Goal: Information Seeking & Learning: Learn about a topic

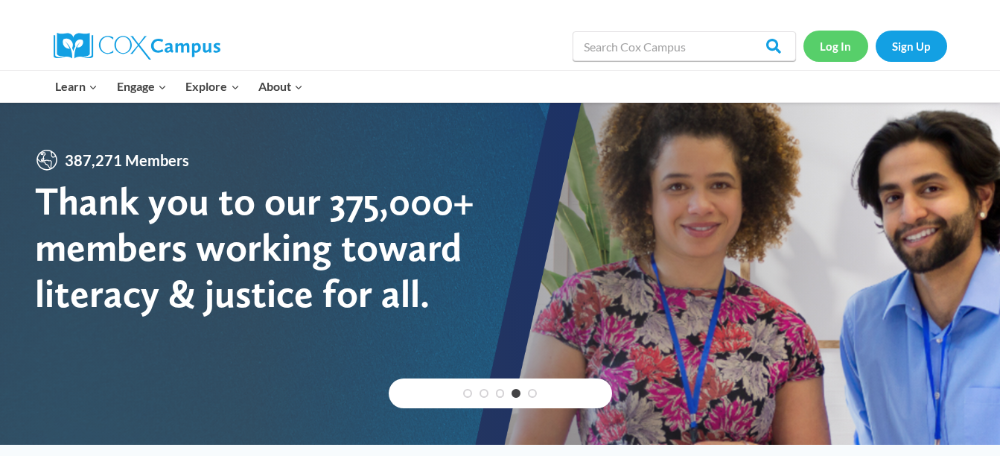
click at [826, 42] on link "Log In" at bounding box center [835, 46] width 65 height 31
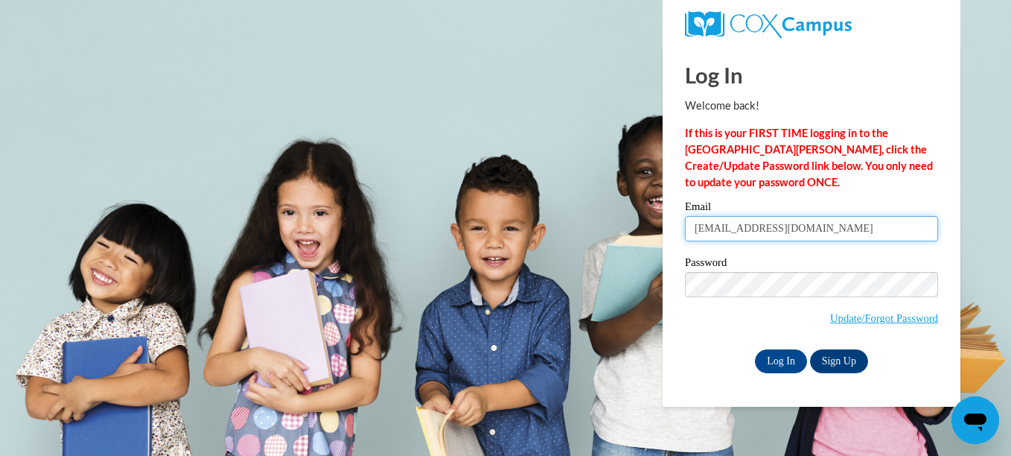
click at [835, 223] on input "hannahjsanvig@gmail.com" at bounding box center [811, 228] width 253 height 25
type input "kaileecounterman37@gmail.com"
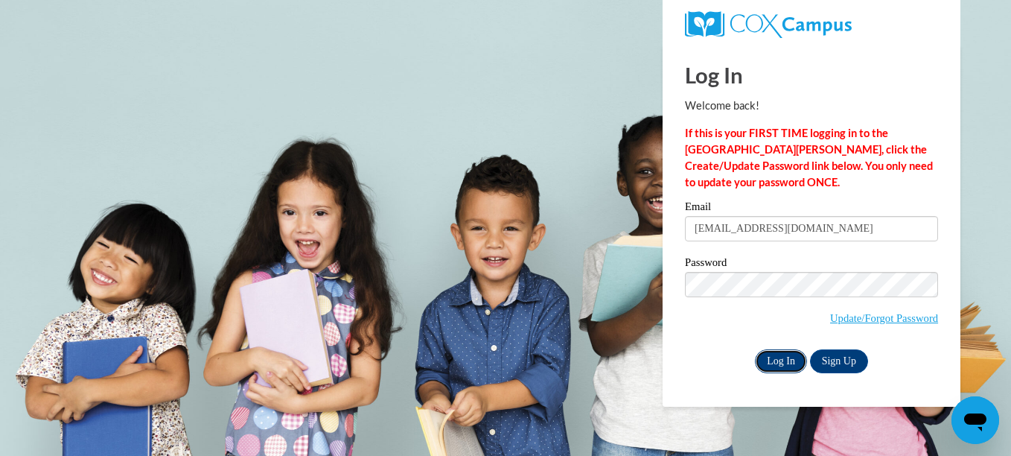
click at [774, 360] on input "Log In" at bounding box center [781, 361] width 52 height 24
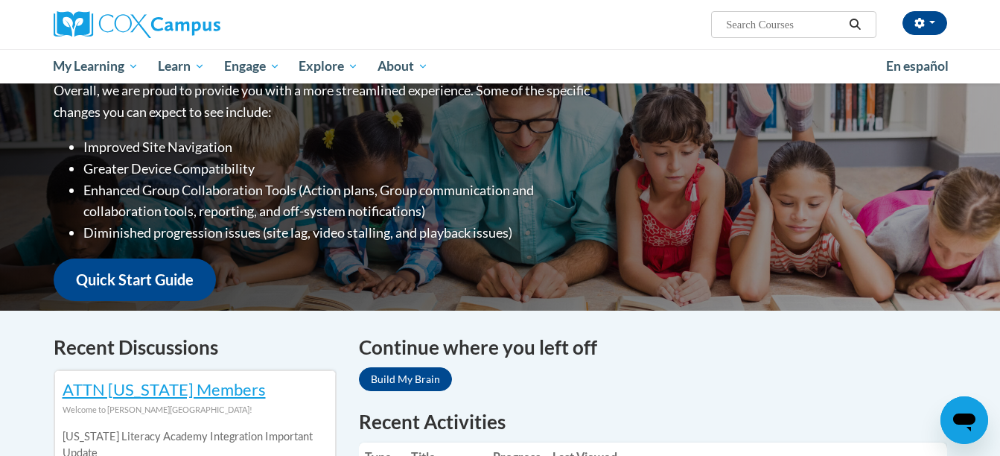
scroll to position [200, 0]
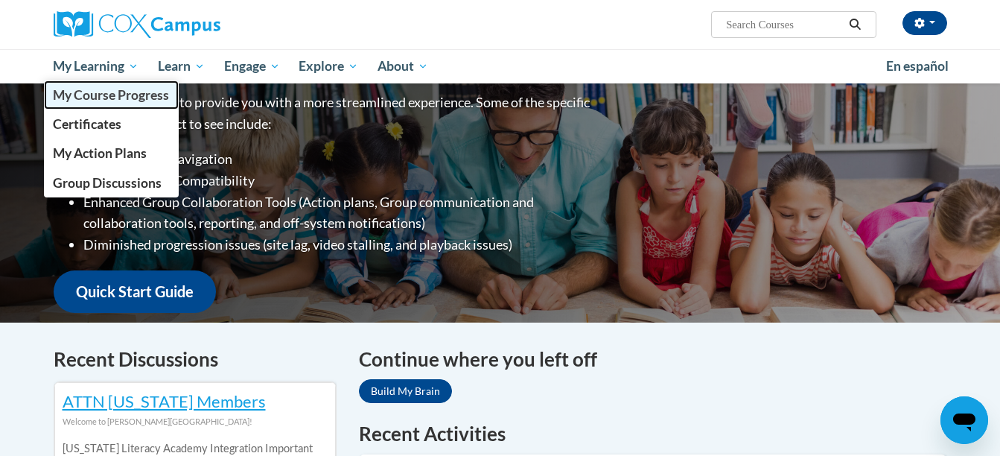
click at [121, 90] on span "My Course Progress" at bounding box center [111, 95] width 116 height 16
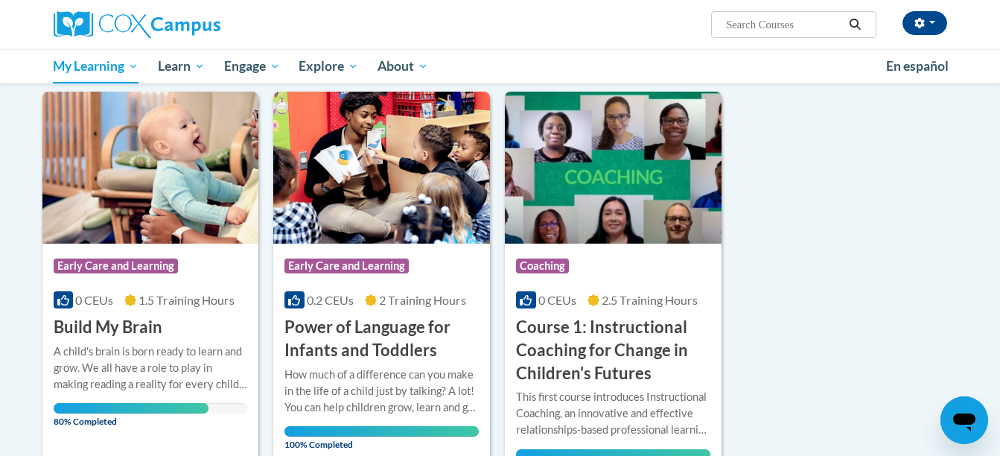
scroll to position [179, 0]
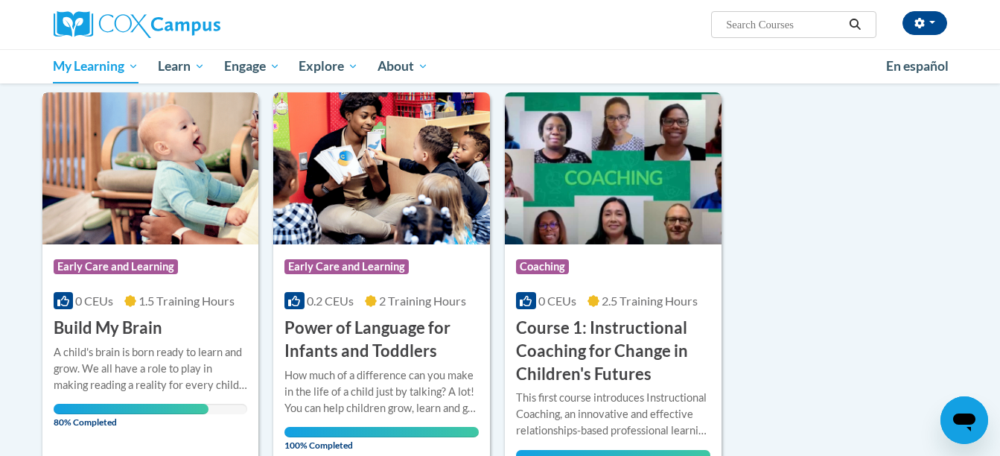
click at [166, 278] on div "Course Category: Early Care and Learning" at bounding box center [151, 269] width 194 height 34
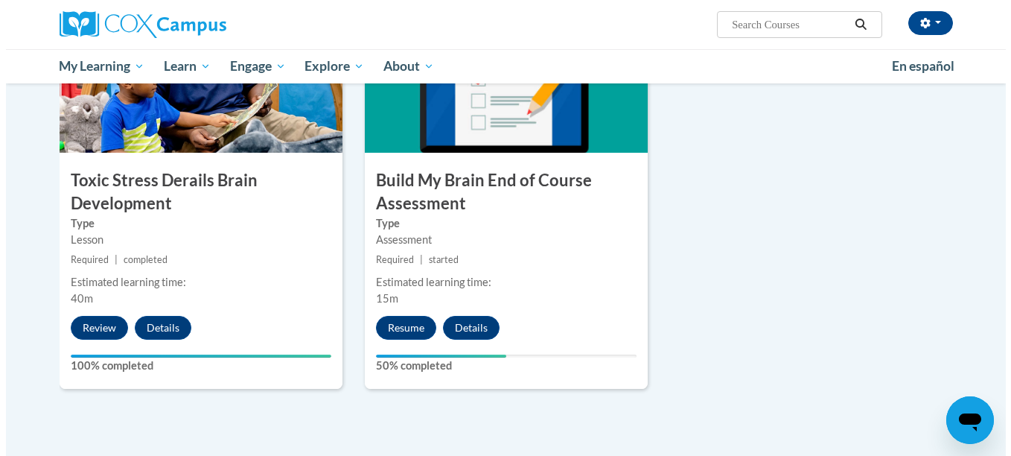
scroll to position [797, 0]
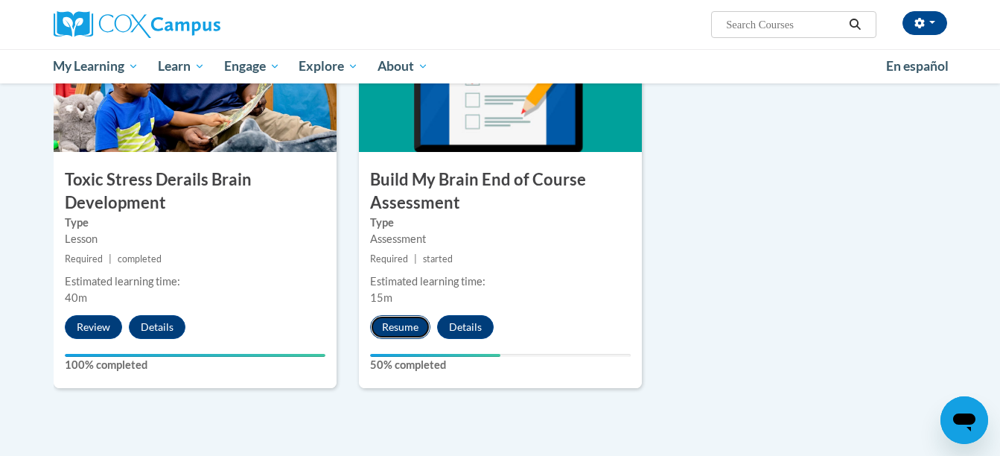
click at [399, 322] on button "Resume" at bounding box center [400, 327] width 60 height 24
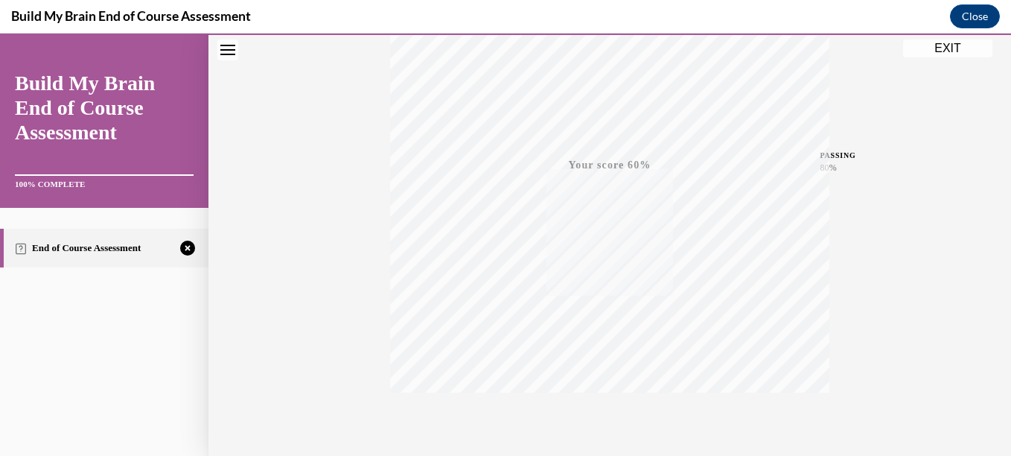
scroll to position [341, 0]
click at [606, 360] on icon "button" at bounding box center [610, 365] width 53 height 16
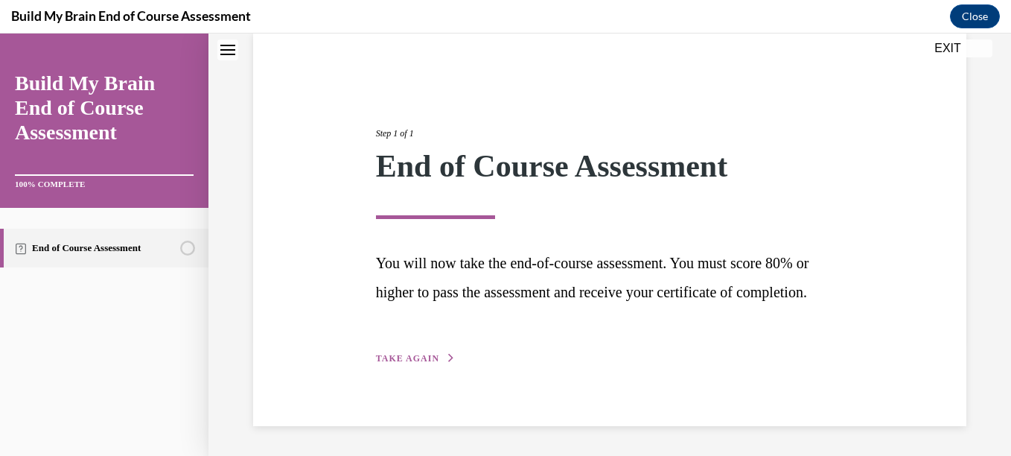
scroll to position [143, 0]
click at [407, 360] on span "TAKE AGAIN" at bounding box center [407, 358] width 63 height 10
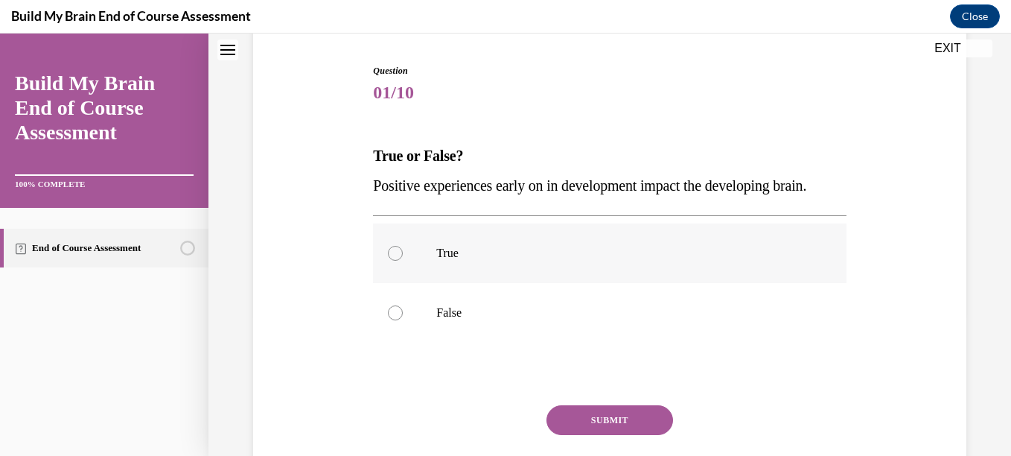
click at [386, 283] on label "True" at bounding box center [609, 253] width 473 height 60
click at [388, 261] on input "True" at bounding box center [395, 253] width 15 height 15
radio input "true"
click at [555, 435] on button "SUBMIT" at bounding box center [610, 420] width 127 height 30
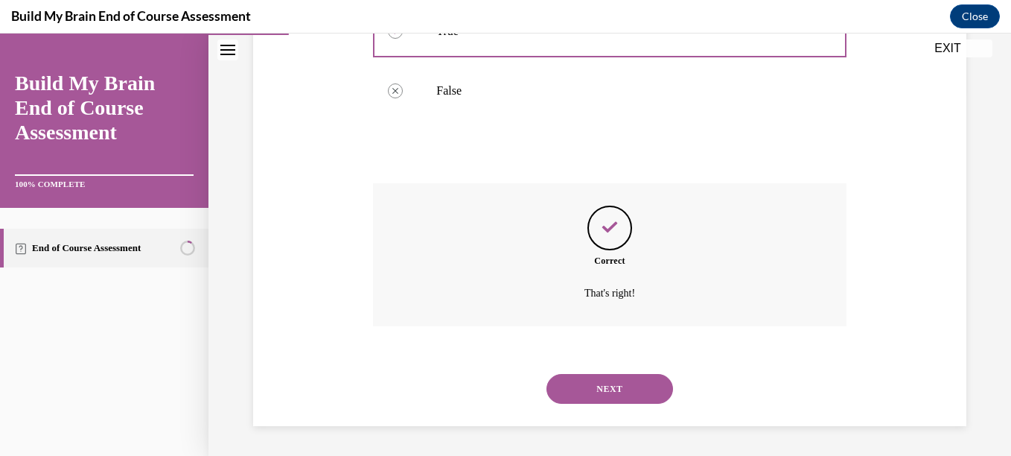
scroll to position [395, 0]
click at [571, 392] on button "NEXT" at bounding box center [610, 389] width 127 height 30
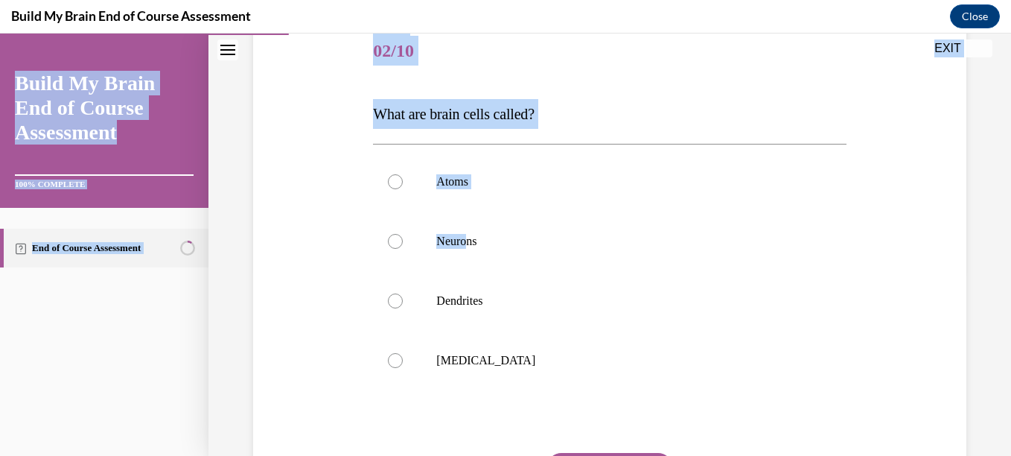
scroll to position [334, 0]
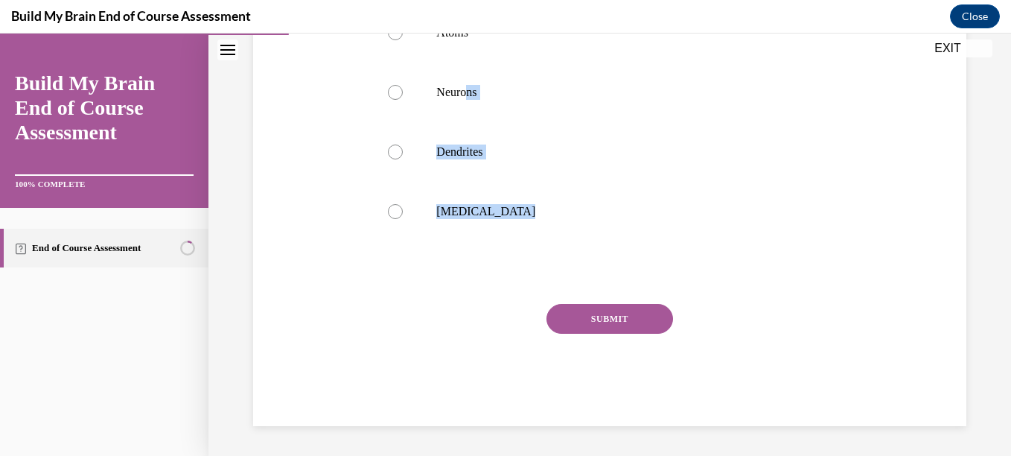
drag, startPoint x: 469, startPoint y: 241, endPoint x: 421, endPoint y: 327, distance: 98.4
click at [421, 327] on div "Question 02/10 What are brain cells called? Atoms Neurons Dendrites Grey matter…" at bounding box center [609, 149] width 473 height 552
click at [316, 295] on div "Question 02/10 What are brain cells called? Atoms Neurons Dendrites Grey matter…" at bounding box center [609, 127] width 721 height 597
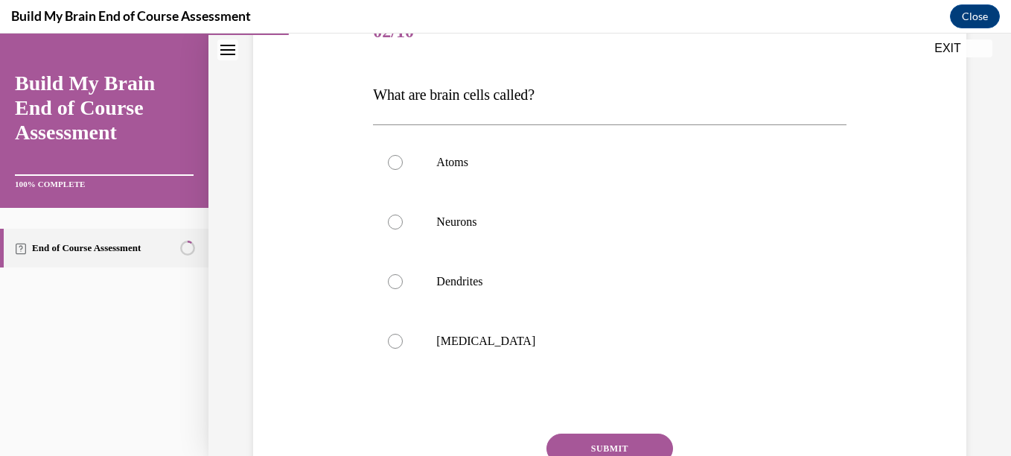
scroll to position [203, 0]
click at [459, 212] on label "Neurons" at bounding box center [609, 223] width 473 height 60
click at [403, 215] on input "Neurons" at bounding box center [395, 222] width 15 height 15
radio input "true"
click at [564, 436] on button "SUBMIT" at bounding box center [610, 449] width 127 height 30
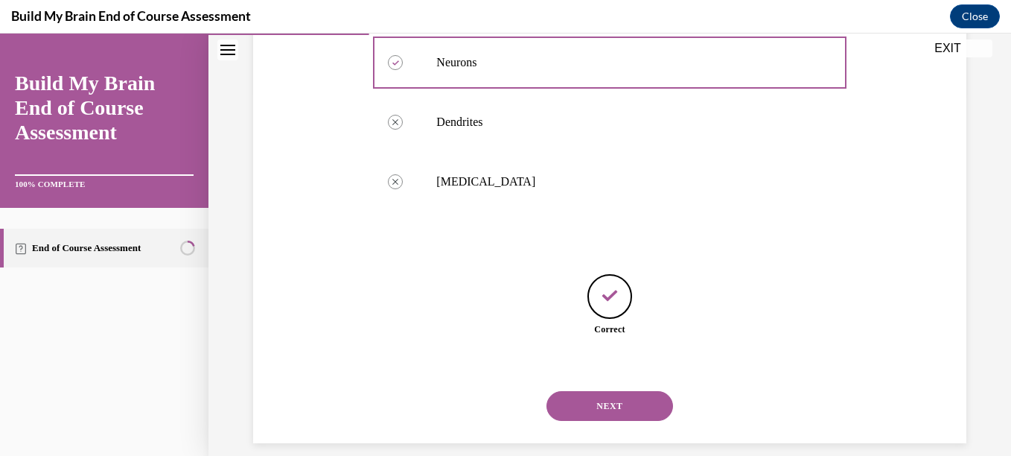
scroll to position [380, 0]
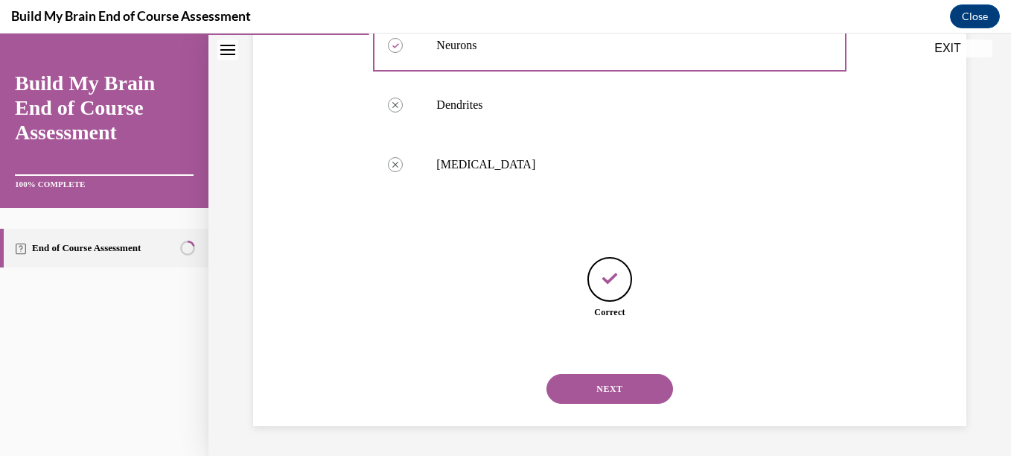
click at [580, 380] on button "NEXT" at bounding box center [610, 389] width 127 height 30
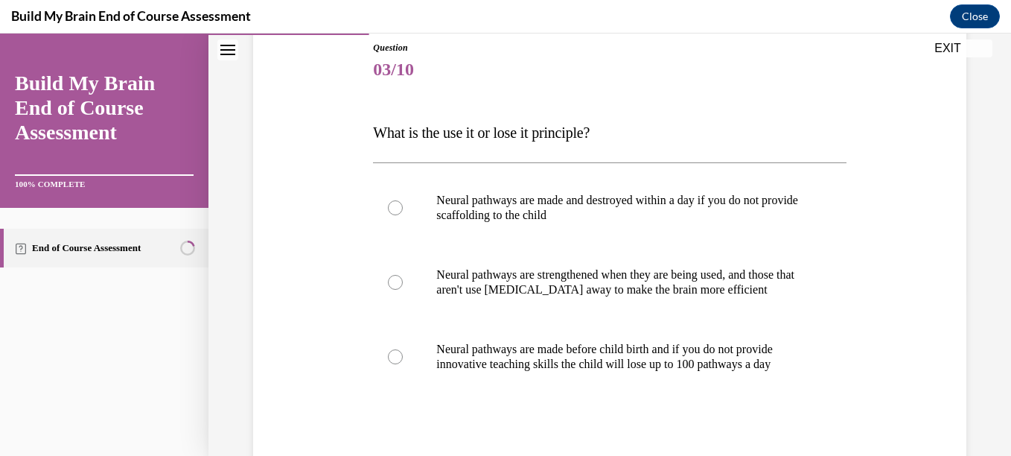
scroll to position [191, 0]
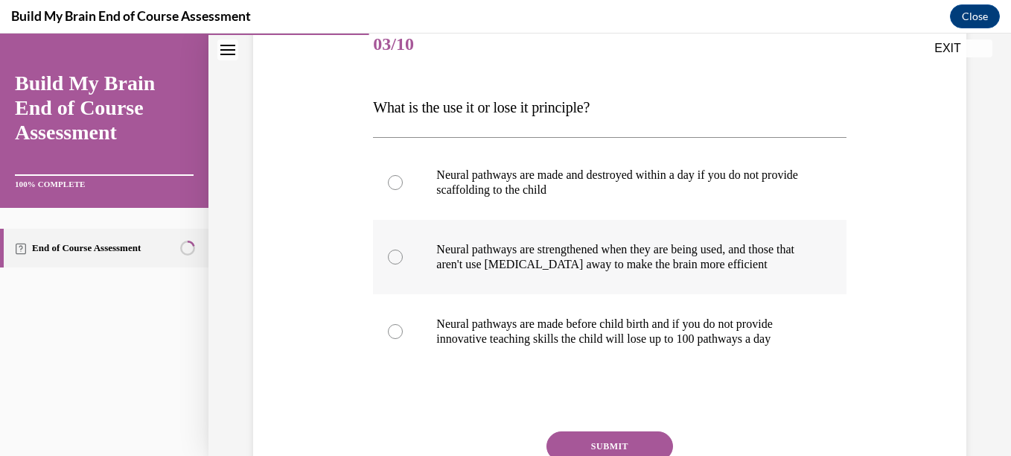
click at [708, 254] on p "Neural pathways are strengthened when they are being used, and those that aren'…" at bounding box center [622, 257] width 372 height 30
click at [403, 254] on input "Neural pathways are strengthened when they are being used, and those that aren'…" at bounding box center [395, 256] width 15 height 15
radio input "true"
click at [631, 250] on p "Neural pathways are strengthened when they are being used, and those that aren'…" at bounding box center [622, 257] width 372 height 30
click at [403, 250] on input "Neural pathways are strengthened when they are being used, and those that aren'…" at bounding box center [395, 256] width 15 height 15
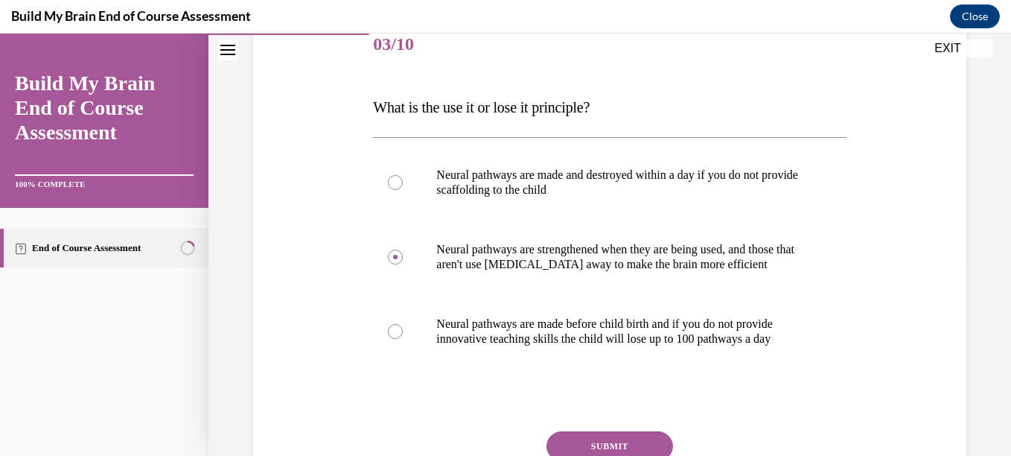
click at [612, 438] on div "Question 03/10 What is the use it or lose it principle? Neural pathways are mad…" at bounding box center [609, 285] width 473 height 538
click at [608, 454] on button "SUBMIT" at bounding box center [610, 446] width 127 height 30
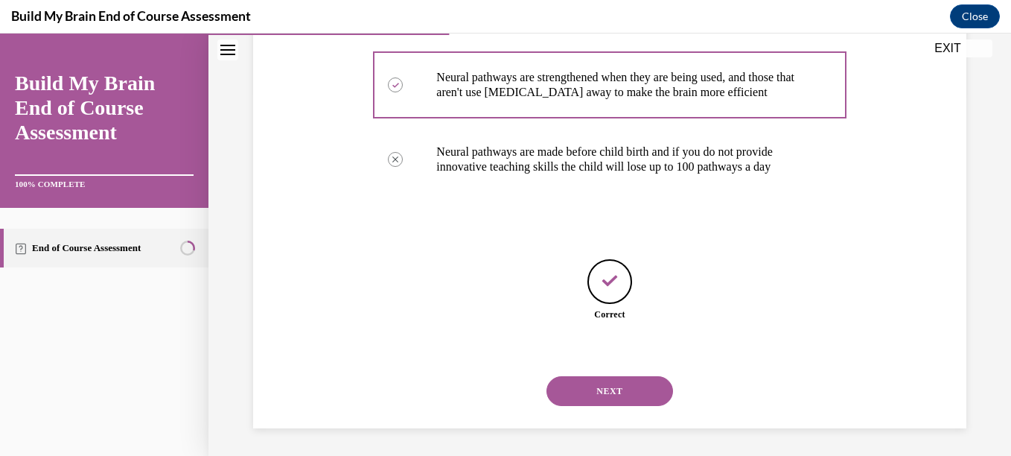
scroll to position [380, 0]
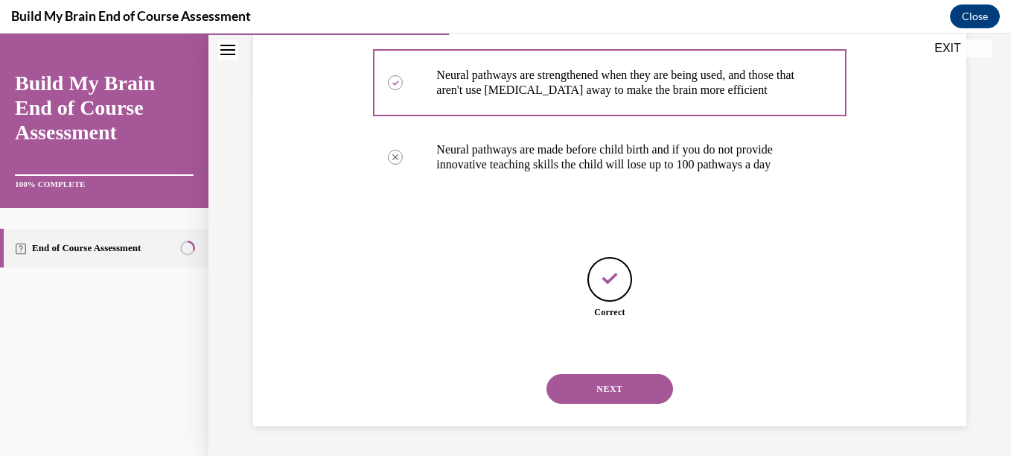
click at [602, 383] on button "NEXT" at bounding box center [610, 389] width 127 height 30
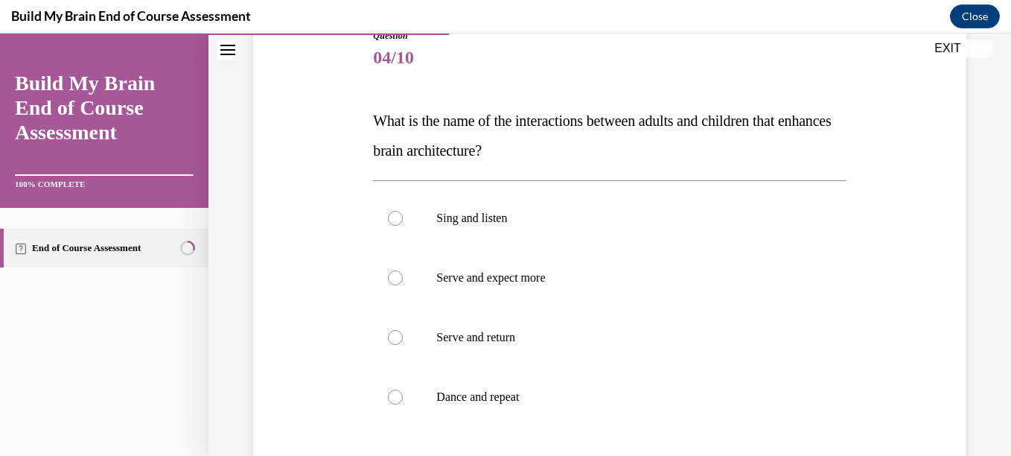
scroll to position [178, 0]
click at [515, 341] on p "Serve and return" at bounding box center [622, 337] width 372 height 15
click at [403, 341] on input "Serve and return" at bounding box center [395, 337] width 15 height 15
radio input "true"
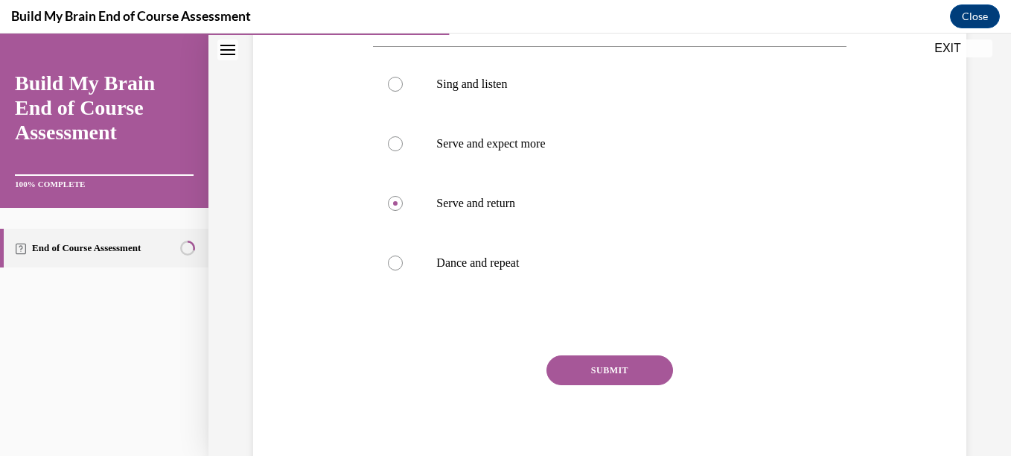
scroll to position [313, 0]
click at [593, 370] on button "SUBMIT" at bounding box center [610, 369] width 127 height 30
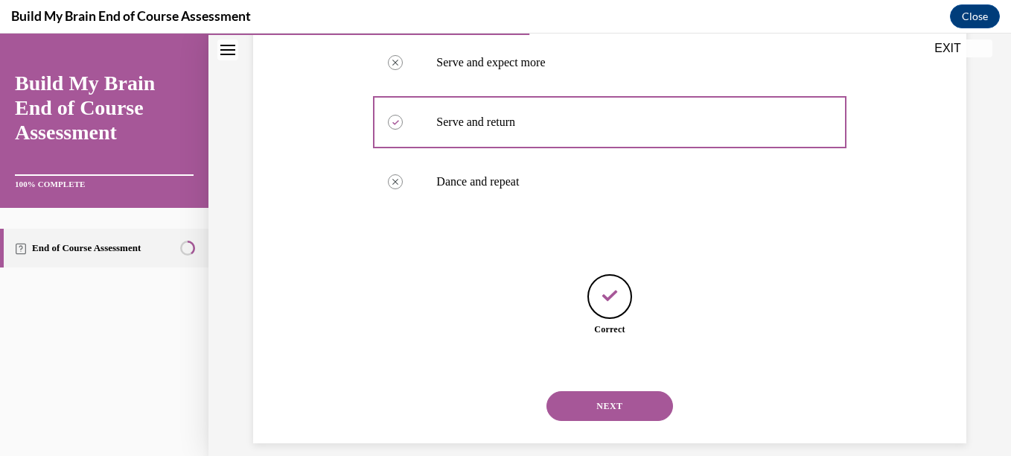
scroll to position [410, 0]
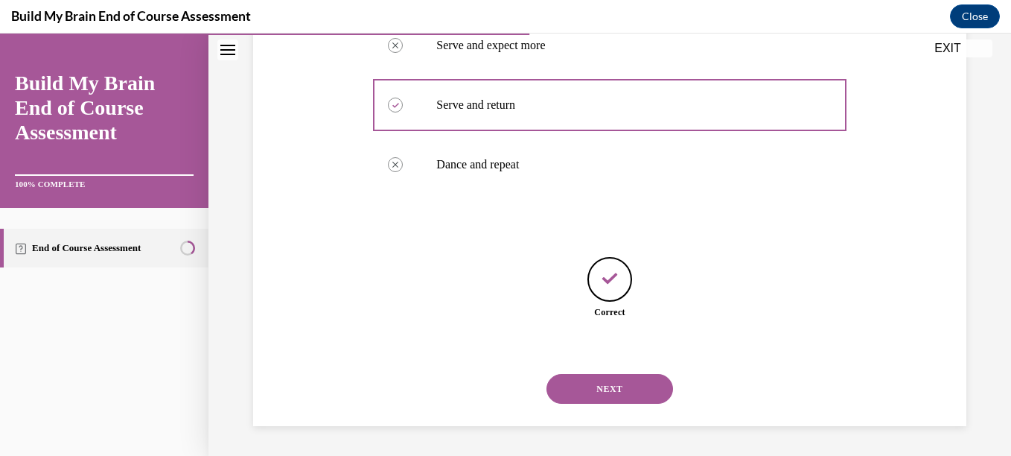
click at [593, 370] on div "NEXT" at bounding box center [609, 389] width 473 height 60
click at [590, 388] on button "NEXT" at bounding box center [610, 389] width 127 height 30
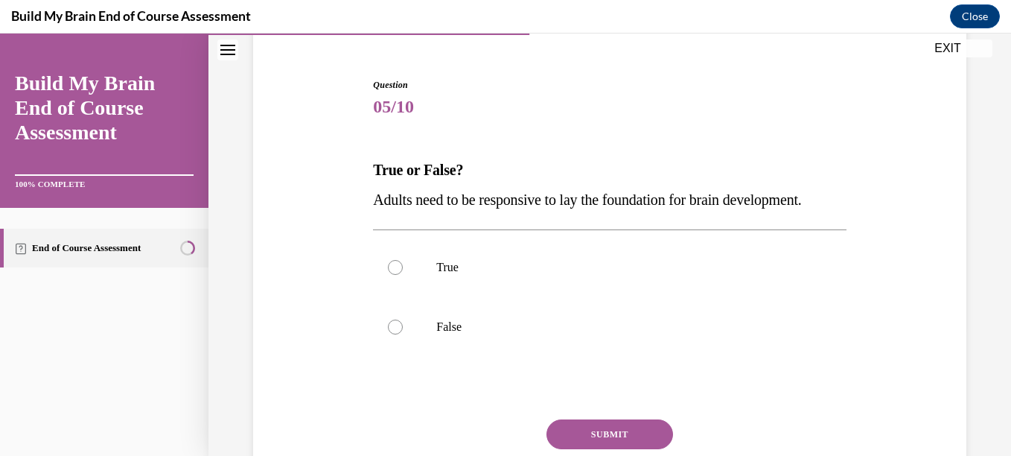
scroll to position [130, 0]
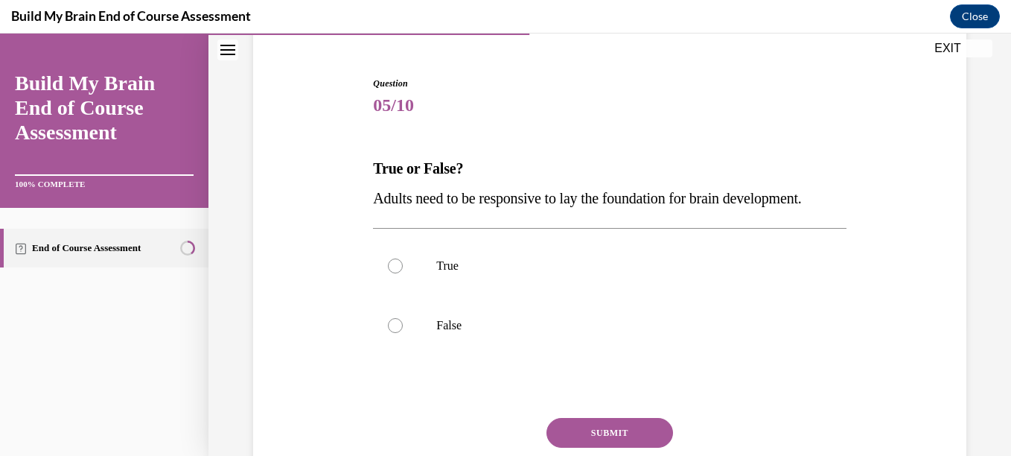
click at [582, 296] on label "True" at bounding box center [609, 266] width 473 height 60
click at [403, 273] on input "True" at bounding box center [395, 265] width 15 height 15
radio input "true"
click at [582, 296] on label "True" at bounding box center [609, 266] width 473 height 60
click at [403, 273] on input "True" at bounding box center [395, 265] width 15 height 15
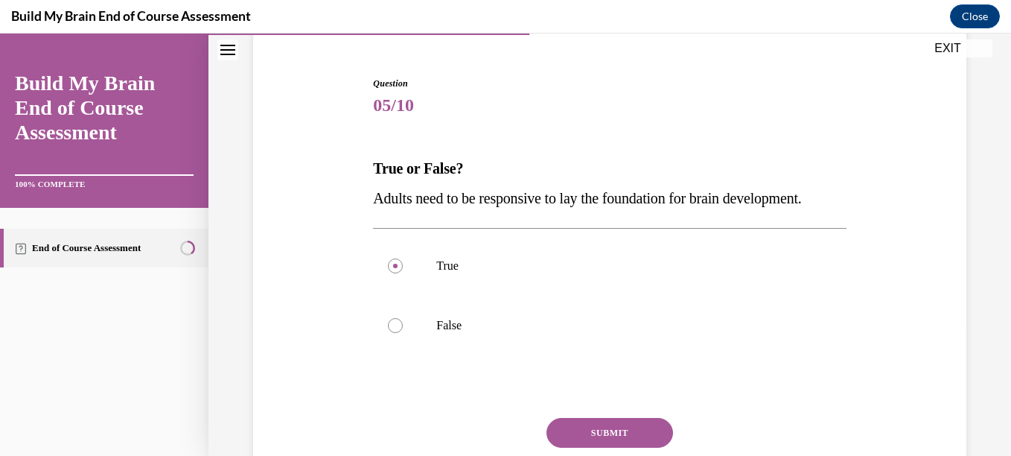
click at [572, 445] on div "Question 05/10 True or False? Adults need to be responsive to lay the foundatio…" at bounding box center [609, 308] width 473 height 463
click at [585, 447] on button "SUBMIT" at bounding box center [610, 433] width 127 height 30
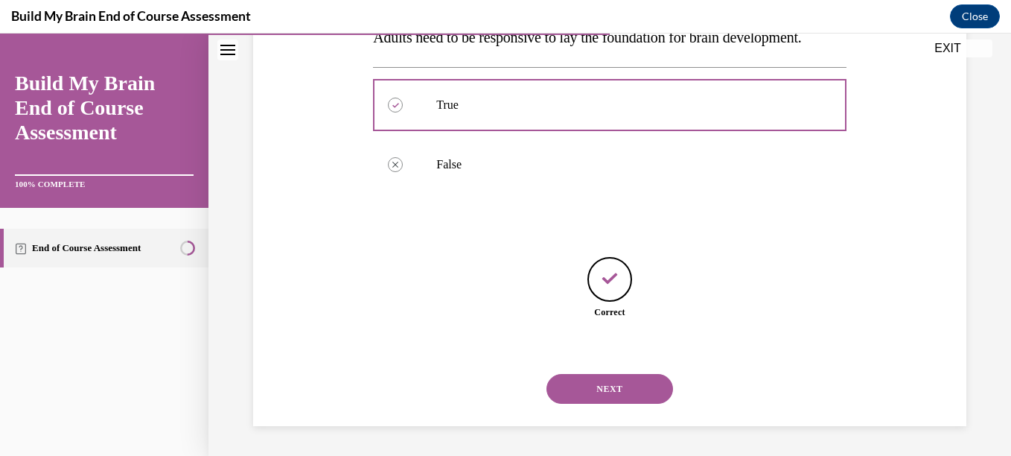
scroll to position [321, 0]
click at [565, 382] on button "NEXT" at bounding box center [610, 389] width 127 height 30
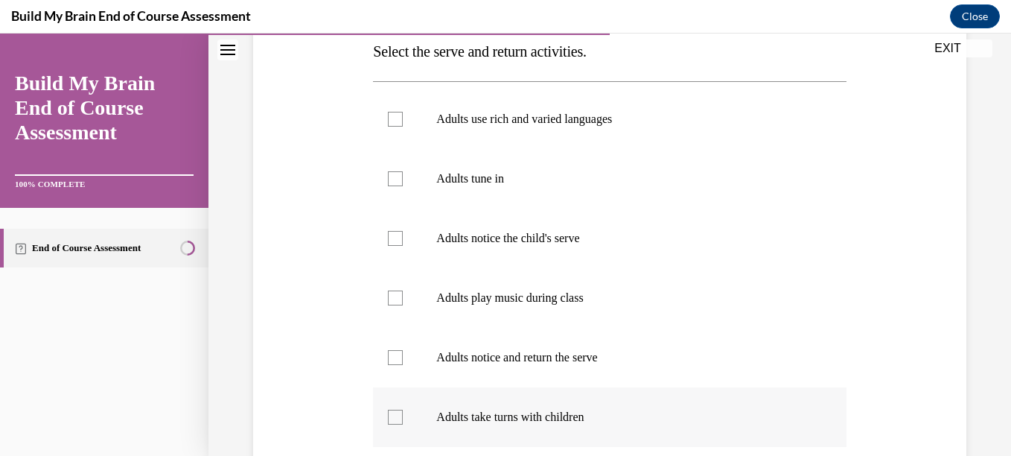
scroll to position [248, 0]
click at [527, 246] on label "Adults notice the child's serve" at bounding box center [609, 238] width 473 height 60
click at [403, 245] on input "Adults notice the child's serve" at bounding box center [395, 237] width 15 height 15
checkbox input "true"
click at [557, 354] on p "Adults notice and return the serve" at bounding box center [622, 356] width 372 height 15
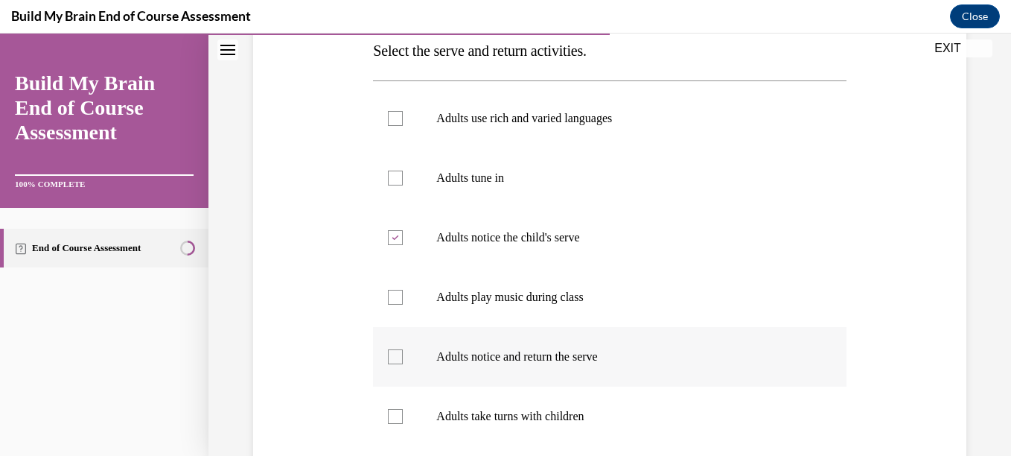
click at [403, 354] on input "Adults notice and return the serve" at bounding box center [395, 356] width 15 height 15
checkbox input "true"
click at [515, 414] on p "Adults take turns with children" at bounding box center [622, 416] width 372 height 15
click at [403, 414] on input "Adults take turns with children" at bounding box center [395, 416] width 15 height 15
checkbox input "true"
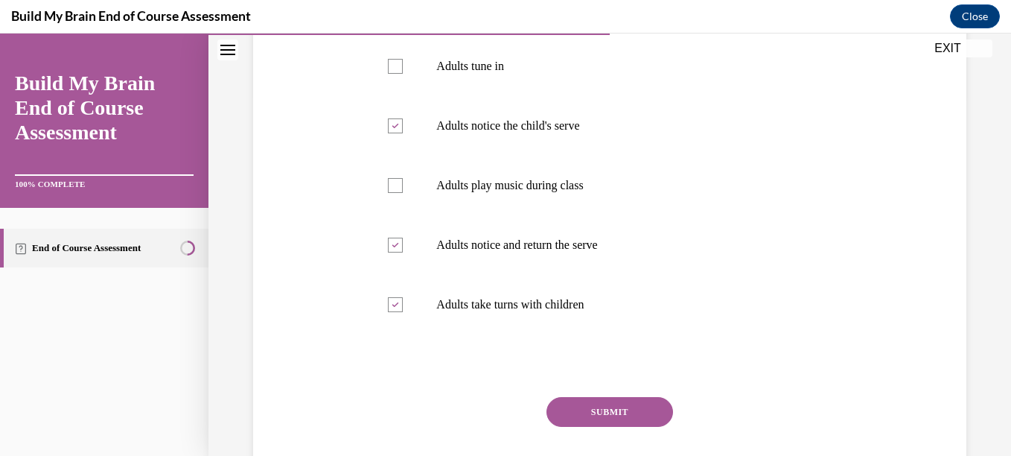
click at [582, 411] on button "SUBMIT" at bounding box center [610, 412] width 127 height 30
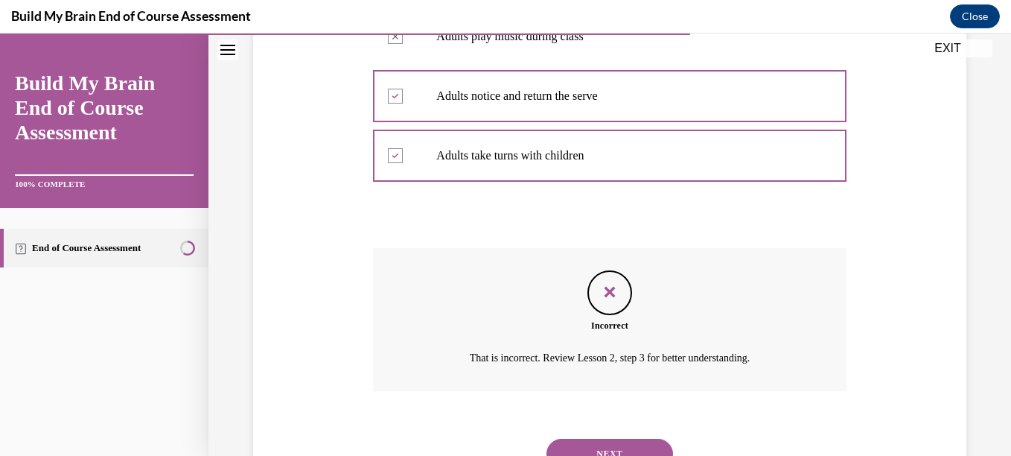
scroll to position [510, 0]
click at [582, 447] on button "NEXT" at bounding box center [610, 452] width 127 height 30
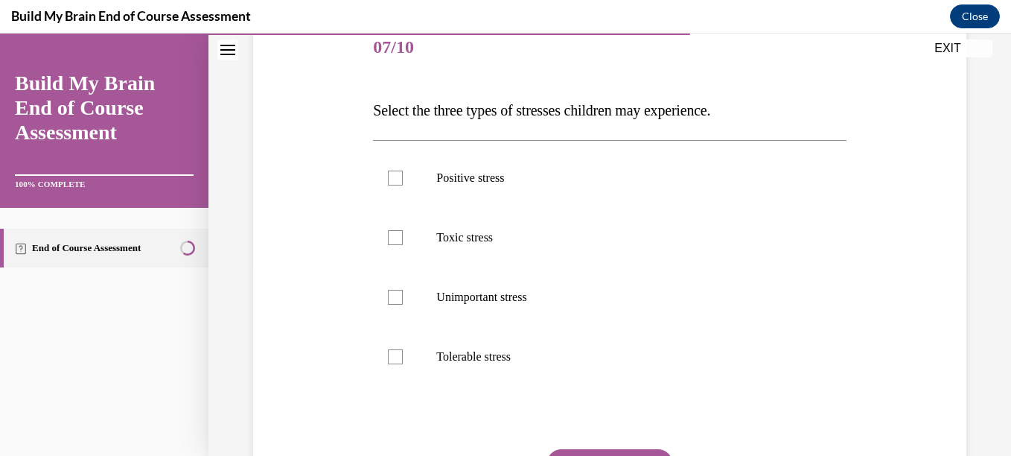
scroll to position [182, 0]
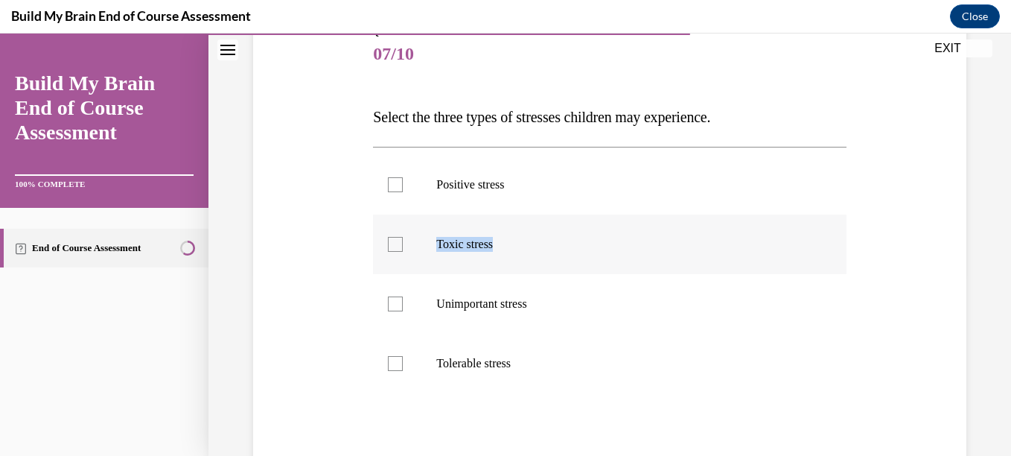
drag, startPoint x: 583, startPoint y: 180, endPoint x: 558, endPoint y: 246, distance: 70.0
click at [558, 246] on ul "Positive stress Toxic stress Unimportant stress Tolerable stress" at bounding box center [609, 274] width 473 height 238
drag, startPoint x: 558, startPoint y: 246, endPoint x: 500, endPoint y: 182, distance: 86.4
click at [500, 182] on p "Positive stress" at bounding box center [622, 184] width 372 height 15
click at [403, 182] on input "Positive stress" at bounding box center [395, 184] width 15 height 15
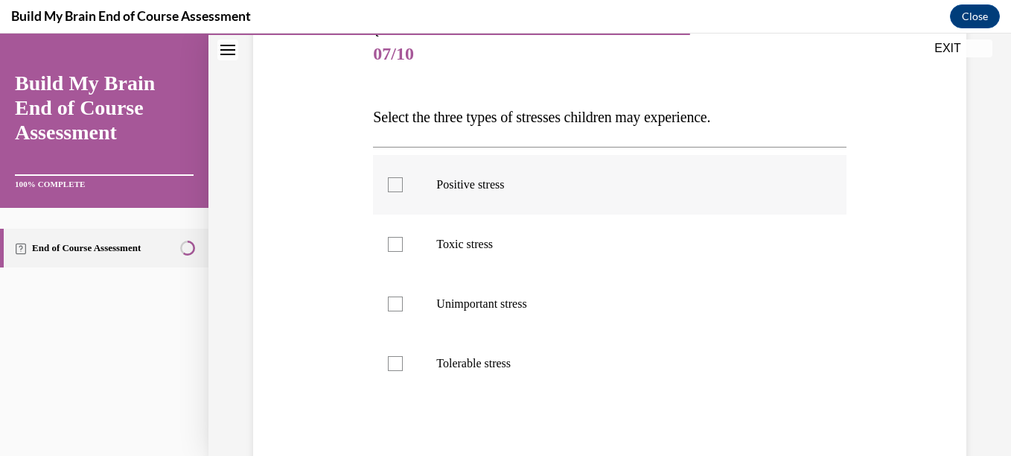
checkbox input "true"
click at [494, 238] on p "Toxic stress" at bounding box center [622, 244] width 372 height 15
click at [403, 238] on input "Toxic stress" at bounding box center [395, 244] width 15 height 15
checkbox input "true"
click at [470, 363] on p "Tolerable stress" at bounding box center [622, 363] width 372 height 15
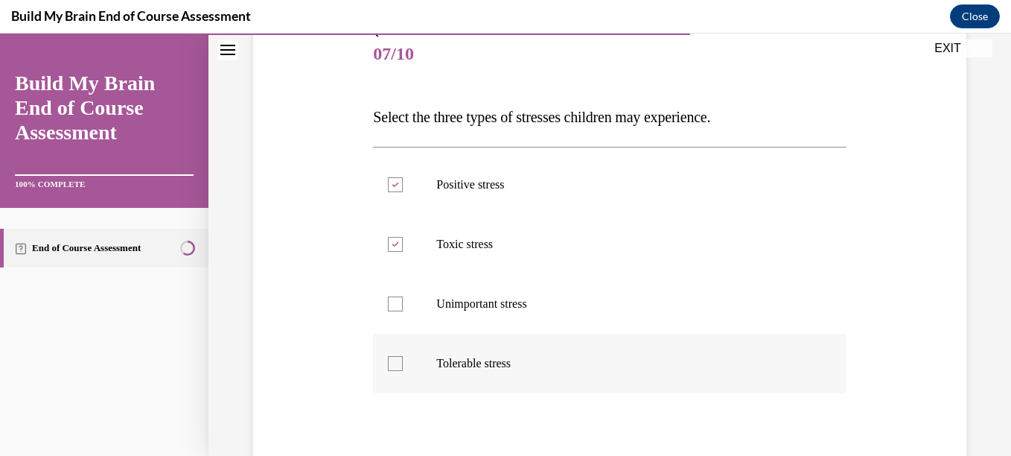
click at [403, 363] on input "Tolerable stress" at bounding box center [395, 363] width 15 height 15
checkbox input "true"
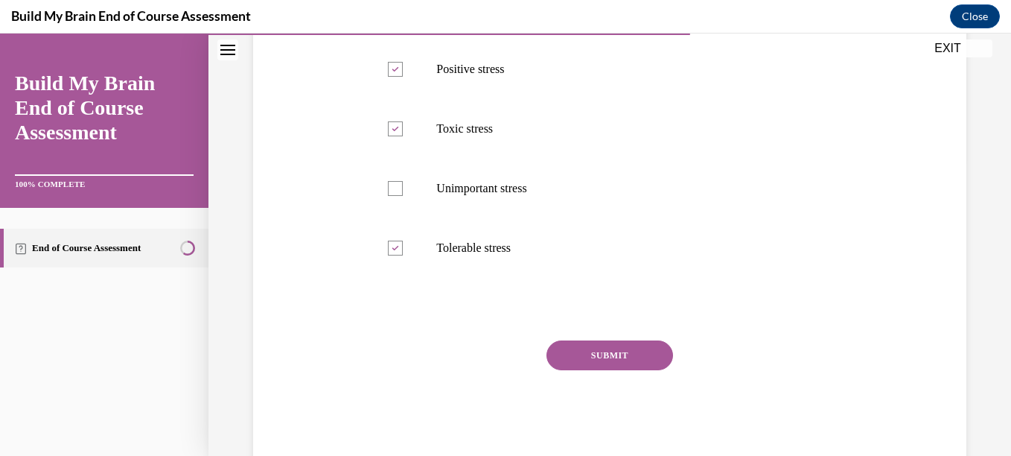
click at [573, 346] on button "SUBMIT" at bounding box center [610, 355] width 127 height 30
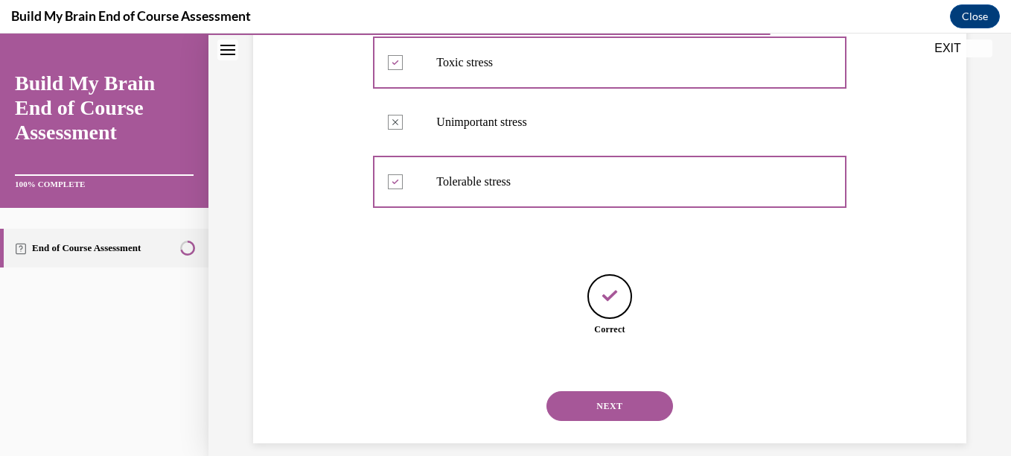
scroll to position [380, 0]
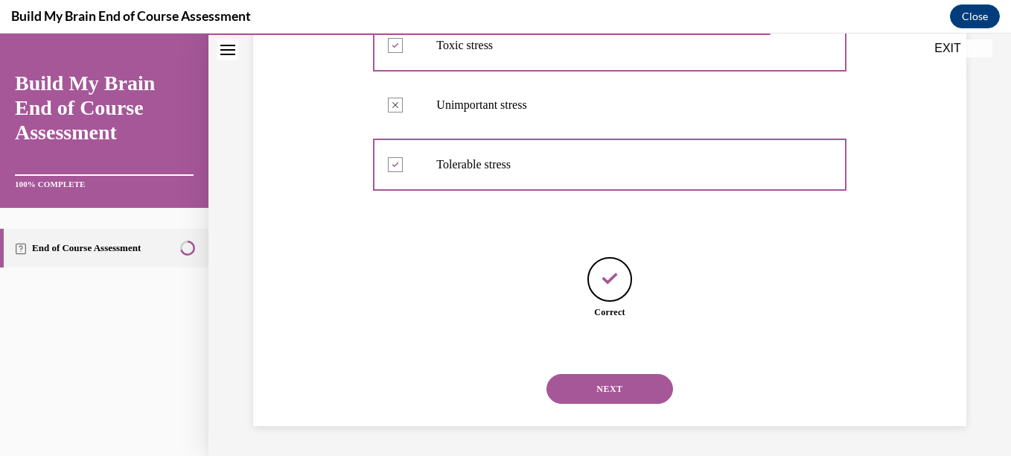
click at [595, 386] on button "NEXT" at bounding box center [610, 389] width 127 height 30
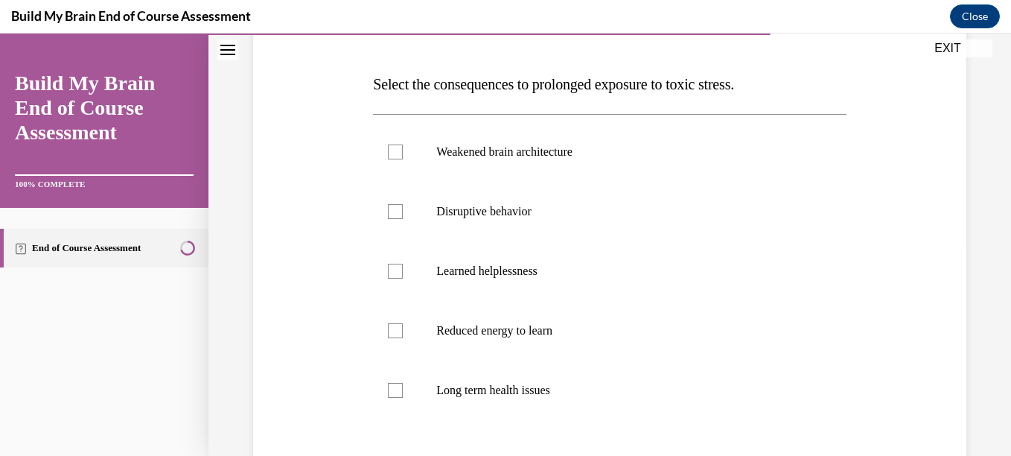
scroll to position [214, 0]
click at [557, 153] on p "Weakened brain architecture" at bounding box center [622, 152] width 372 height 15
click at [403, 153] on input "Weakened brain architecture" at bounding box center [395, 152] width 15 height 15
checkbox input "true"
click at [541, 185] on label "Disruptive behavior" at bounding box center [609, 212] width 473 height 60
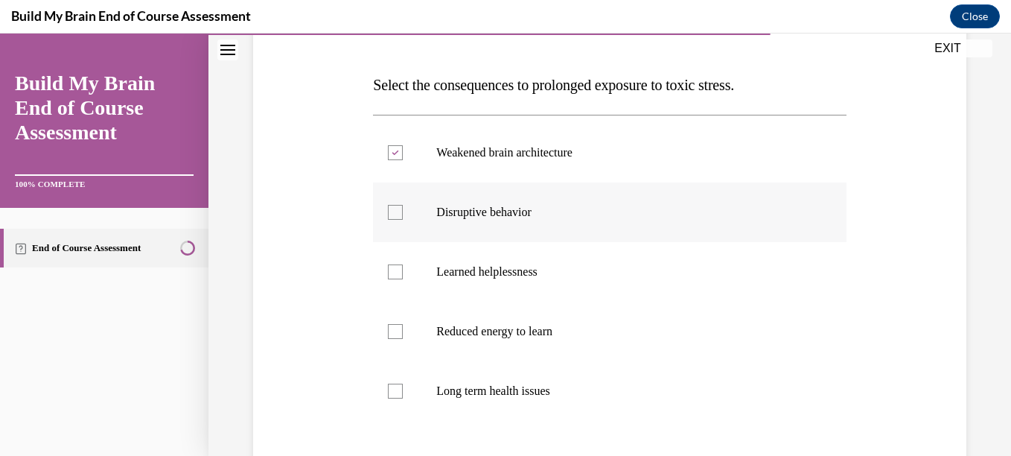
click at [403, 205] on input "Disruptive behavior" at bounding box center [395, 212] width 15 height 15
checkbox input "true"
click at [525, 271] on p "Learned helplessness" at bounding box center [622, 271] width 372 height 15
click at [403, 271] on input "Learned helplessness" at bounding box center [395, 271] width 15 height 15
checkbox input "true"
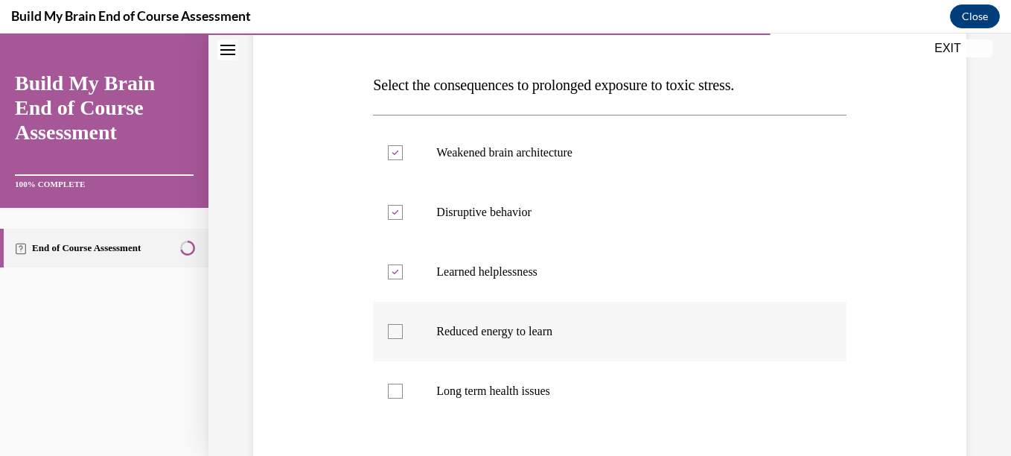
click at [508, 328] on p "Reduced energy to learn" at bounding box center [622, 331] width 372 height 15
click at [403, 328] on input "Reduced energy to learn" at bounding box center [395, 331] width 15 height 15
checkbox input "true"
click at [497, 386] on p "Long term health issues" at bounding box center [622, 390] width 372 height 15
click at [403, 386] on input "Long term health issues" at bounding box center [395, 390] width 15 height 15
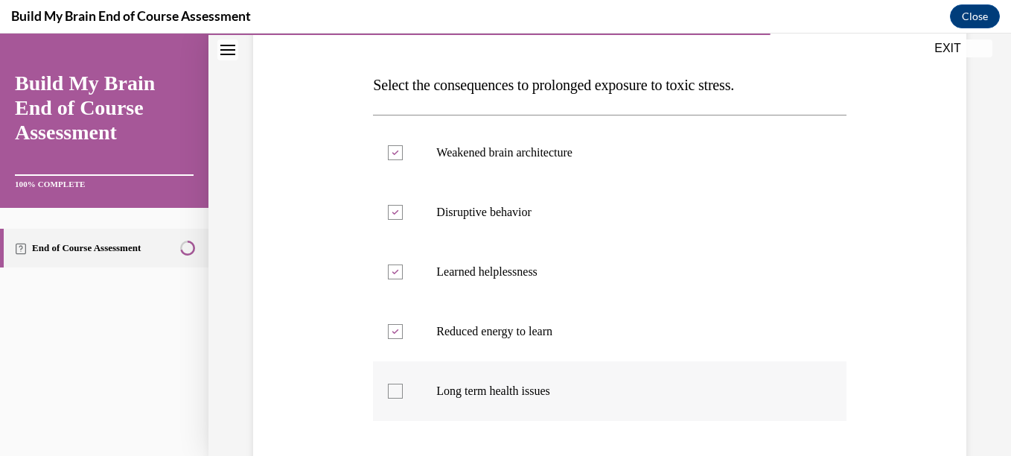
checkbox input "true"
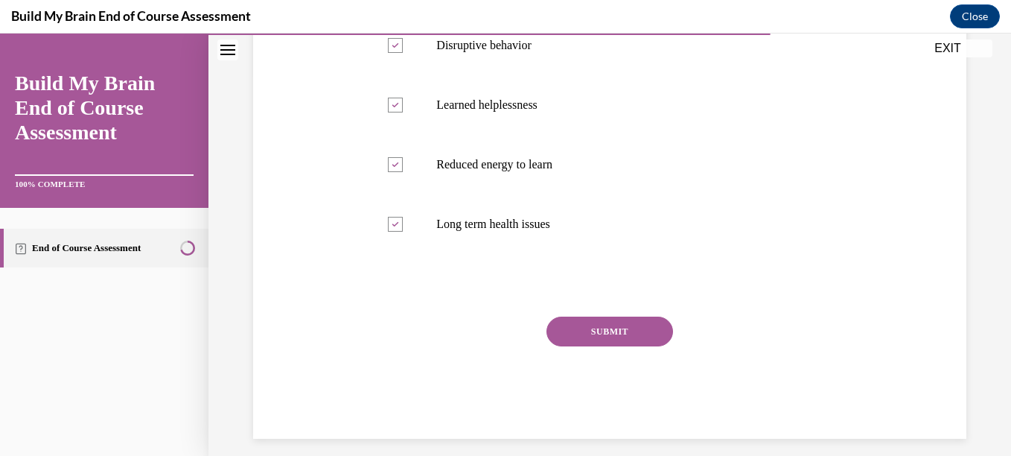
scroll to position [393, 0]
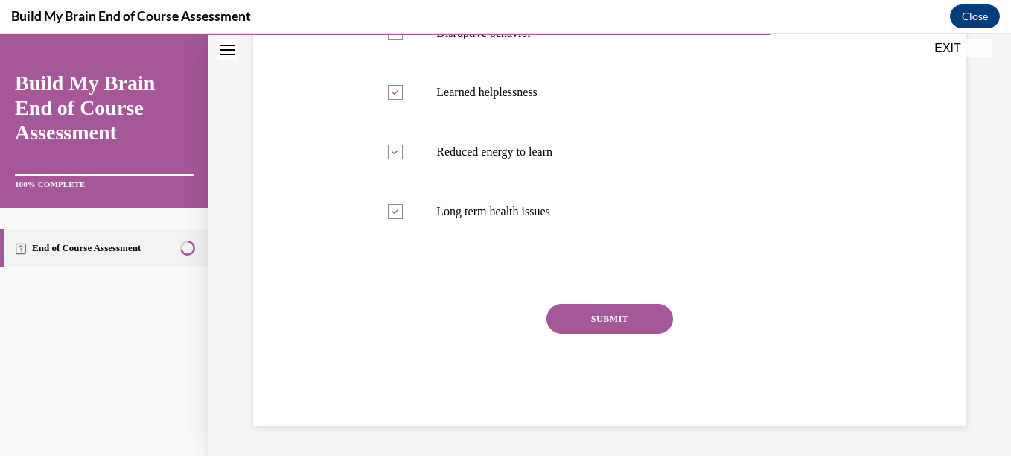
click at [600, 315] on button "SUBMIT" at bounding box center [610, 319] width 127 height 30
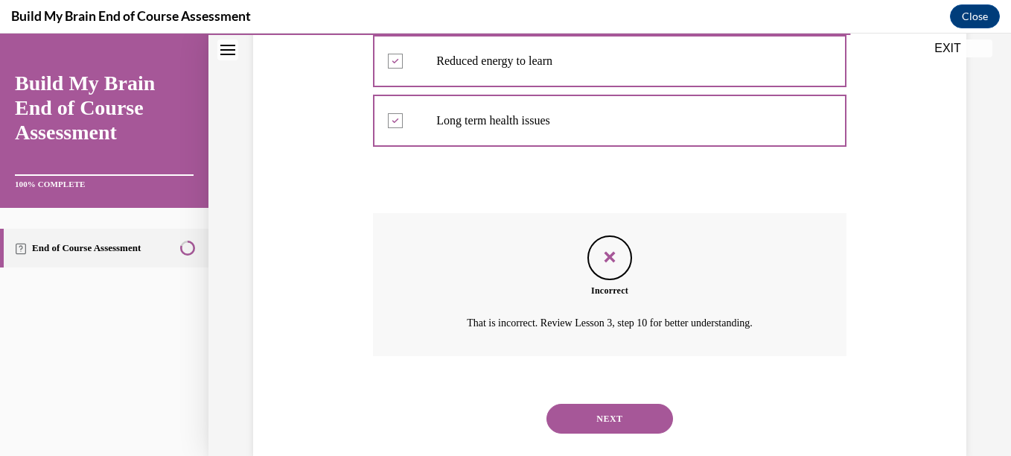
scroll to position [485, 0]
click at [599, 420] on button "NEXT" at bounding box center [610, 418] width 127 height 30
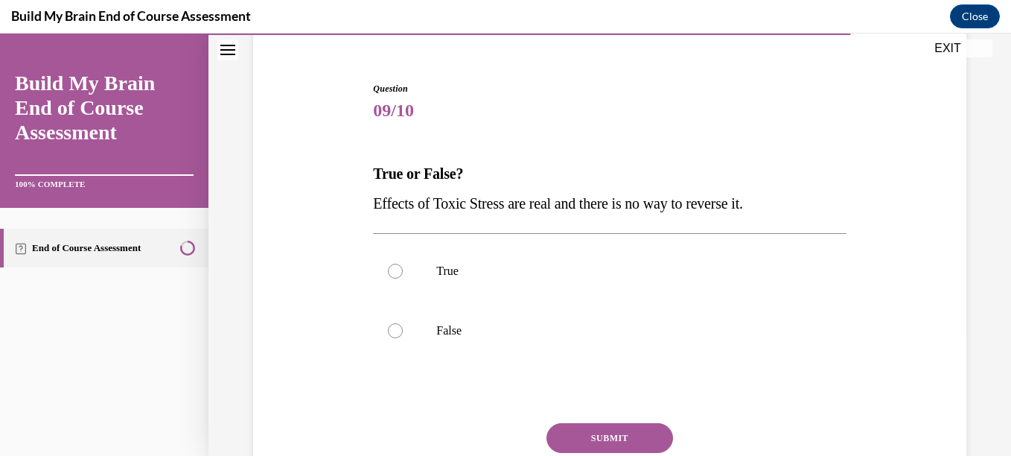
scroll to position [129, 0]
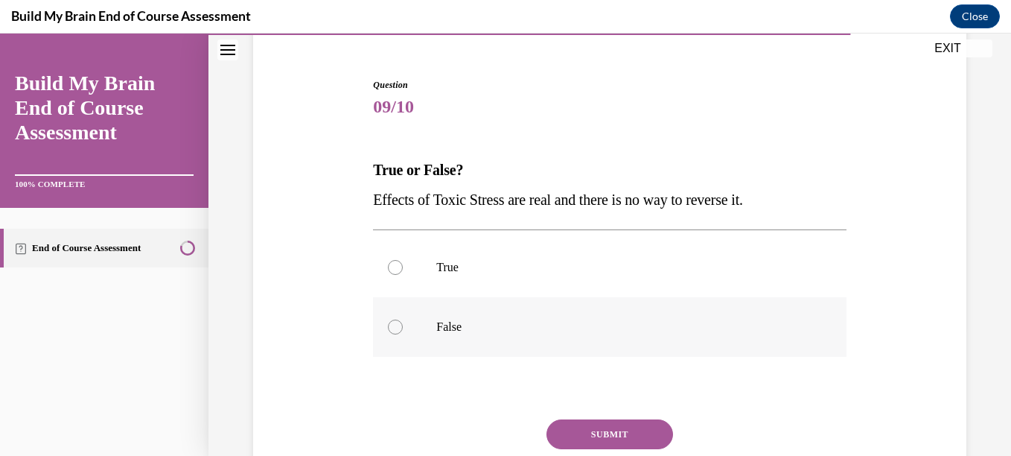
click at [506, 308] on label "False" at bounding box center [609, 327] width 473 height 60
click at [403, 319] on input "False" at bounding box center [395, 326] width 15 height 15
radio input "true"
click at [566, 430] on button "SUBMIT" at bounding box center [610, 434] width 127 height 30
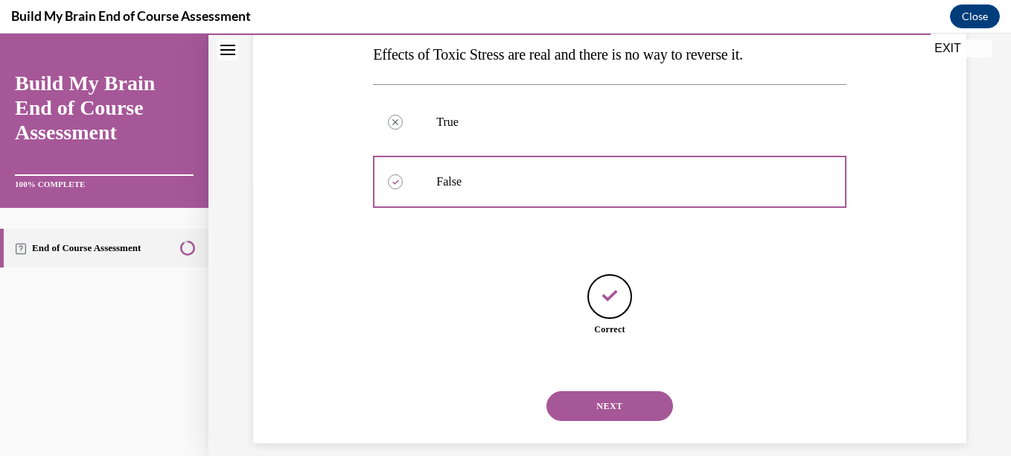
scroll to position [291, 0]
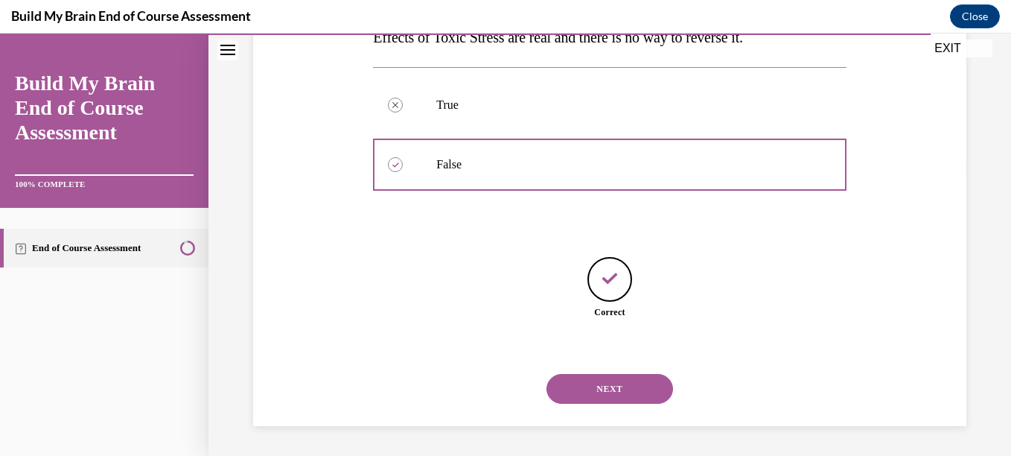
click at [589, 379] on button "NEXT" at bounding box center [610, 389] width 127 height 30
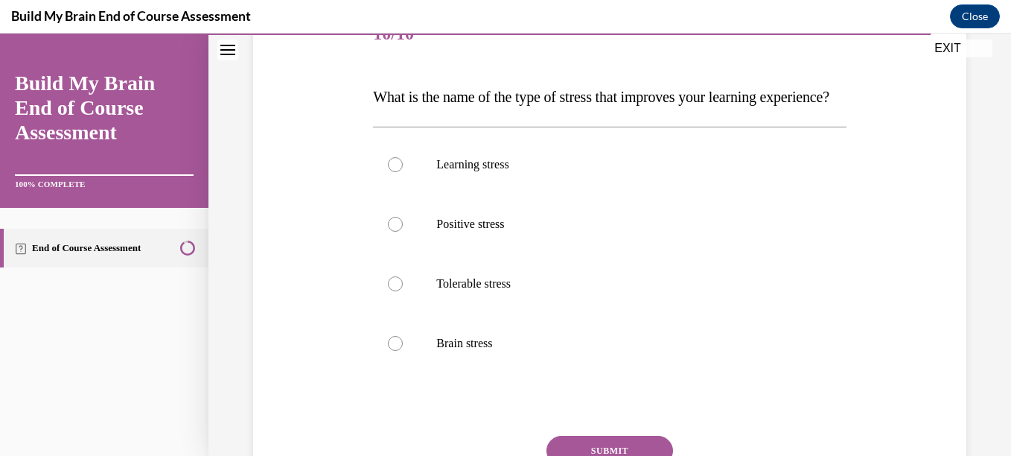
scroll to position [197, 0]
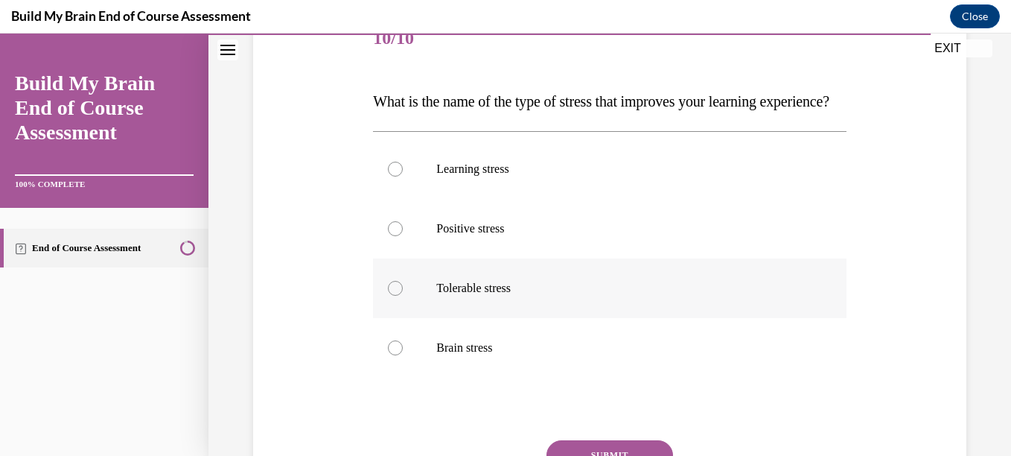
click at [552, 296] on p "Tolerable stress" at bounding box center [622, 288] width 372 height 15
click at [403, 296] on input "Tolerable stress" at bounding box center [395, 288] width 15 height 15
radio input "true"
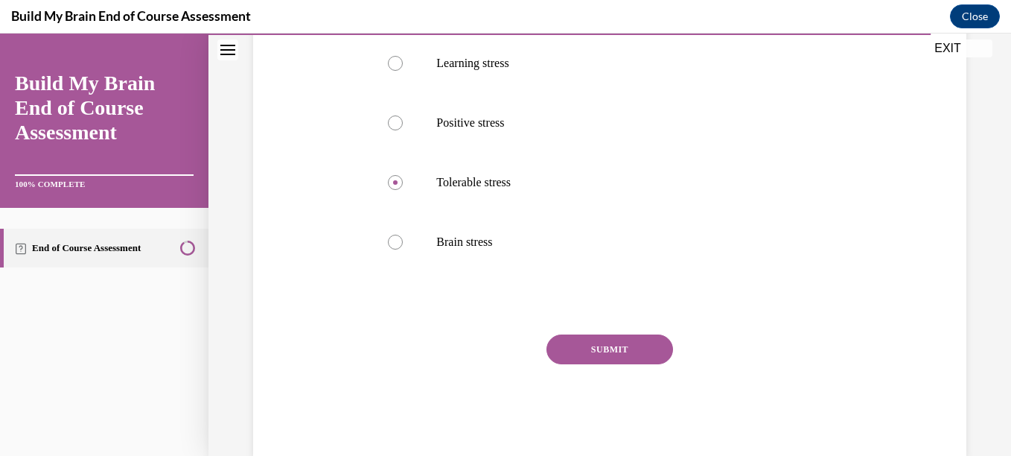
click at [587, 364] on button "SUBMIT" at bounding box center [610, 349] width 127 height 30
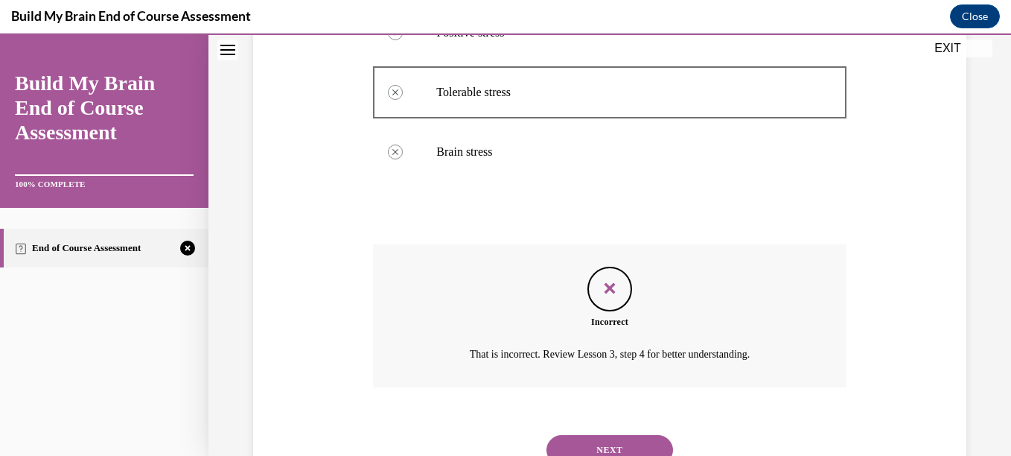
scroll to position [484, 0]
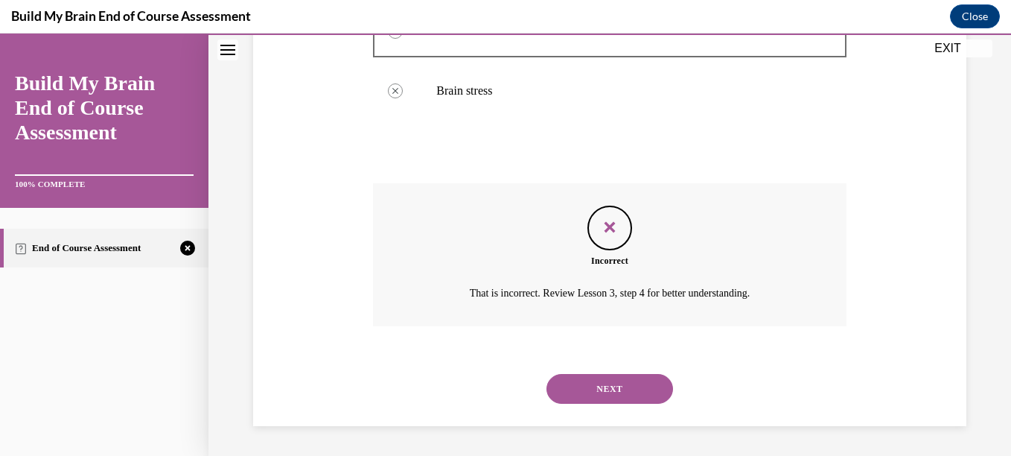
click at [590, 383] on button "NEXT" at bounding box center [610, 389] width 127 height 30
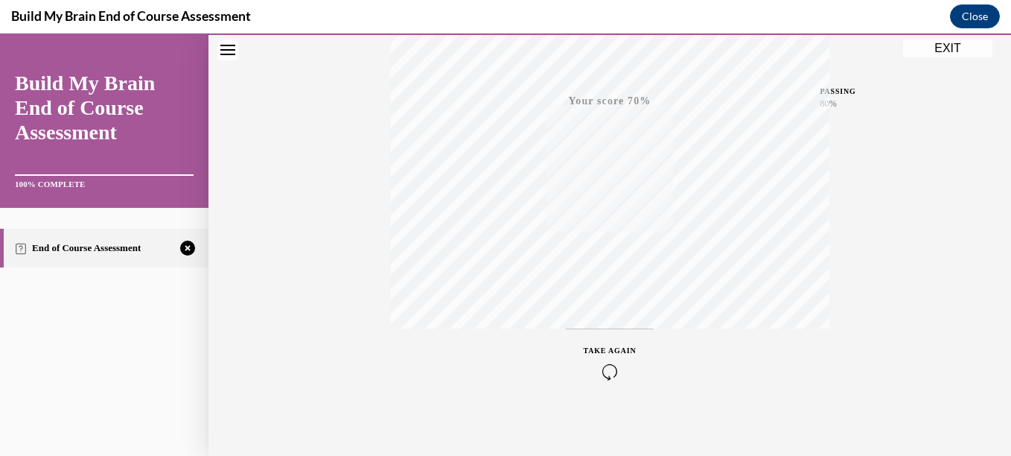
scroll to position [341, 0]
click at [606, 362] on icon "button" at bounding box center [610, 365] width 53 height 16
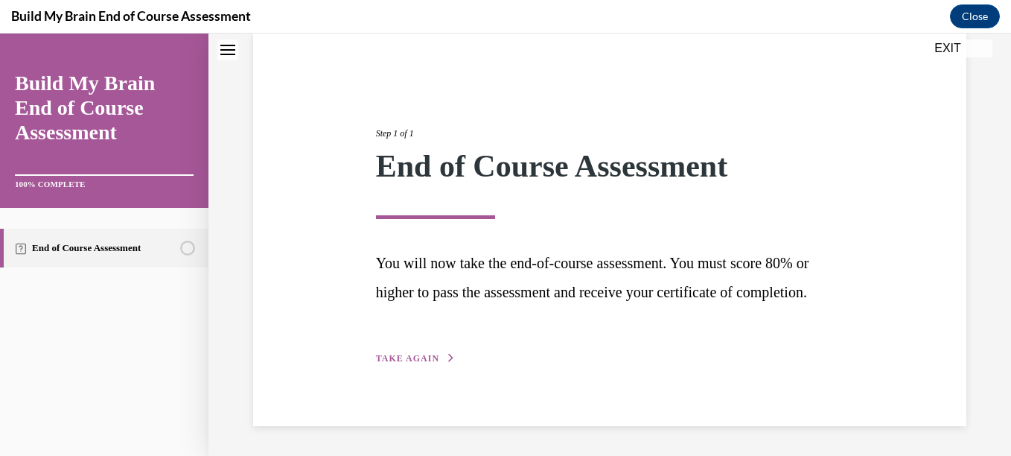
scroll to position [143, 0]
click at [422, 354] on span "TAKE AGAIN" at bounding box center [407, 358] width 63 height 10
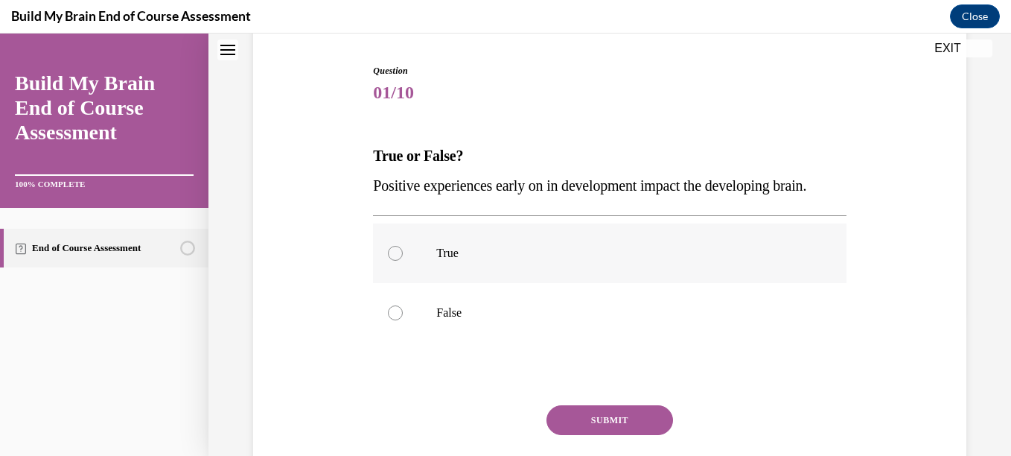
click at [505, 261] on p "True" at bounding box center [622, 253] width 372 height 15
click at [403, 261] on input "True" at bounding box center [395, 253] width 15 height 15
radio input "true"
click at [556, 435] on button "SUBMIT" at bounding box center [610, 420] width 127 height 30
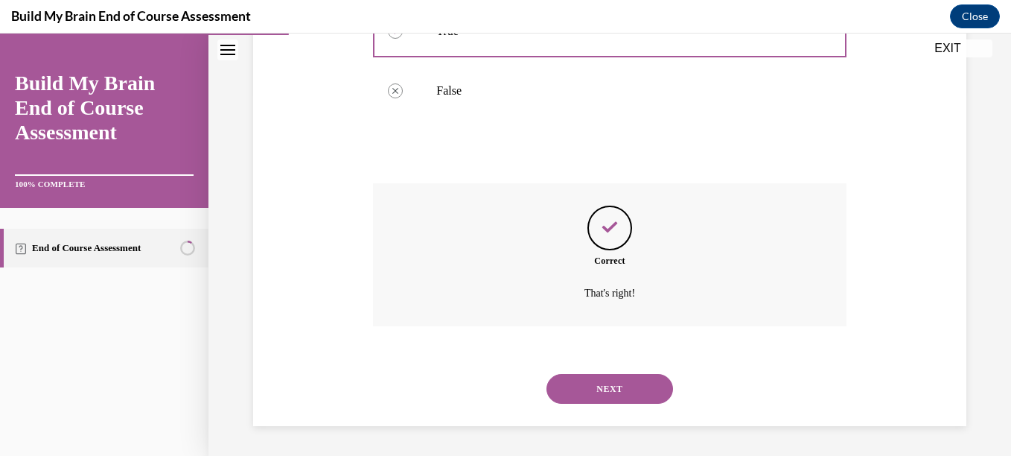
scroll to position [395, 0]
click at [592, 387] on button "NEXT" at bounding box center [610, 389] width 127 height 30
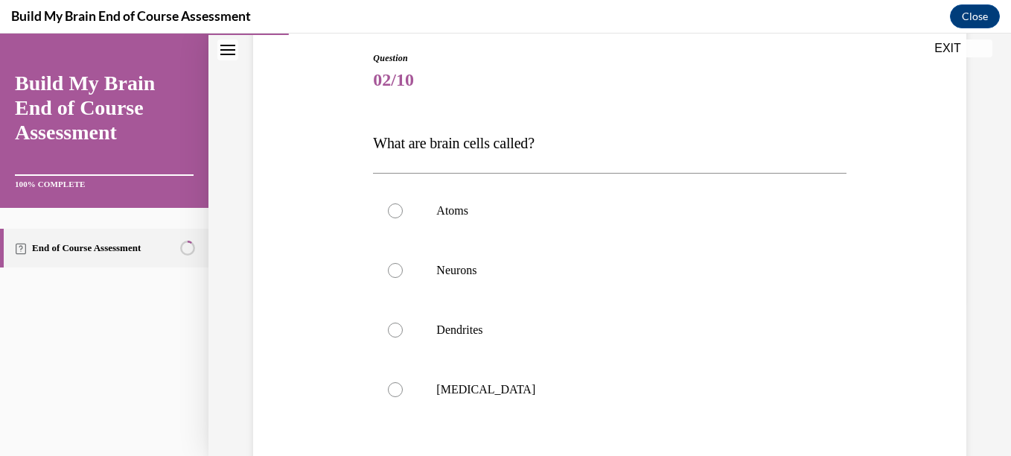
scroll to position [156, 0]
click at [581, 298] on label "Neurons" at bounding box center [609, 270] width 473 height 60
click at [403, 277] on input "Neurons" at bounding box center [395, 269] width 15 height 15
radio input "true"
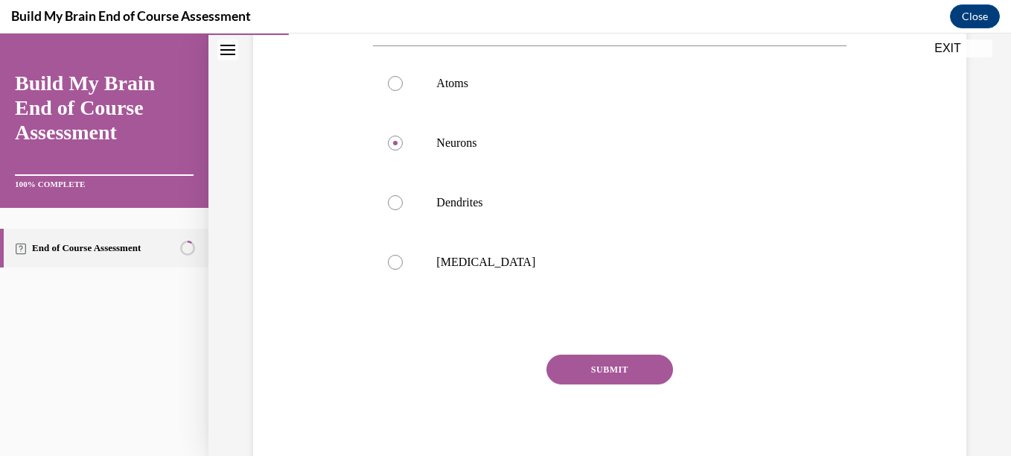
click at [593, 372] on button "SUBMIT" at bounding box center [610, 369] width 127 height 30
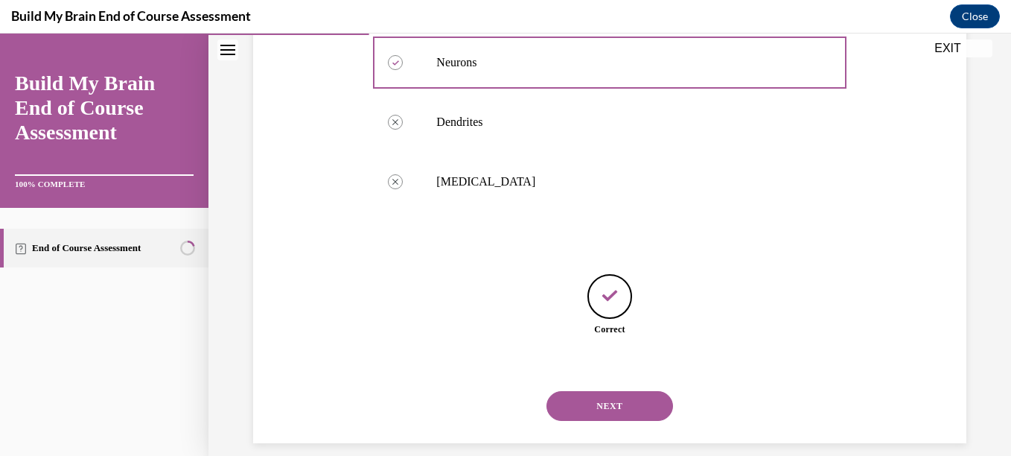
scroll to position [380, 0]
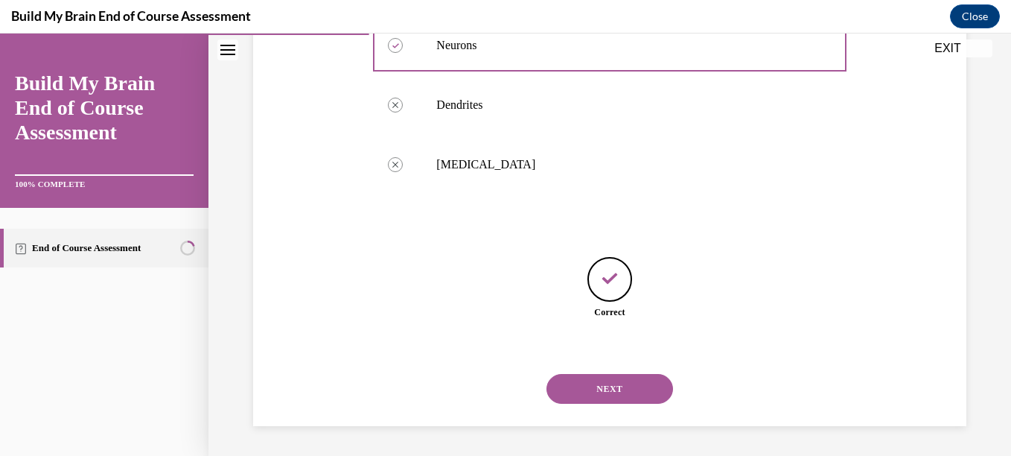
click at [578, 396] on button "NEXT" at bounding box center [610, 389] width 127 height 30
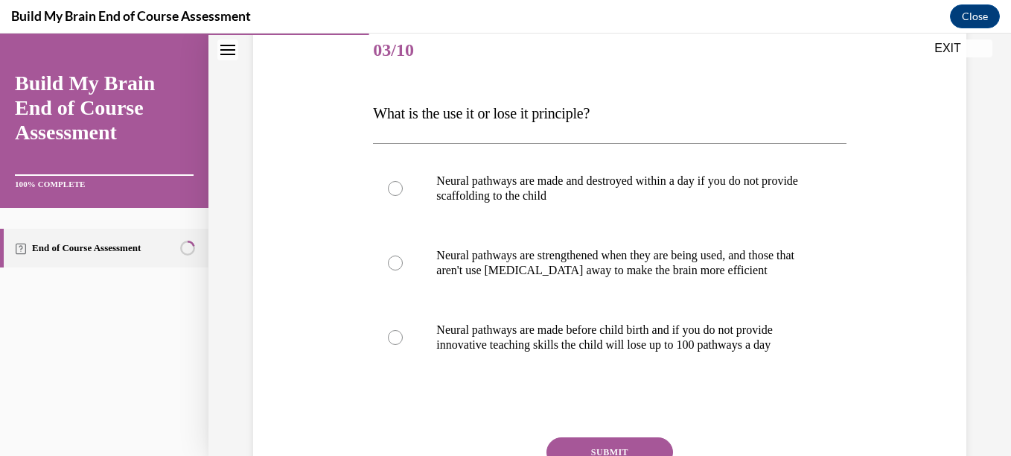
scroll to position [186, 0]
click at [535, 250] on p "Neural pathways are strengthened when they are being used, and those that aren'…" at bounding box center [622, 262] width 372 height 30
click at [403, 255] on input "Neural pathways are strengthened when they are being used, and those that aren'…" at bounding box center [395, 262] width 15 height 15
radio input "true"
click at [569, 451] on button "SUBMIT" at bounding box center [610, 451] width 127 height 30
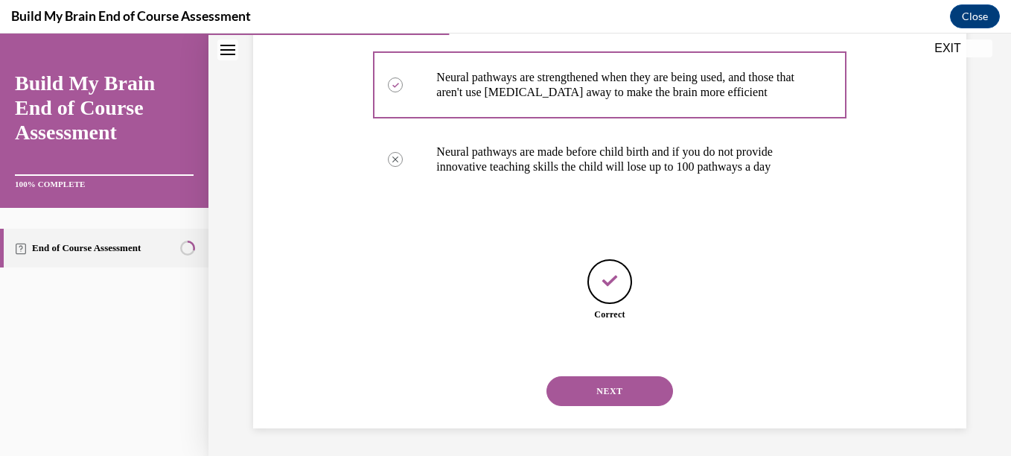
scroll to position [380, 0]
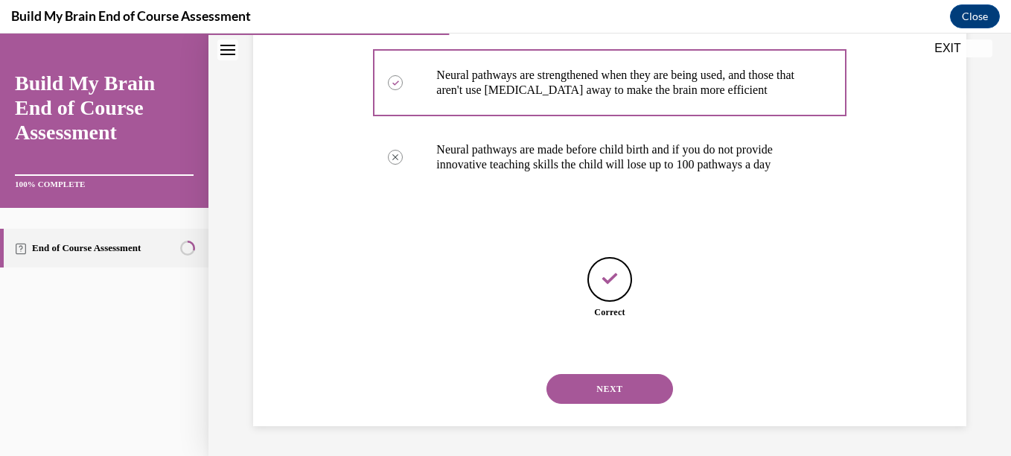
click at [585, 392] on button "NEXT" at bounding box center [610, 389] width 127 height 30
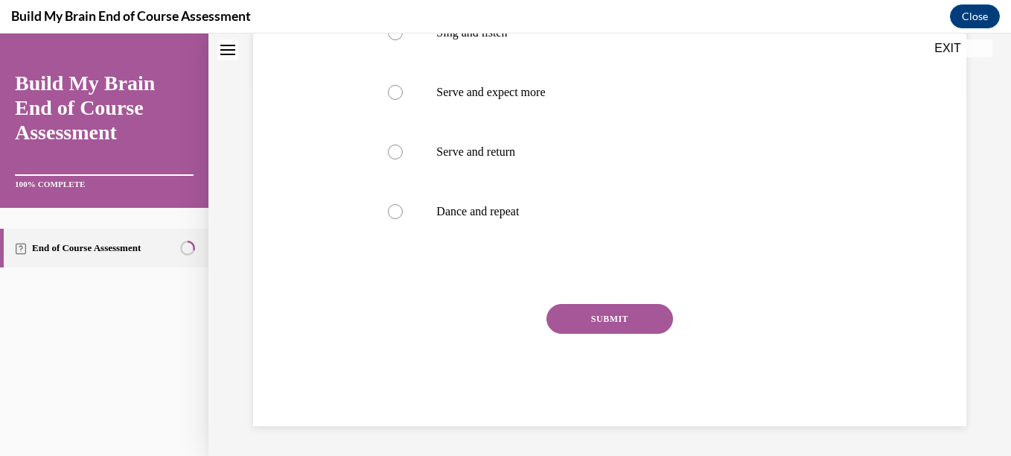
scroll to position [0, 0]
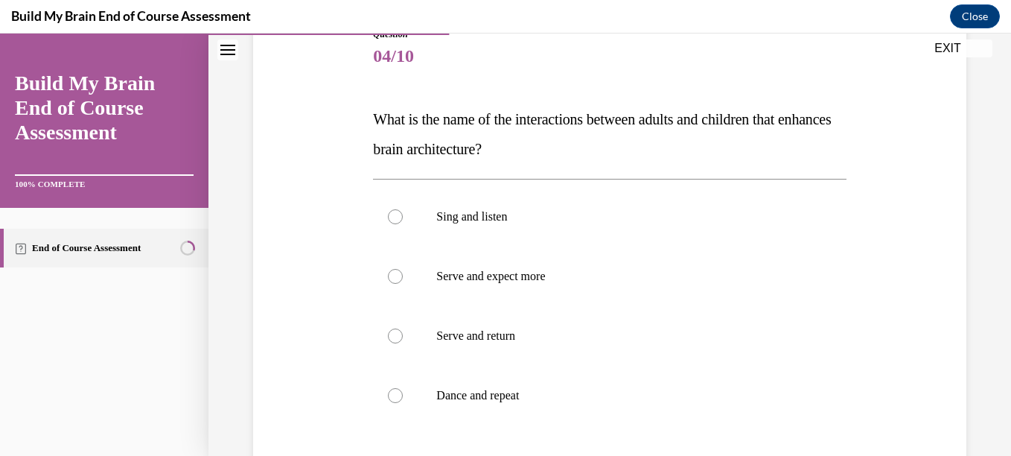
click at [586, 334] on p "Serve and return" at bounding box center [622, 335] width 372 height 15
click at [403, 334] on input "Serve and return" at bounding box center [395, 335] width 15 height 15
radio input "true"
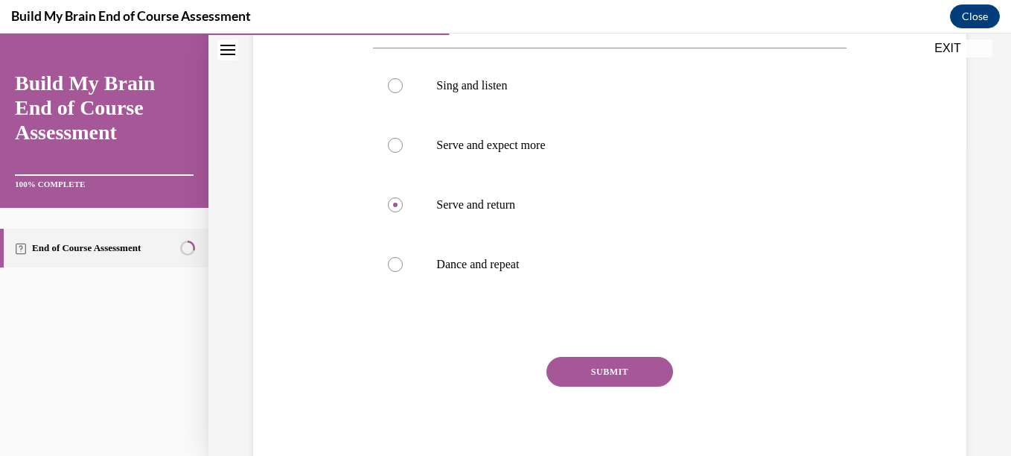
scroll to position [331, 0]
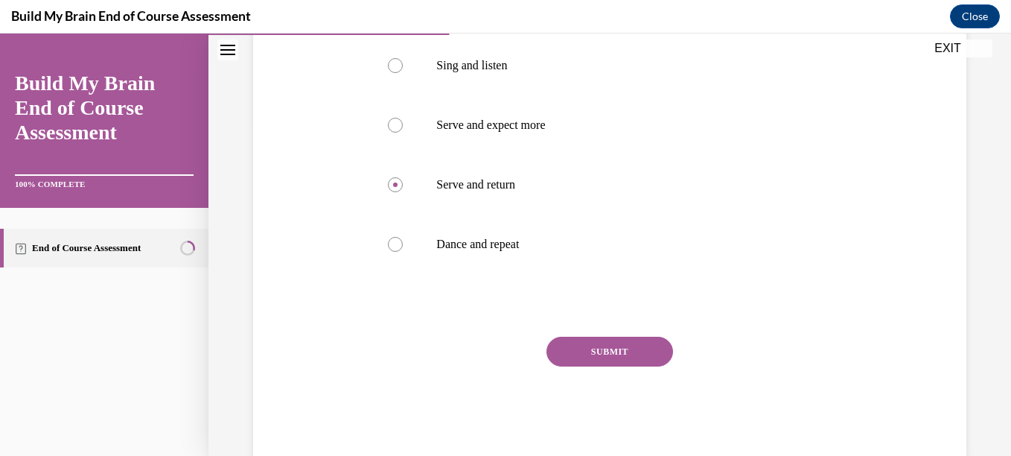
click at [586, 334] on div "Question 04/10 What is the name of the interactions between adults and children…" at bounding box center [609, 167] width 473 height 582
click at [585, 345] on button "SUBMIT" at bounding box center [610, 352] width 127 height 30
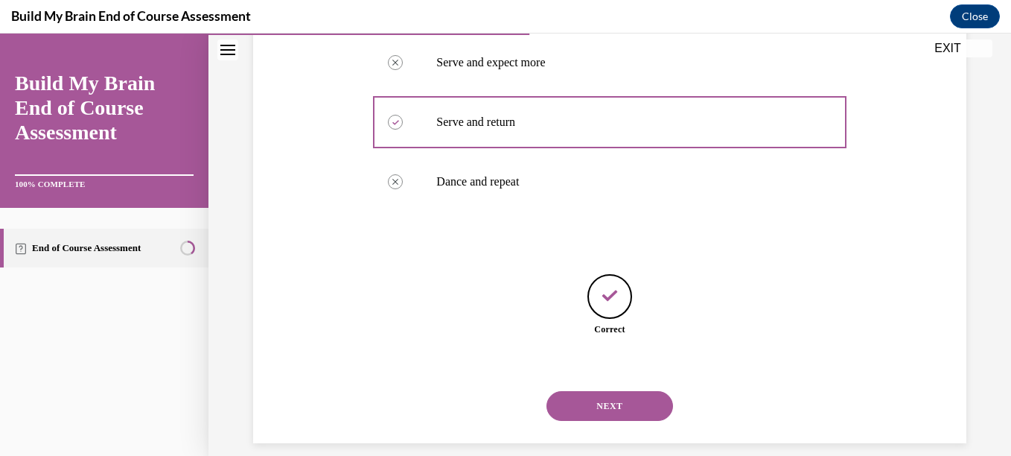
scroll to position [410, 0]
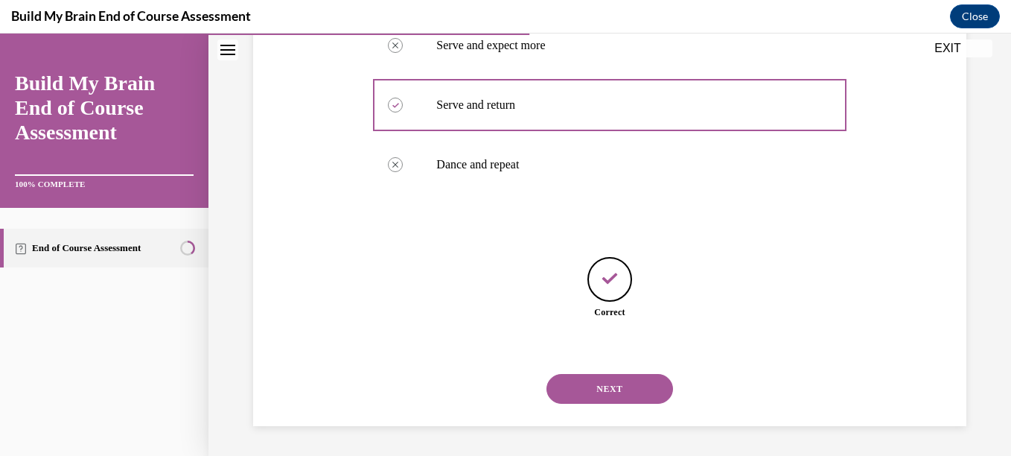
click at [576, 383] on button "NEXT" at bounding box center [610, 389] width 127 height 30
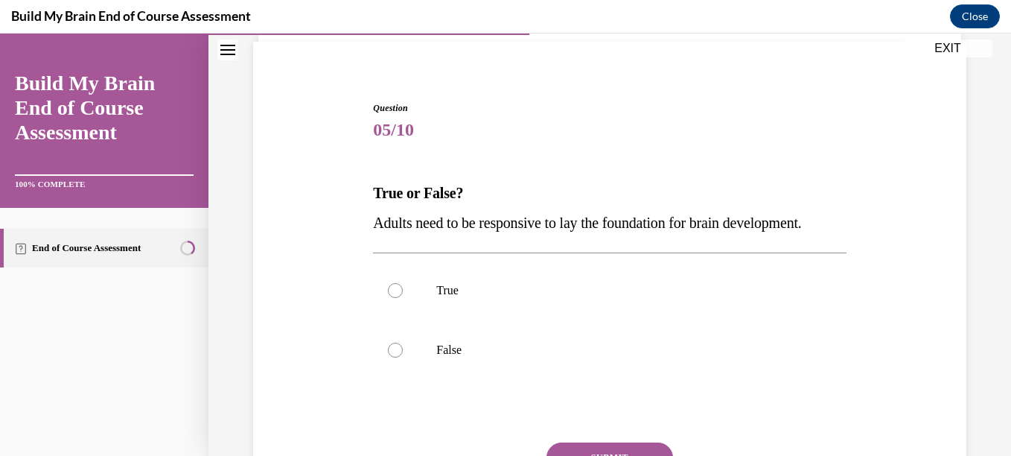
scroll to position [109, 0]
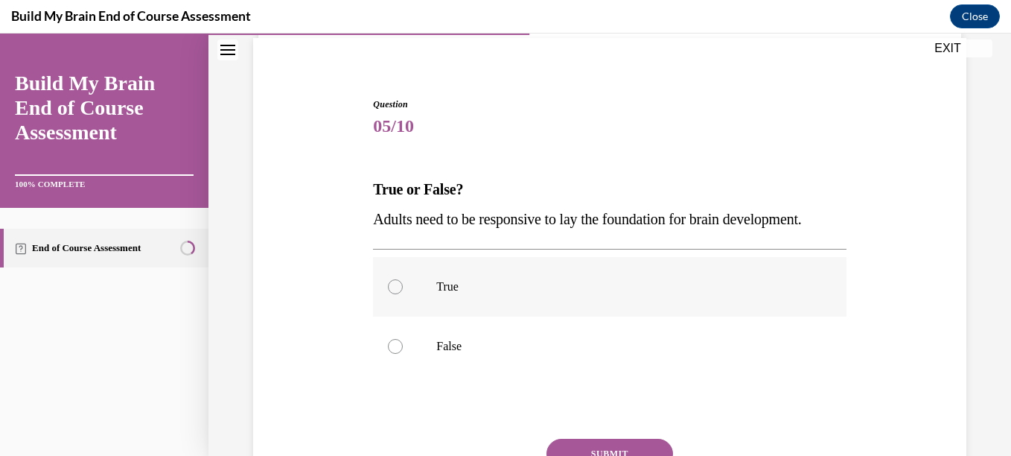
click at [567, 308] on label "True" at bounding box center [609, 287] width 473 height 60
click at [403, 294] on input "True" at bounding box center [395, 286] width 15 height 15
radio input "true"
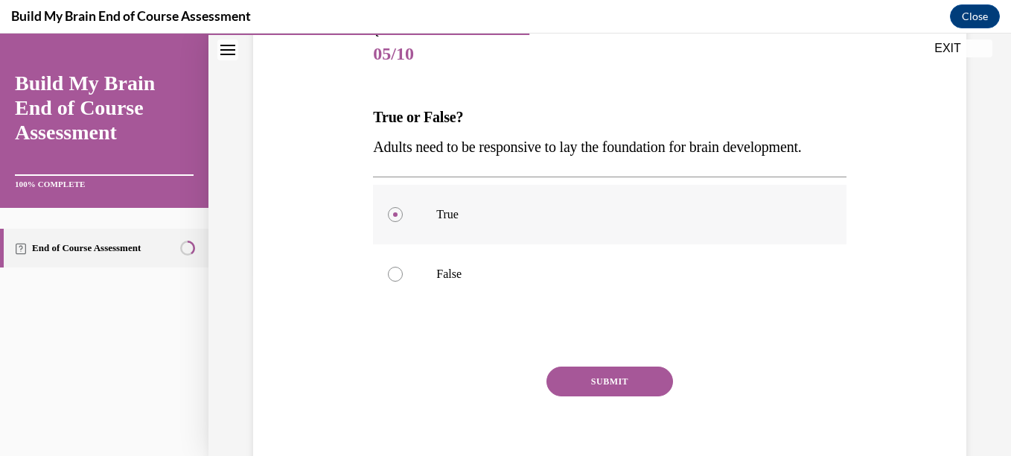
scroll to position [182, 0]
click at [573, 395] on button "SUBMIT" at bounding box center [610, 381] width 127 height 30
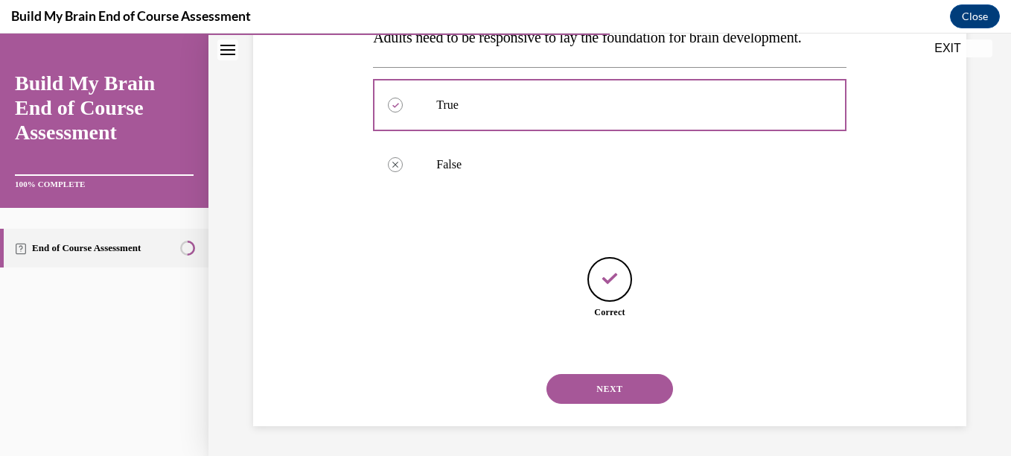
scroll to position [321, 0]
click at [585, 392] on button "NEXT" at bounding box center [610, 389] width 127 height 30
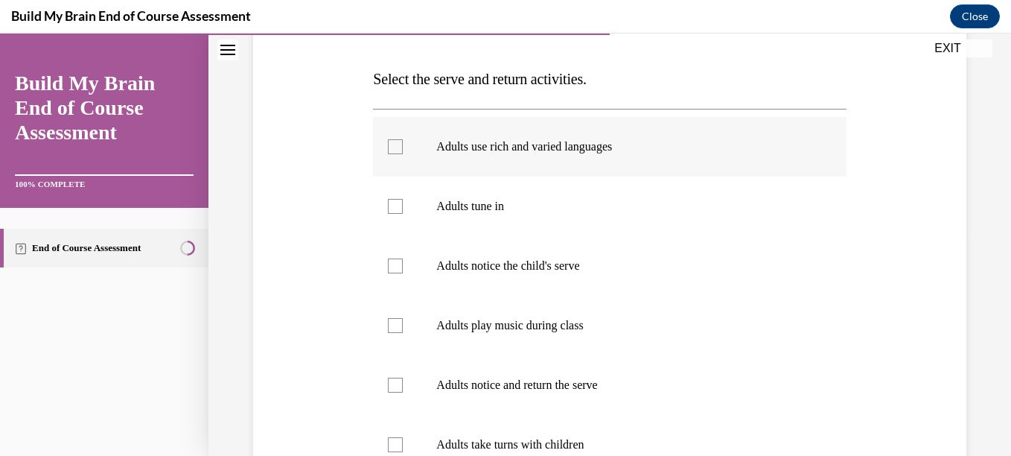
scroll to position [220, 0]
click at [517, 201] on p "Adults tune in" at bounding box center [622, 205] width 372 height 15
click at [403, 201] on input "Adults tune in" at bounding box center [395, 205] width 15 height 15
checkbox input "true"
click at [528, 249] on label "Adults notice the child's serve" at bounding box center [609, 265] width 473 height 60
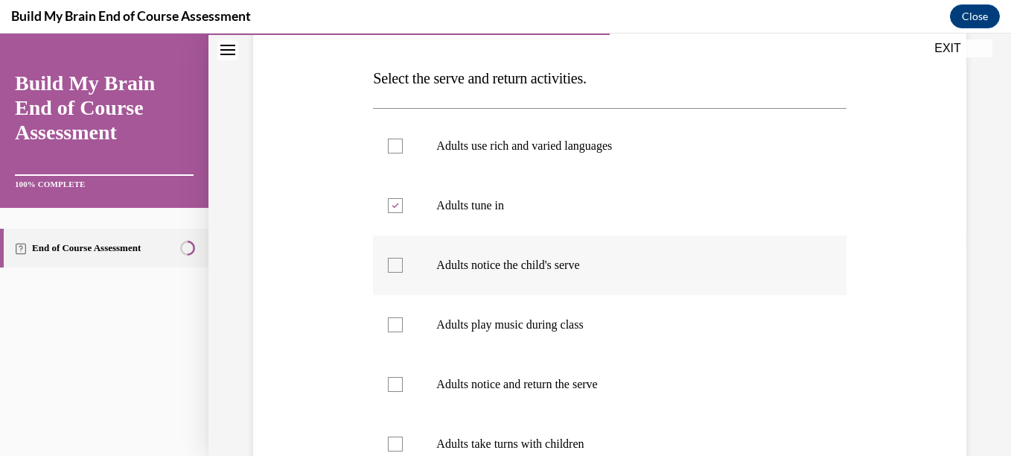
click at [403, 258] on input "Adults notice the child's serve" at bounding box center [395, 265] width 15 height 15
checkbox input "true"
click at [520, 398] on label "Adults notice and return the serve" at bounding box center [609, 384] width 473 height 60
click at [403, 392] on input "Adults notice and return the serve" at bounding box center [395, 384] width 15 height 15
checkbox input "true"
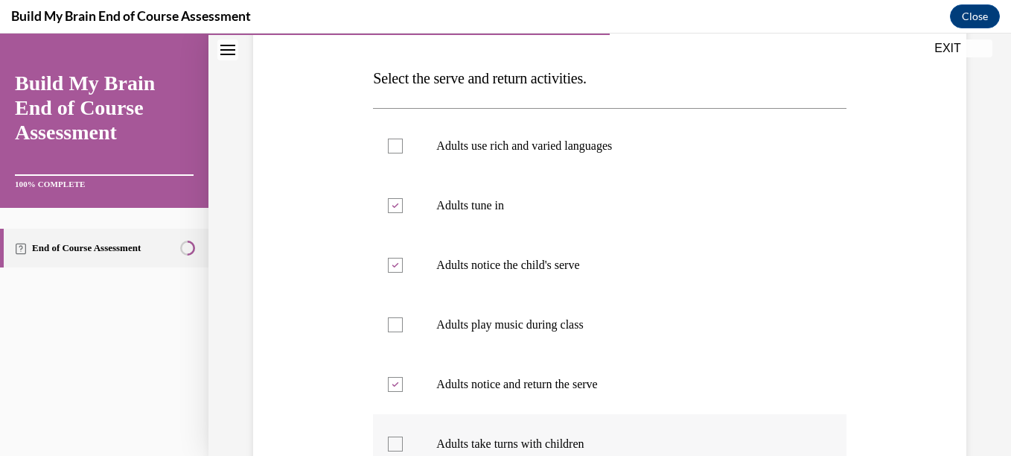
click at [500, 432] on label "Adults take turns with children" at bounding box center [609, 444] width 473 height 60
click at [403, 436] on input "Adults take turns with children" at bounding box center [395, 443] width 15 height 15
checkbox input "true"
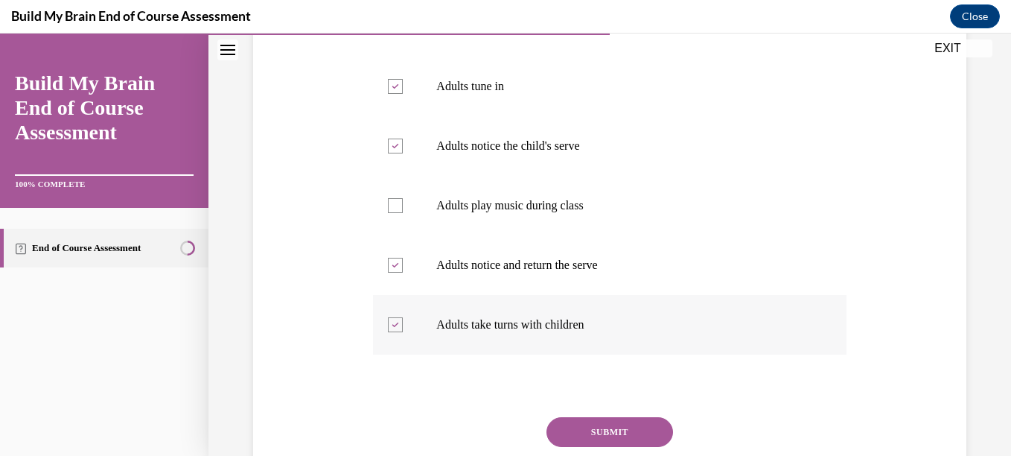
scroll to position [360, 0]
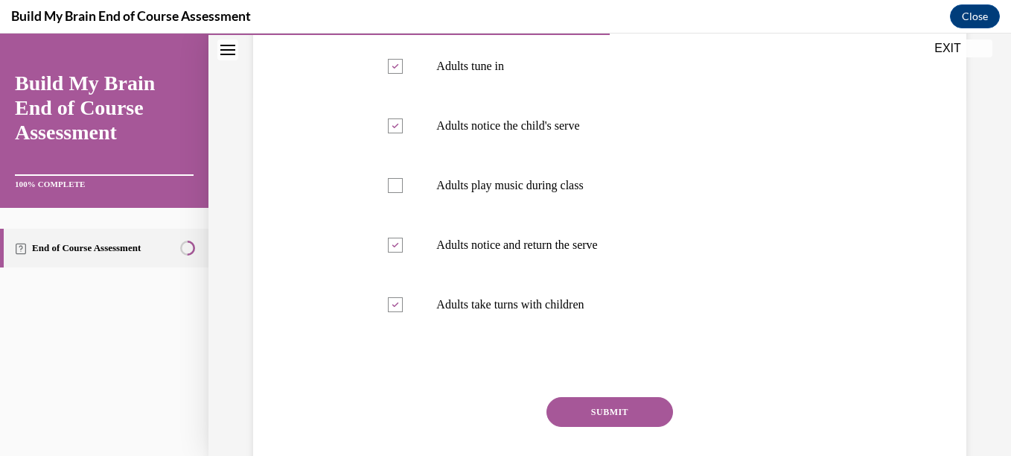
click at [573, 409] on button "SUBMIT" at bounding box center [610, 412] width 127 height 30
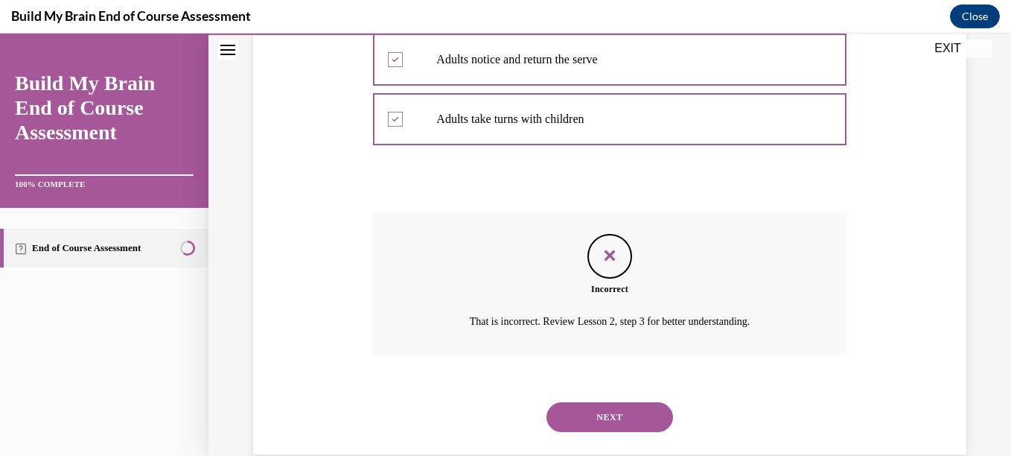
scroll to position [547, 0]
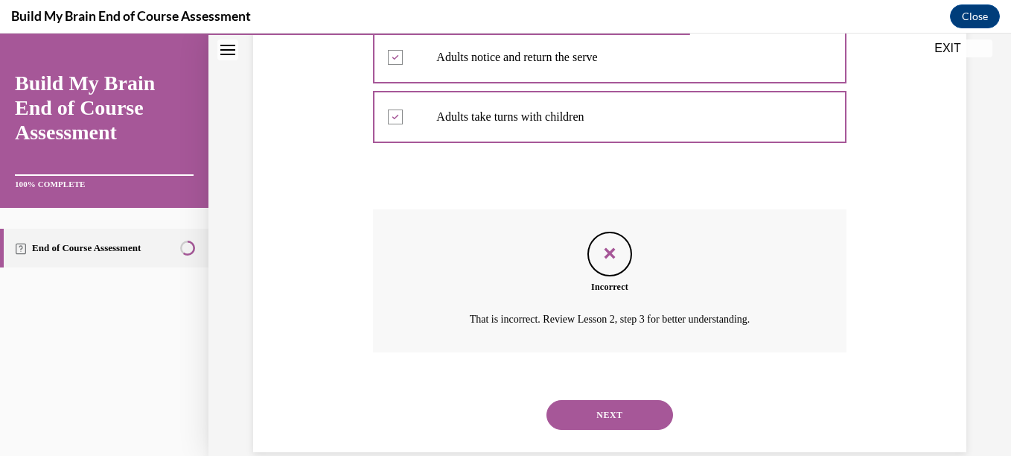
click at [587, 418] on button "NEXT" at bounding box center [610, 415] width 127 height 30
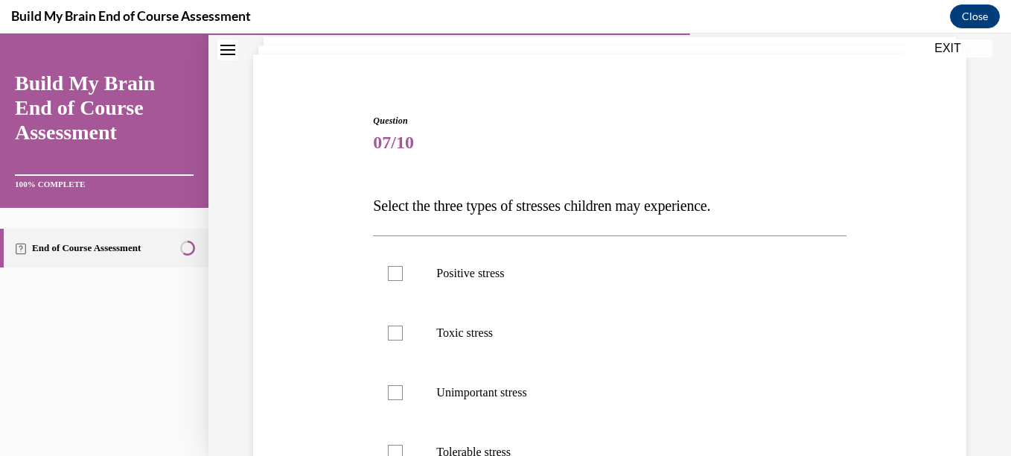
scroll to position [96, 0]
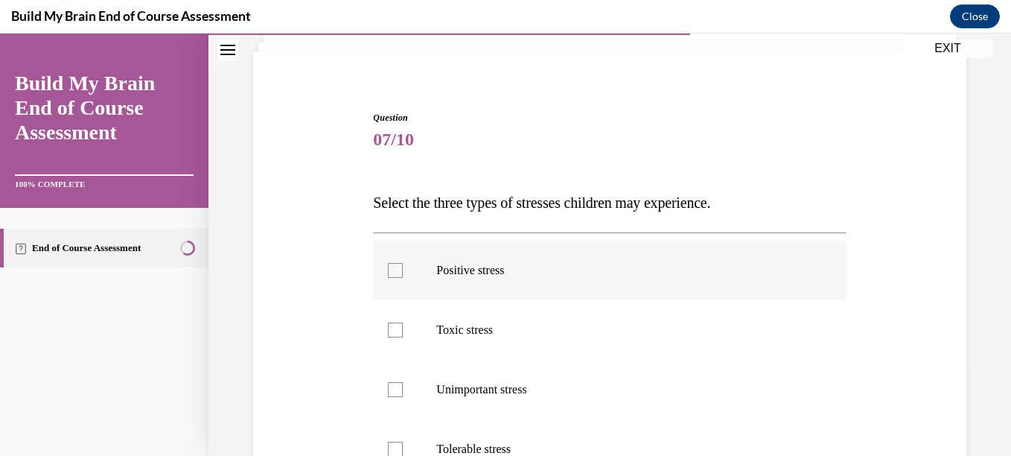
click at [563, 281] on label "Positive stress" at bounding box center [609, 270] width 473 height 60
click at [403, 278] on input "Positive stress" at bounding box center [395, 270] width 15 height 15
checkbox input "true"
click at [515, 331] on p "Toxic stress" at bounding box center [622, 329] width 372 height 15
click at [403, 331] on input "Toxic stress" at bounding box center [395, 329] width 15 height 15
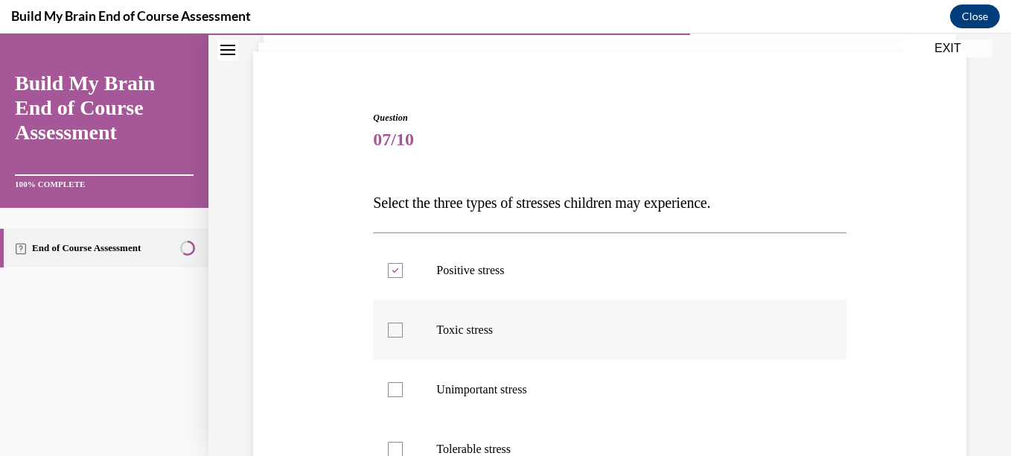
checkbox input "true"
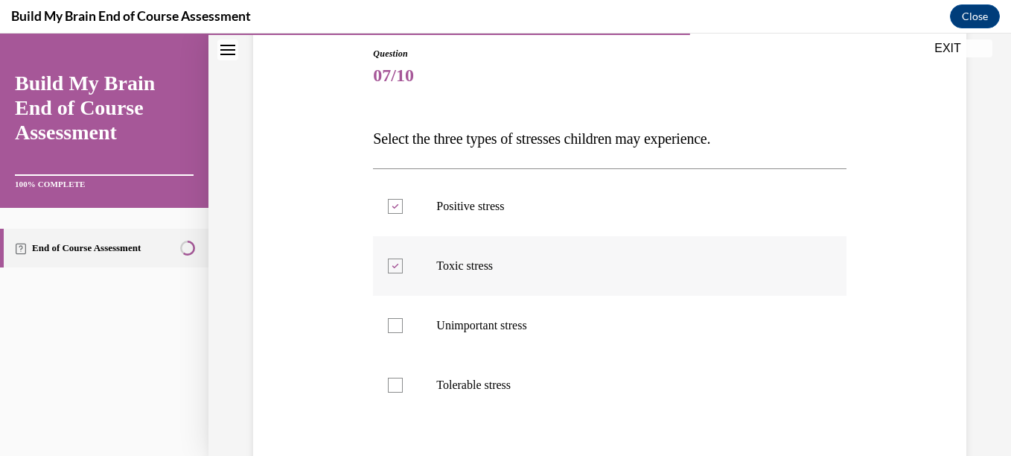
scroll to position [165, 0]
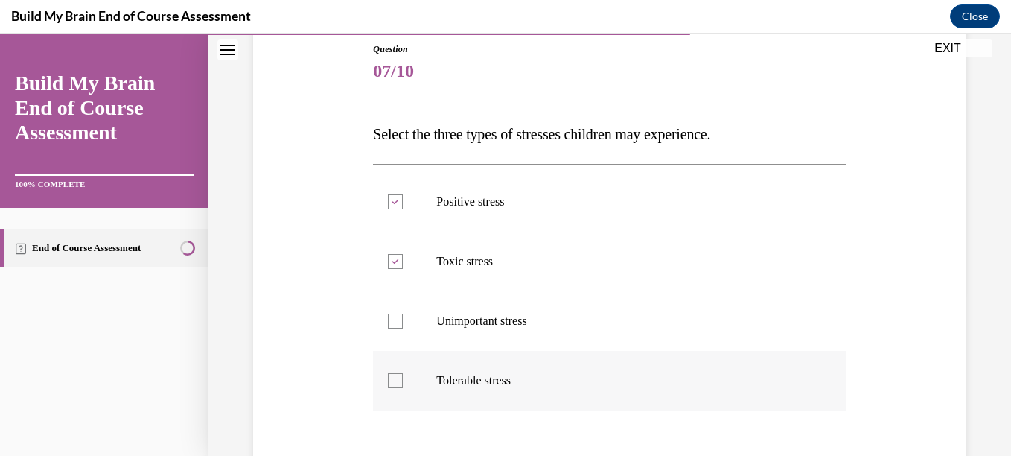
click at [505, 372] on label "Tolerable stress" at bounding box center [609, 381] width 473 height 60
click at [403, 373] on input "Tolerable stress" at bounding box center [395, 380] width 15 height 15
checkbox input "true"
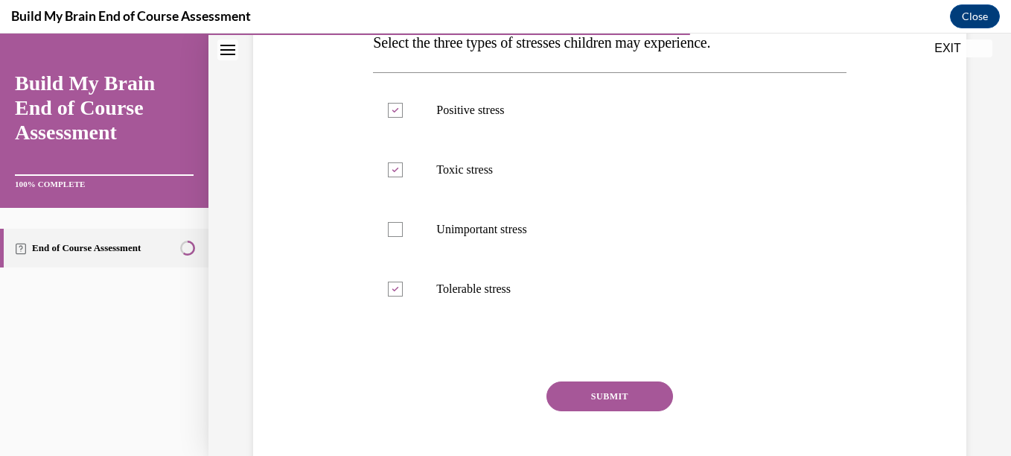
click at [573, 386] on button "SUBMIT" at bounding box center [610, 396] width 127 height 30
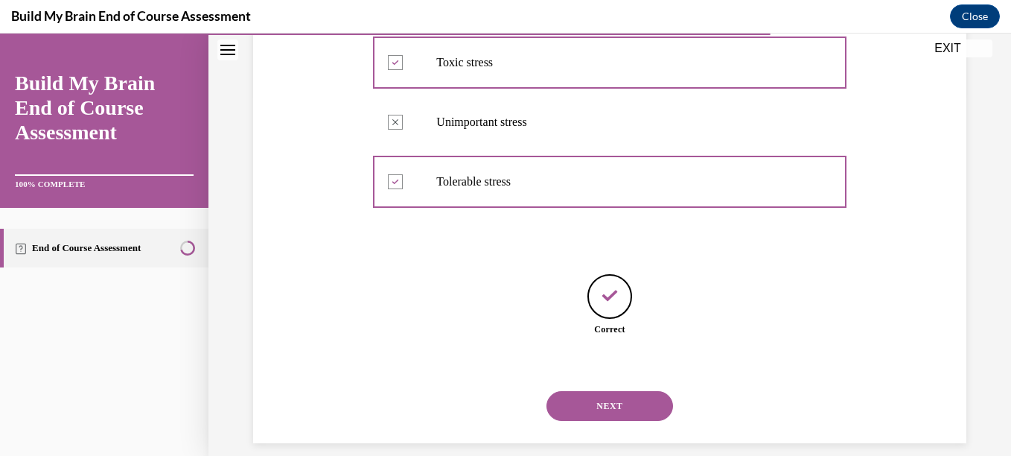
scroll to position [380, 0]
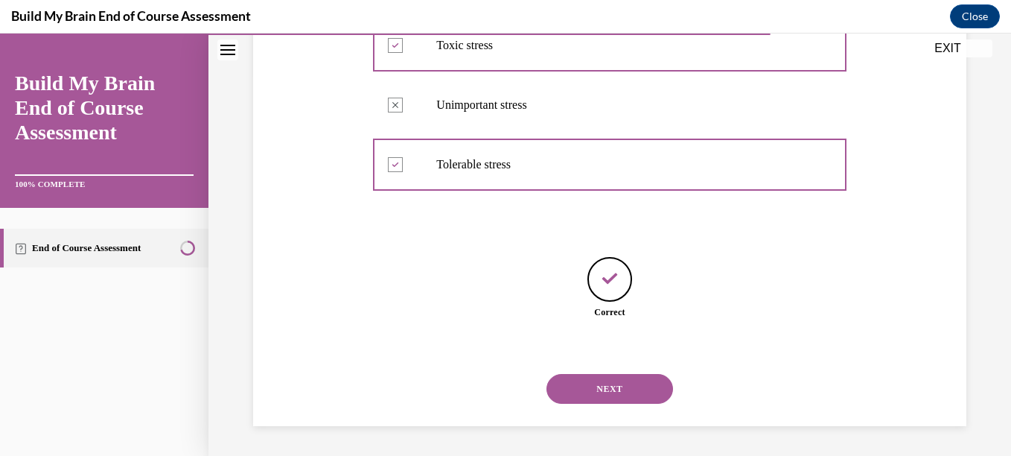
click at [588, 388] on button "NEXT" at bounding box center [610, 389] width 127 height 30
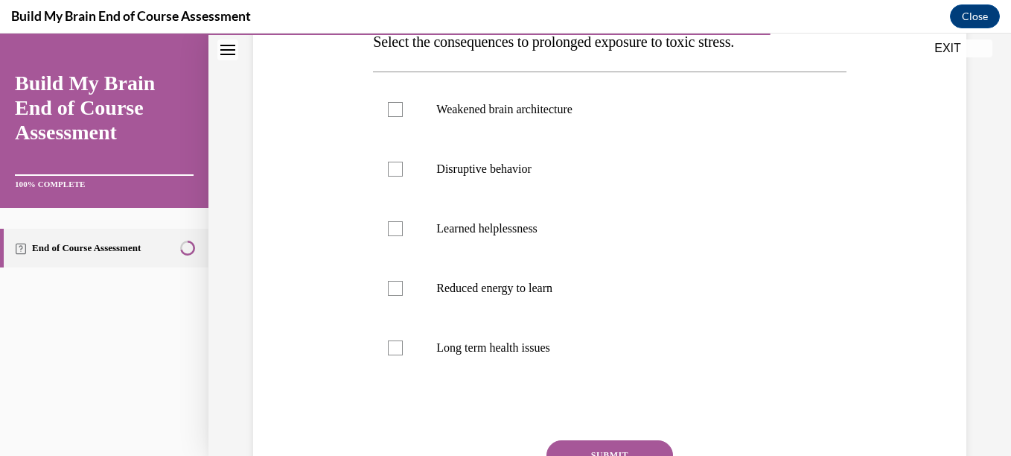
scroll to position [254, 0]
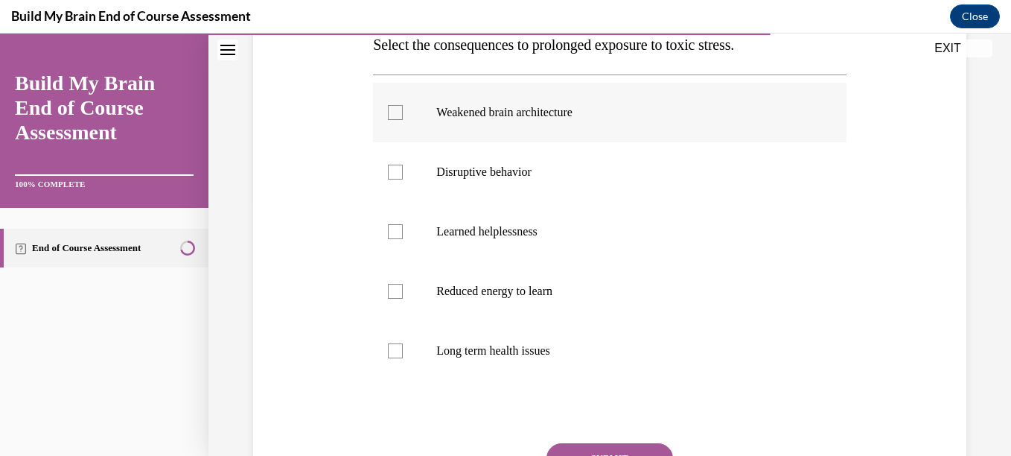
click at [523, 107] on p "Weakened brain architecture" at bounding box center [622, 112] width 372 height 15
click at [403, 107] on input "Weakened brain architecture" at bounding box center [395, 112] width 15 height 15
checkbox input "true"
click at [516, 170] on p "Disruptive behavior" at bounding box center [622, 172] width 372 height 15
click at [403, 170] on input "Disruptive behavior" at bounding box center [395, 172] width 15 height 15
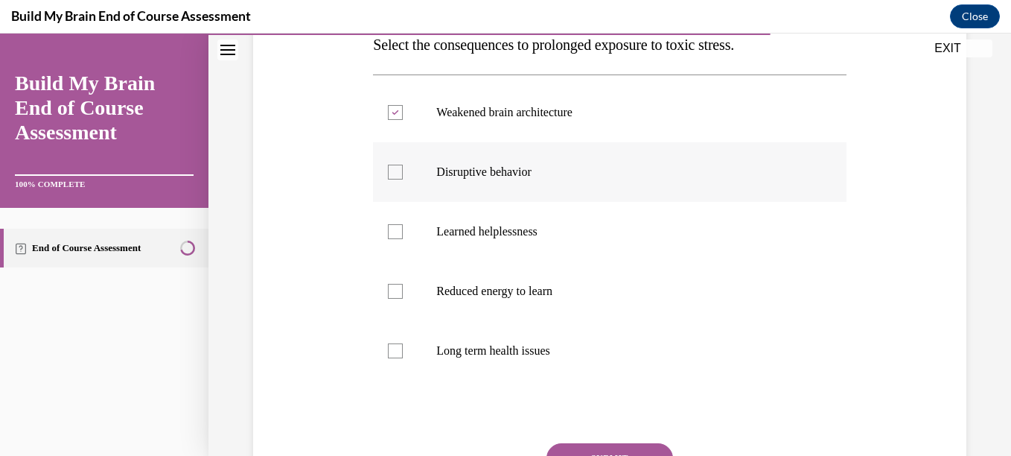
checkbox input "true"
click at [511, 217] on label "Learned helplessness" at bounding box center [609, 232] width 473 height 60
click at [403, 224] on input "Learned helplessness" at bounding box center [395, 231] width 15 height 15
checkbox input "true"
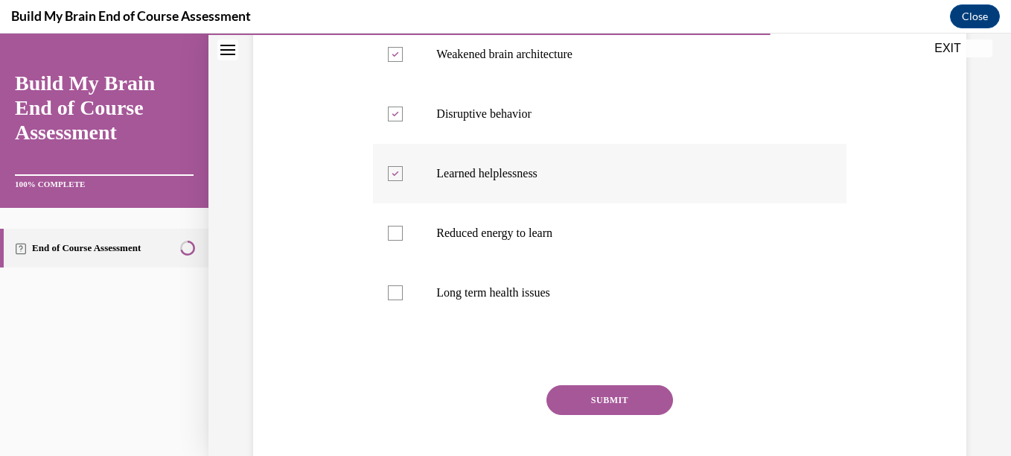
scroll to position [322, 0]
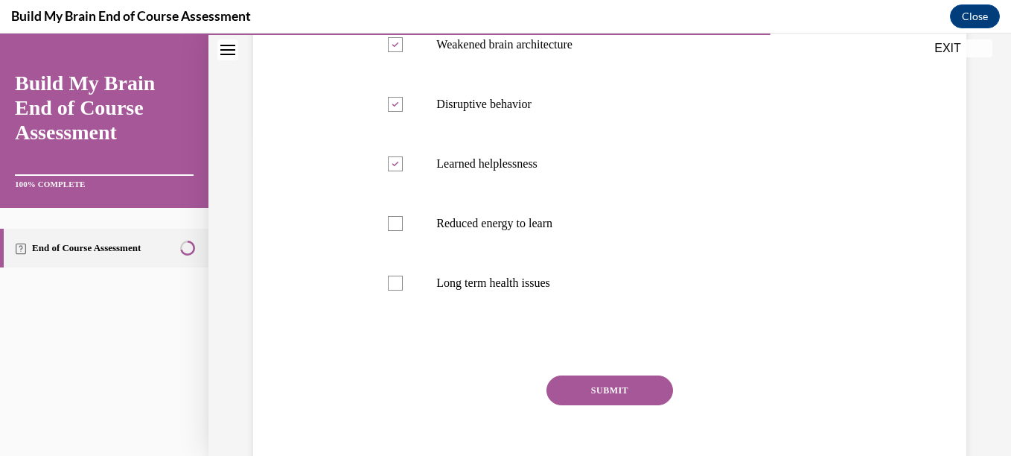
click at [571, 401] on button "SUBMIT" at bounding box center [610, 390] width 127 height 30
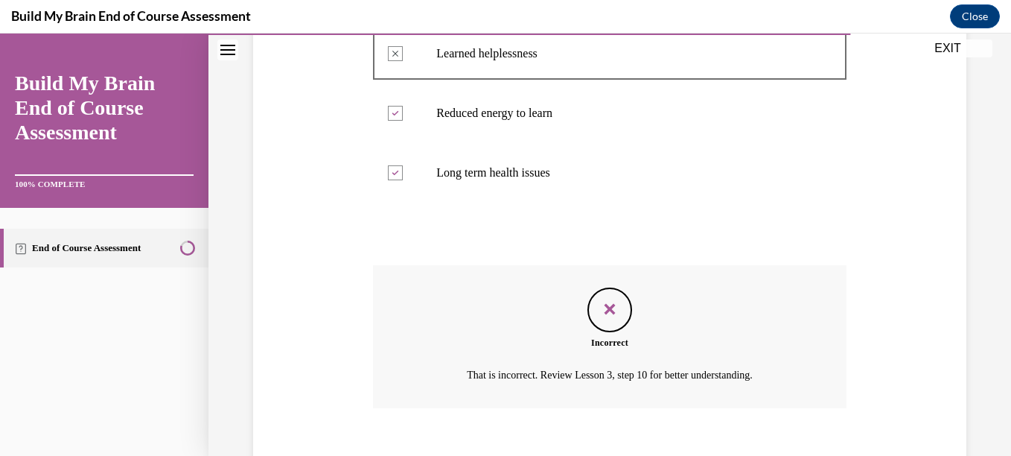
scroll to position [514, 0]
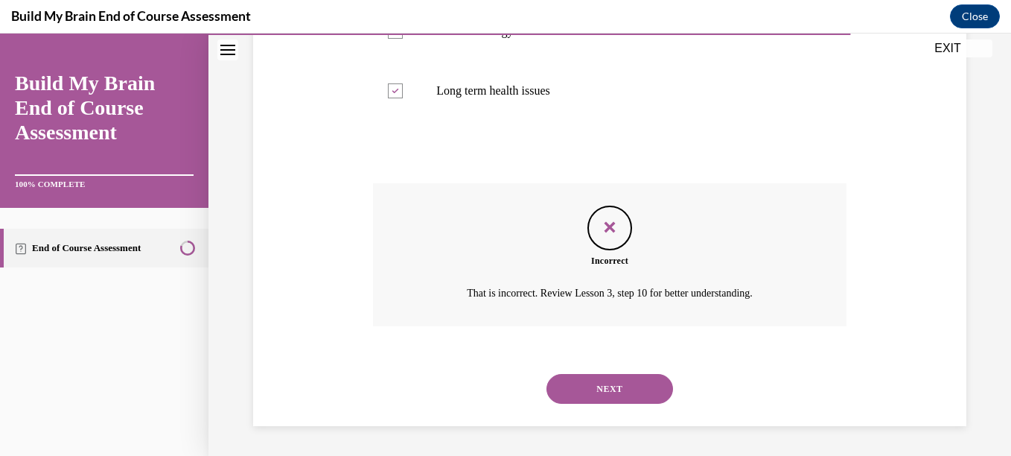
click at [578, 392] on button "NEXT" at bounding box center [610, 389] width 127 height 30
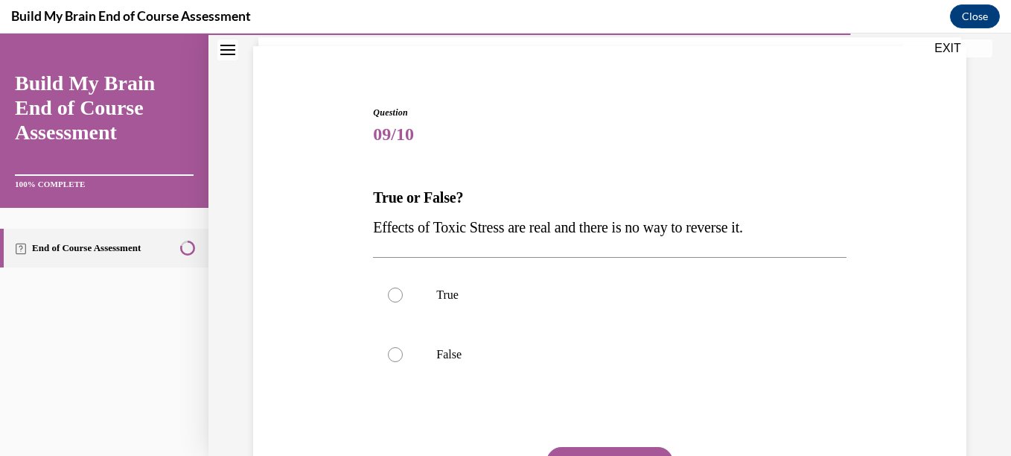
scroll to position [124, 0]
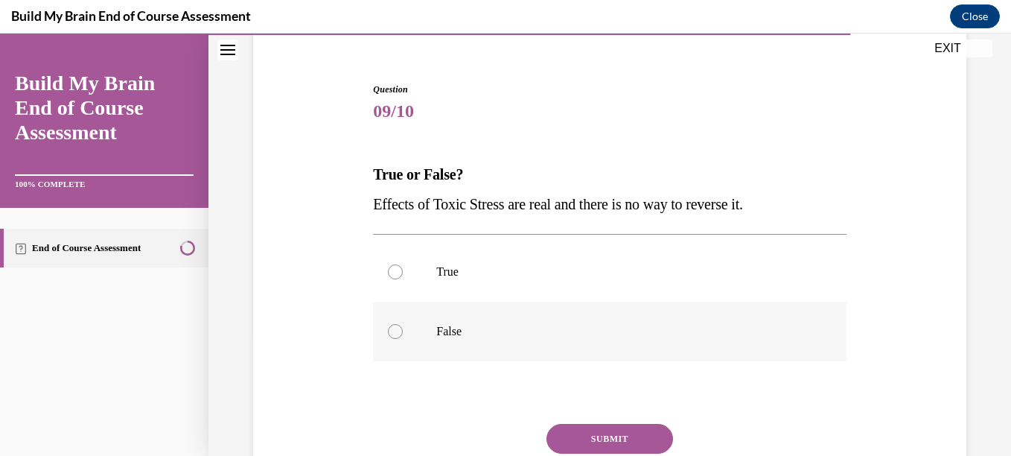
click at [518, 325] on p "False" at bounding box center [622, 331] width 372 height 15
click at [403, 325] on input "False" at bounding box center [395, 331] width 15 height 15
radio input "true"
click at [570, 445] on button "SUBMIT" at bounding box center [610, 439] width 127 height 30
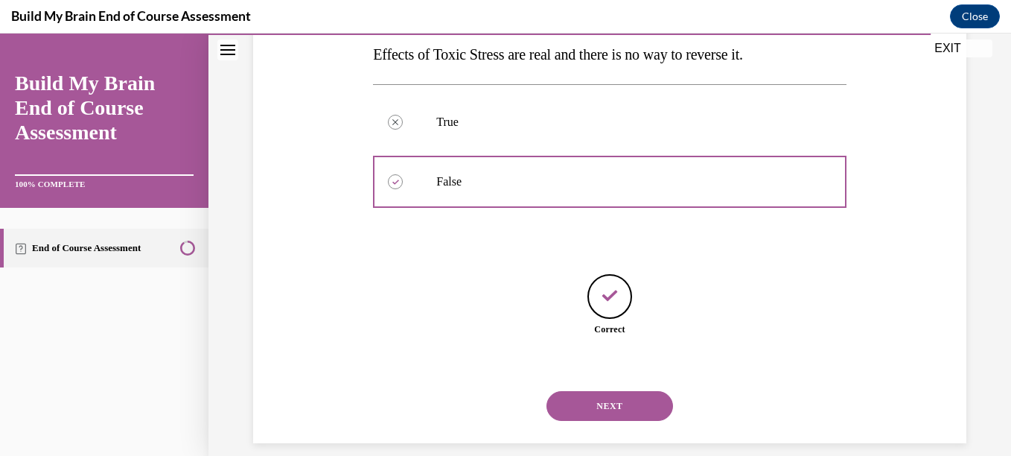
scroll to position [291, 0]
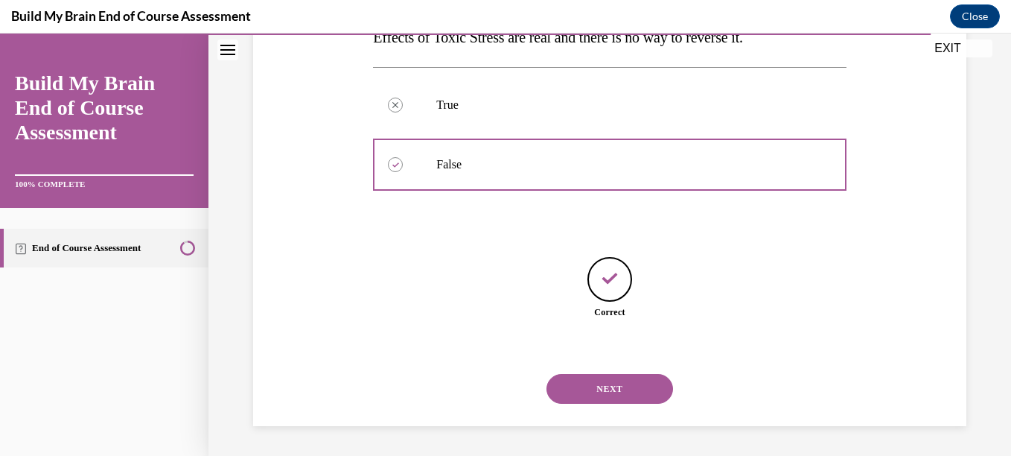
click at [570, 405] on div "NEXT" at bounding box center [609, 389] width 473 height 60
click at [565, 381] on button "NEXT" at bounding box center [610, 389] width 127 height 30
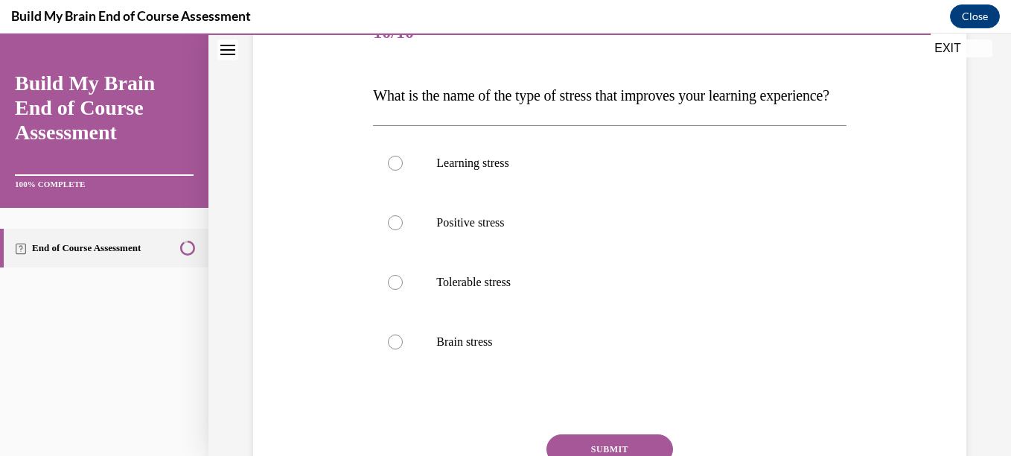
scroll to position [206, 0]
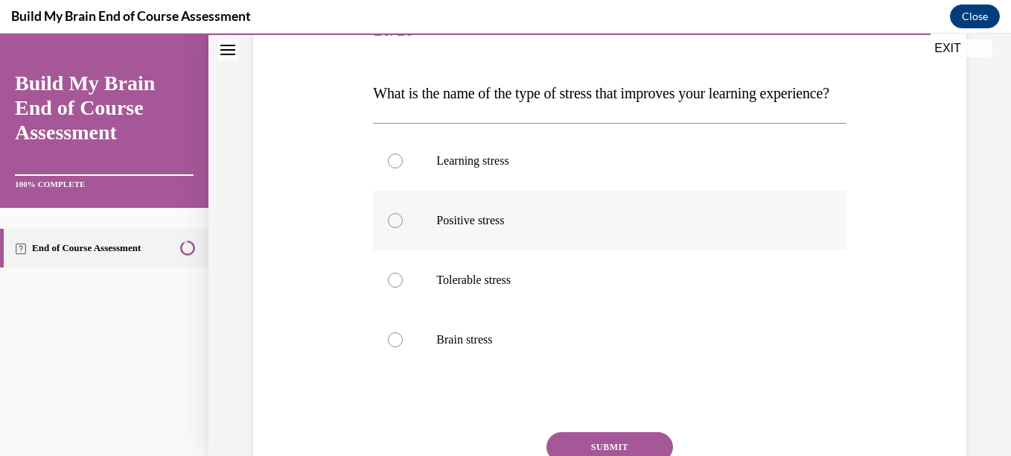
click at [525, 237] on label "Positive stress" at bounding box center [609, 221] width 473 height 60
click at [403, 228] on input "Positive stress" at bounding box center [395, 220] width 15 height 15
radio input "true"
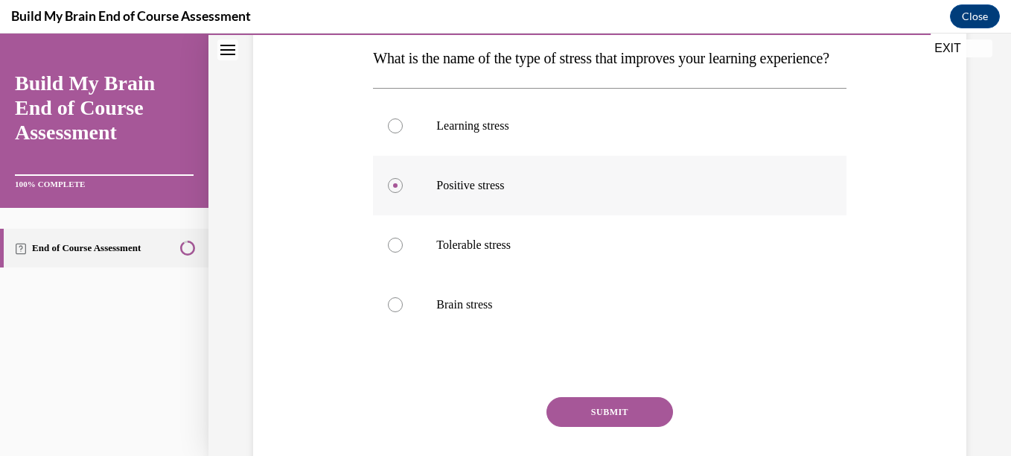
scroll to position [245, 0]
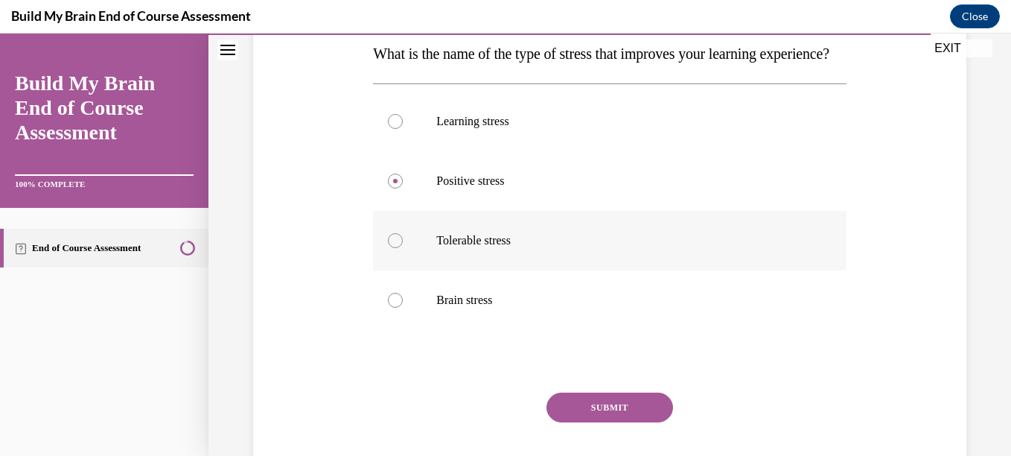
click at [527, 248] on p "Tolerable stress" at bounding box center [622, 240] width 372 height 15
click at [403, 248] on input "Tolerable stress" at bounding box center [395, 240] width 15 height 15
radio input "true"
click at [564, 422] on button "SUBMIT" at bounding box center [610, 407] width 127 height 30
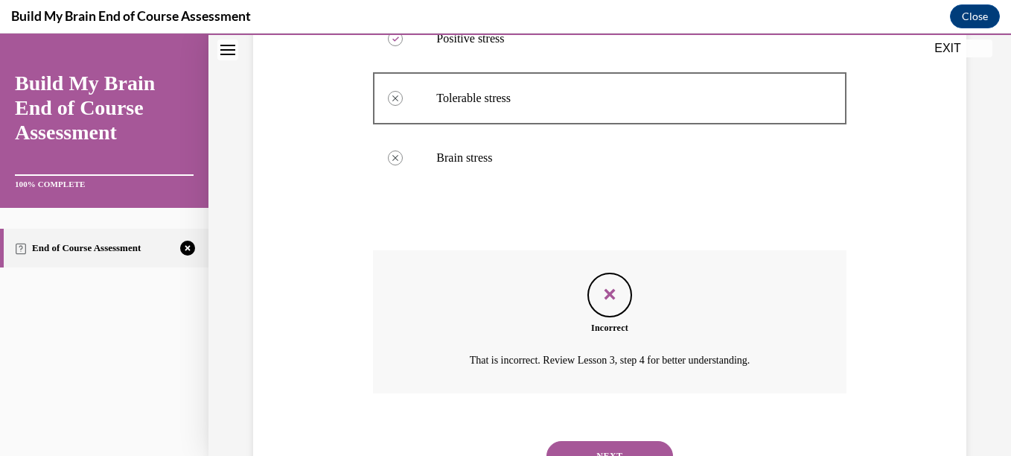
scroll to position [484, 0]
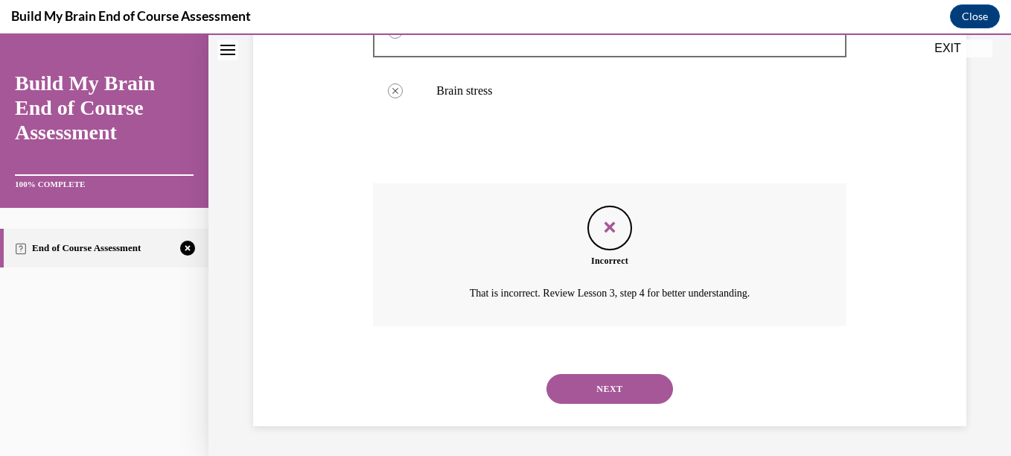
click at [602, 399] on button "NEXT" at bounding box center [610, 389] width 127 height 30
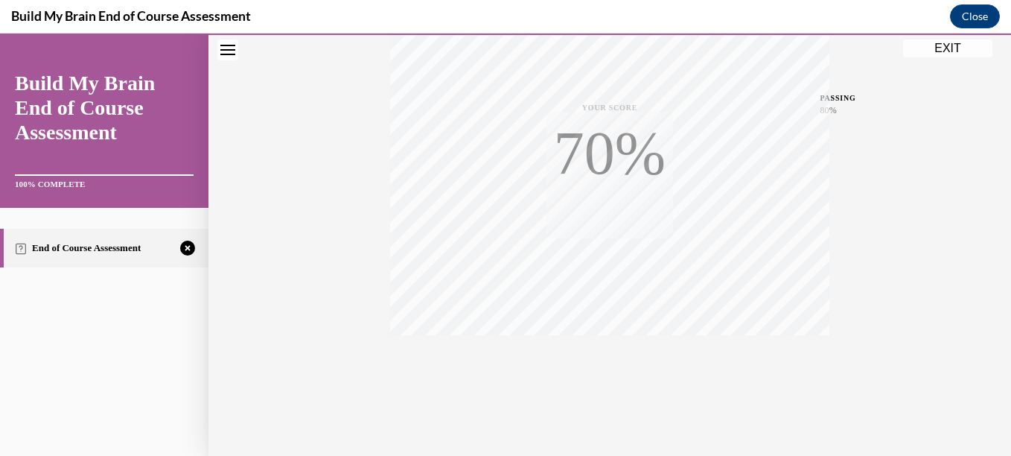
scroll to position [341, 0]
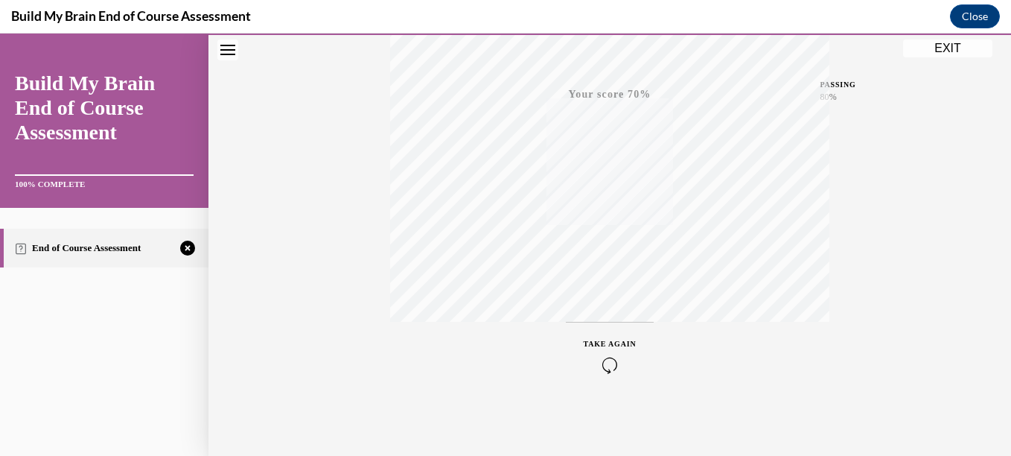
click at [614, 344] on span "TAKE AGAIN" at bounding box center [610, 344] width 53 height 8
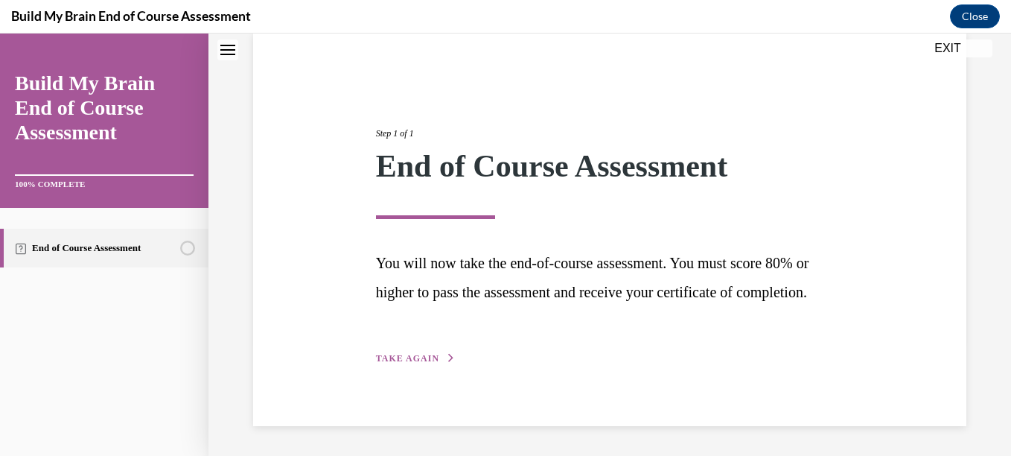
scroll to position [115, 0]
click at [415, 363] on span "TAKE AGAIN" at bounding box center [407, 358] width 63 height 10
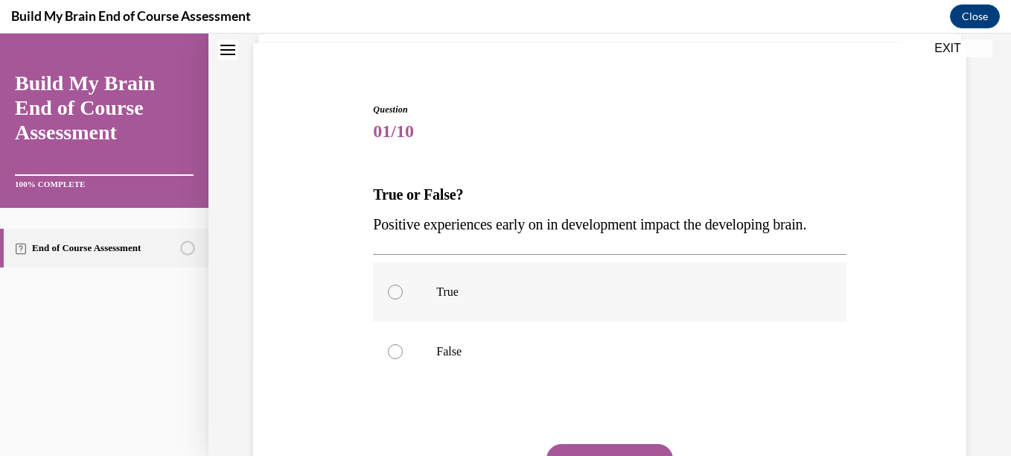
scroll to position [103, 0]
click at [455, 313] on label "True" at bounding box center [609, 294] width 473 height 60
click at [403, 301] on input "True" at bounding box center [395, 293] width 15 height 15
radio input "true"
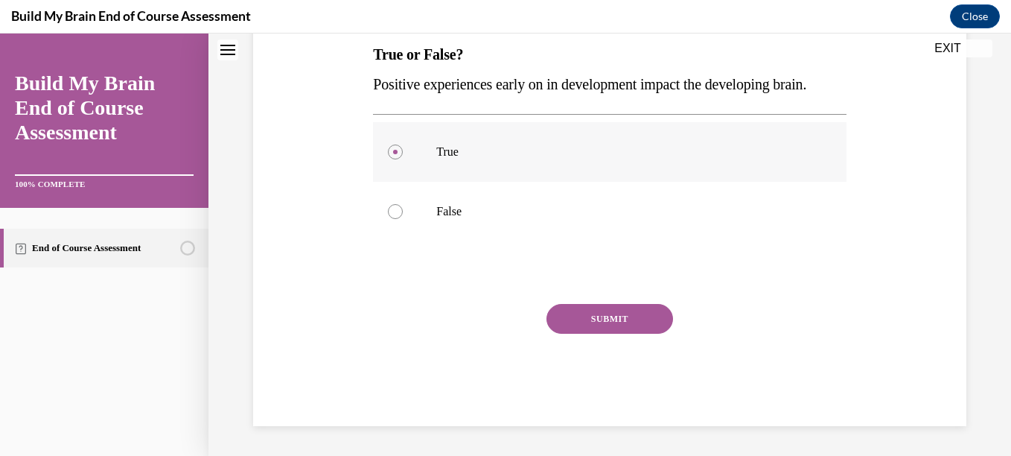
scroll to position [274, 0]
click at [555, 308] on button "SUBMIT" at bounding box center [610, 319] width 127 height 30
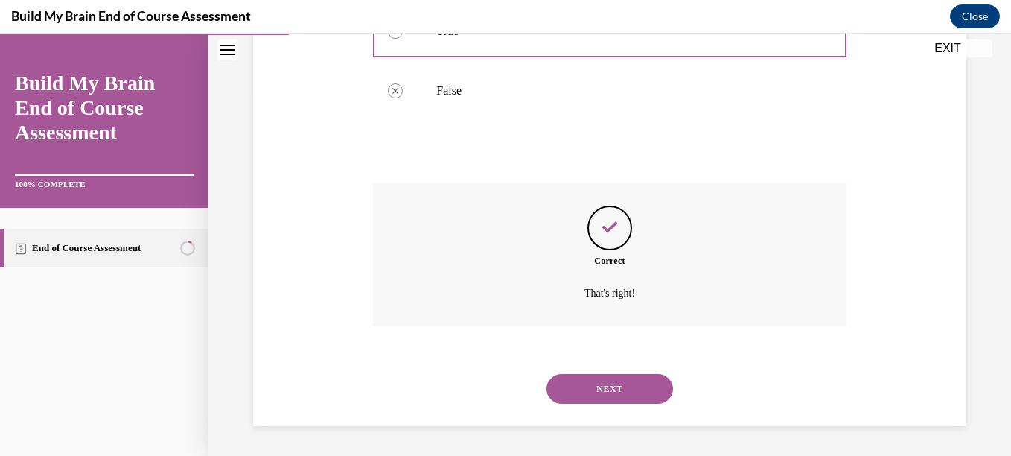
scroll to position [395, 0]
click at [586, 382] on button "NEXT" at bounding box center [610, 389] width 127 height 30
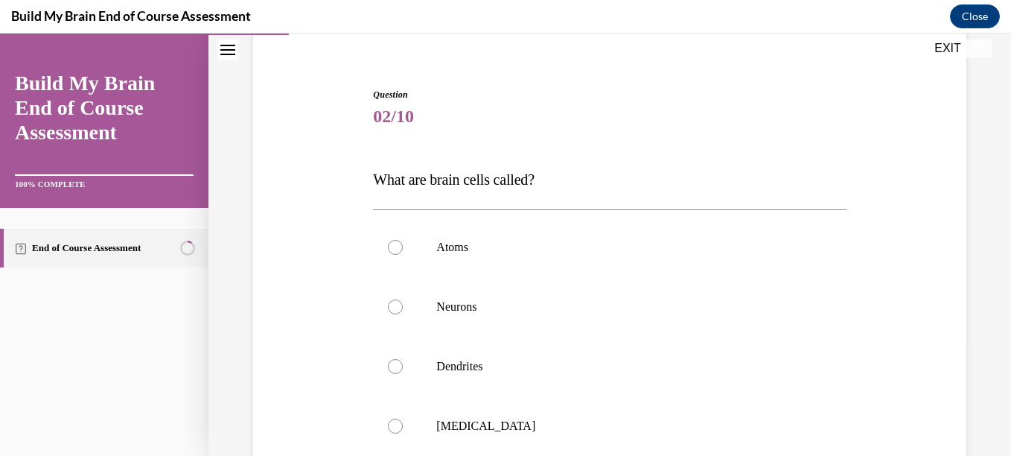
scroll to position [121, 0]
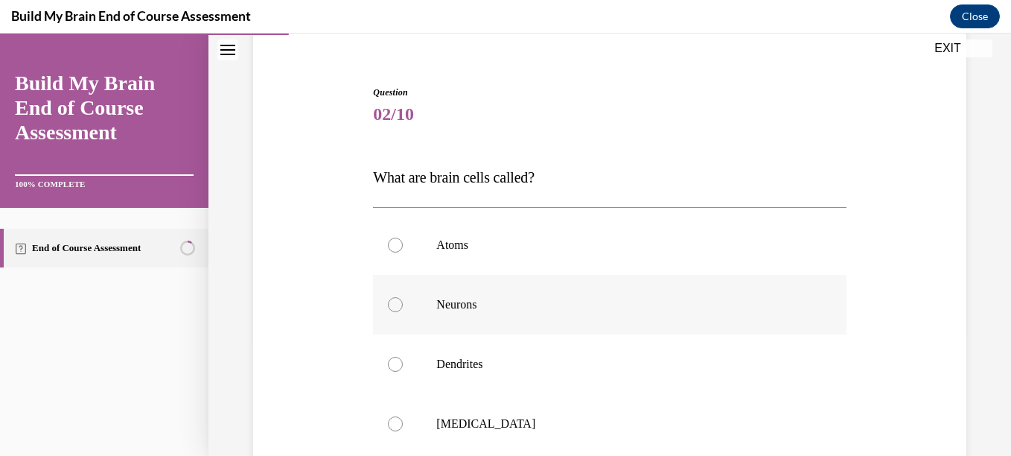
click at [542, 308] on p "Neurons" at bounding box center [622, 304] width 372 height 15
click at [403, 308] on input "Neurons" at bounding box center [395, 304] width 15 height 15
radio input "true"
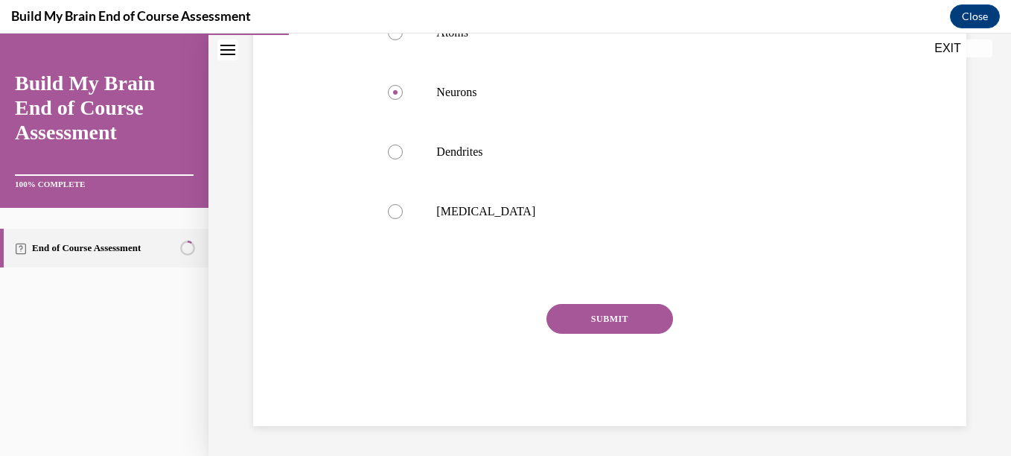
click at [564, 319] on button "SUBMIT" at bounding box center [610, 319] width 127 height 30
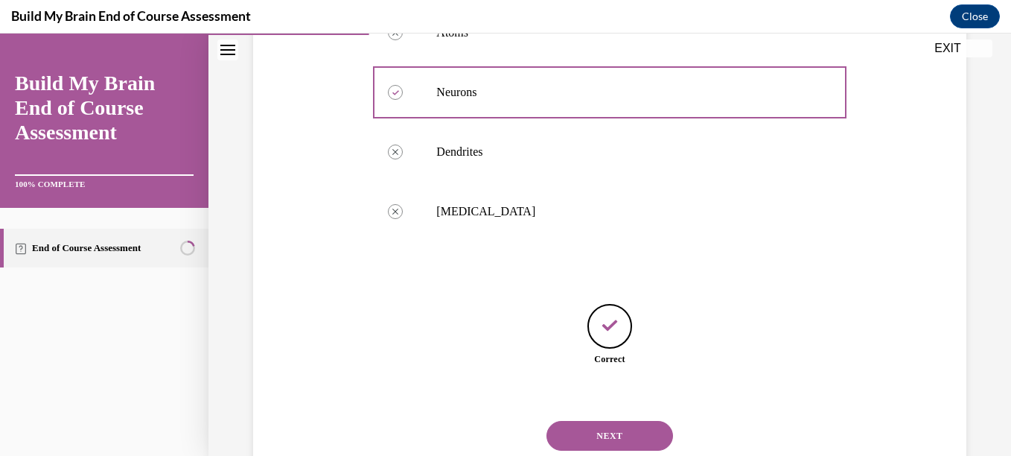
scroll to position [380, 0]
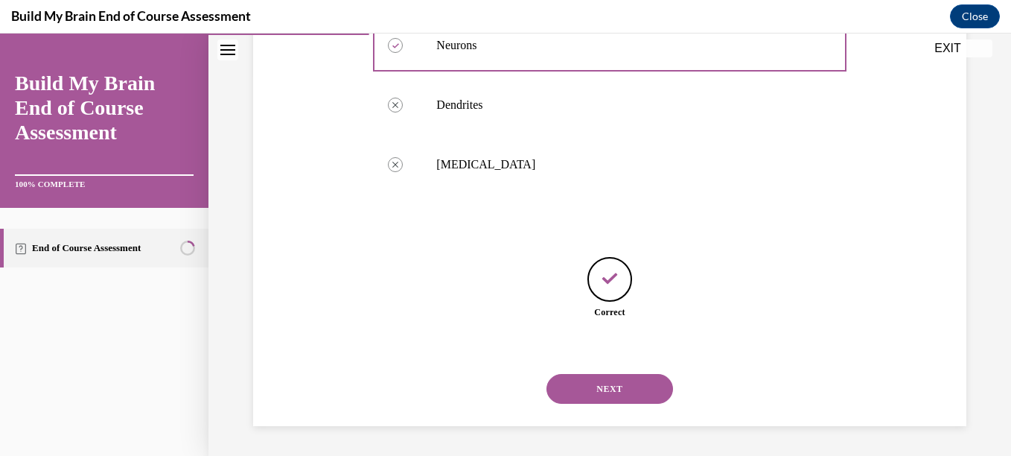
click at [576, 387] on button "NEXT" at bounding box center [610, 389] width 127 height 30
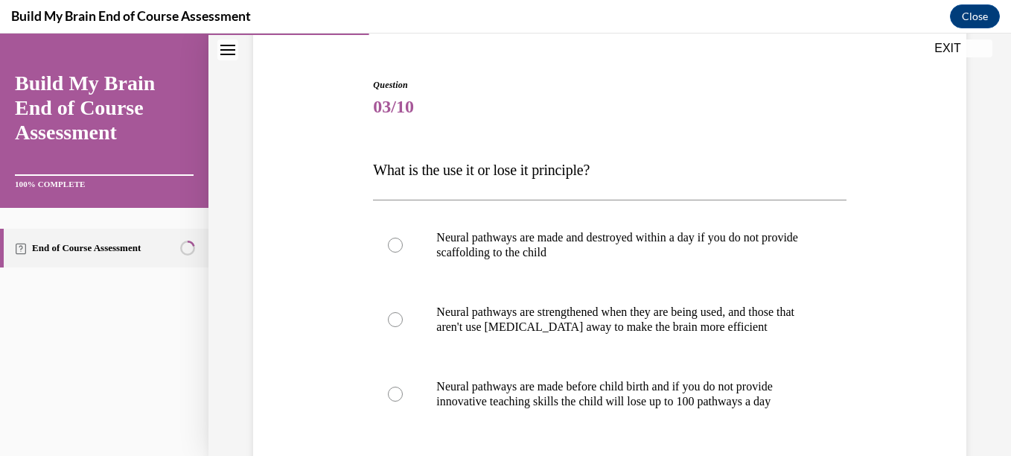
scroll to position [134, 0]
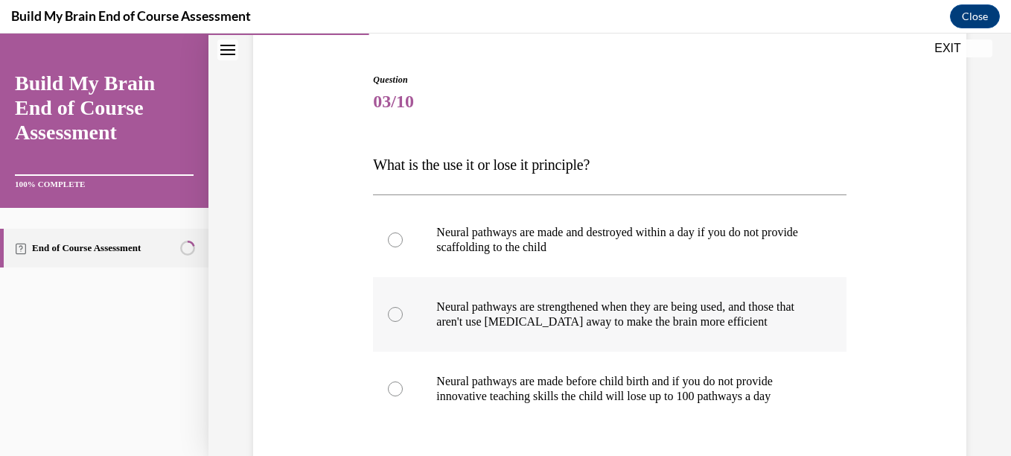
click at [559, 327] on p "Neural pathways are strengthened when they are being used, and those that aren'…" at bounding box center [622, 314] width 372 height 30
click at [403, 322] on input "Neural pathways are strengthened when they are being used, and those that aren'…" at bounding box center [395, 314] width 15 height 15
radio input "true"
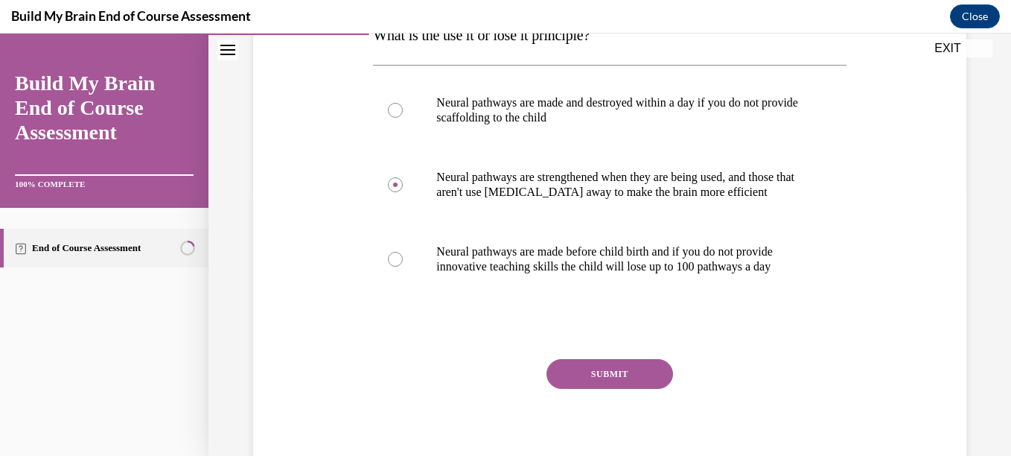
click at [570, 383] on button "SUBMIT" at bounding box center [610, 374] width 127 height 30
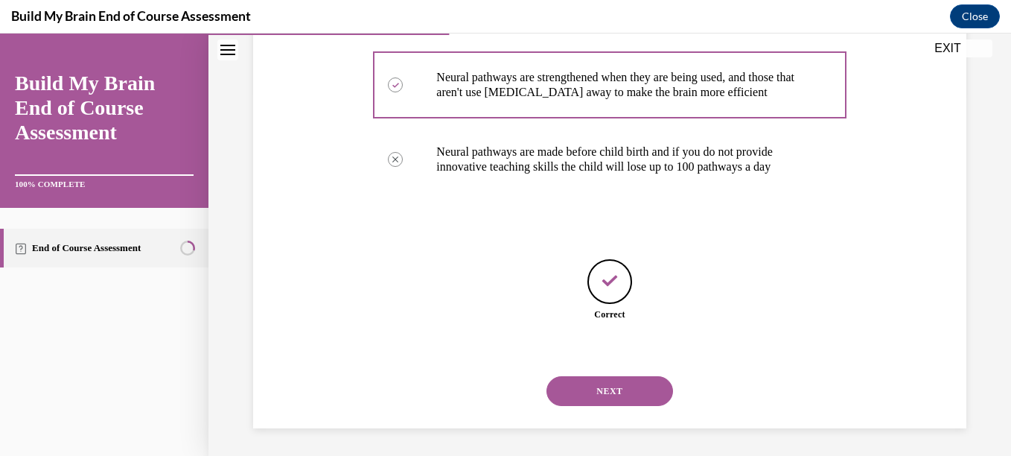
scroll to position [380, 0]
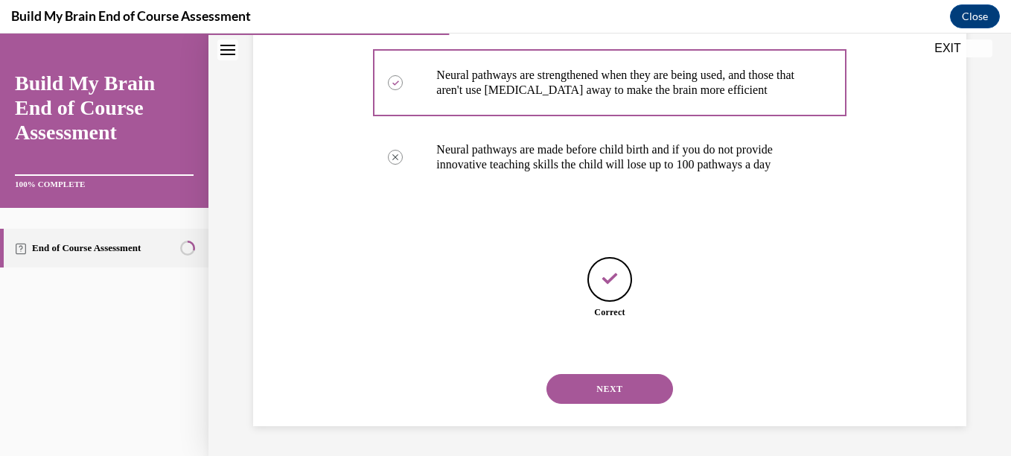
click at [561, 380] on button "NEXT" at bounding box center [610, 389] width 127 height 30
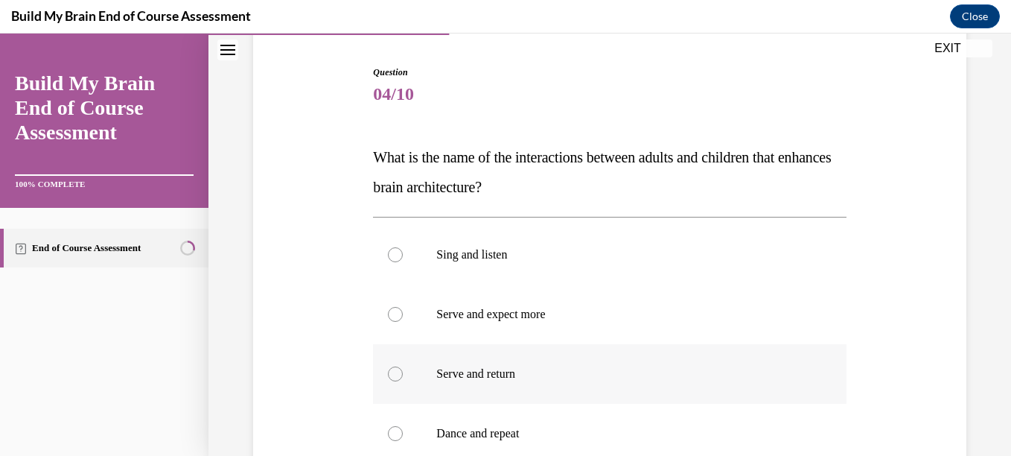
click at [523, 360] on label "Serve and return" at bounding box center [609, 374] width 473 height 60
click at [403, 366] on input "Serve and return" at bounding box center [395, 373] width 15 height 15
radio input "true"
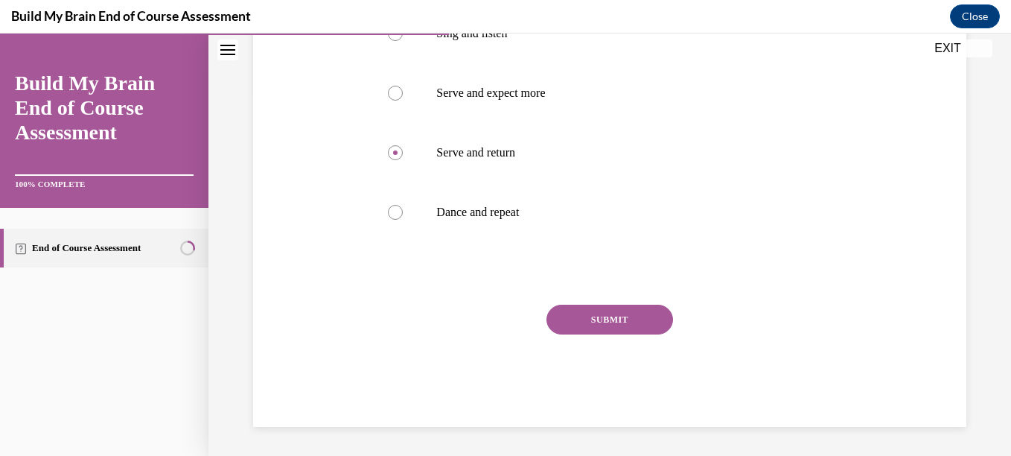
click at [569, 321] on button "SUBMIT" at bounding box center [610, 320] width 127 height 30
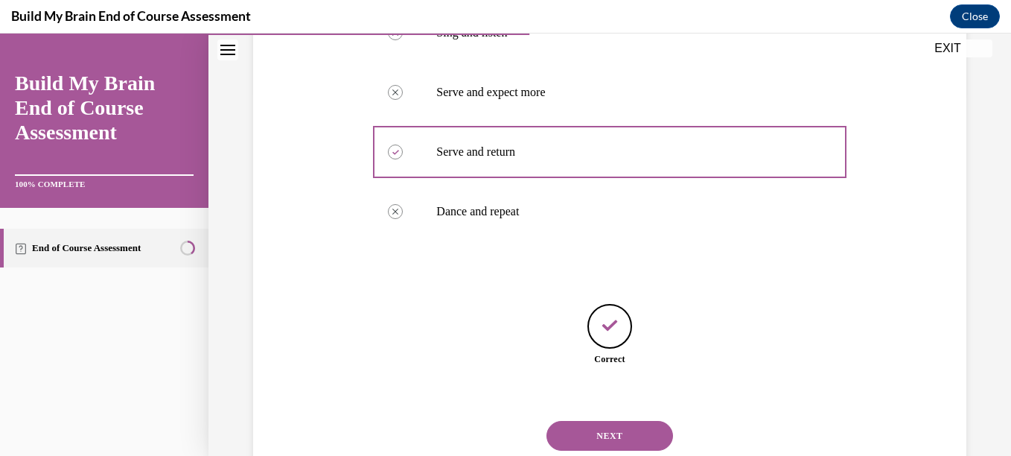
scroll to position [410, 0]
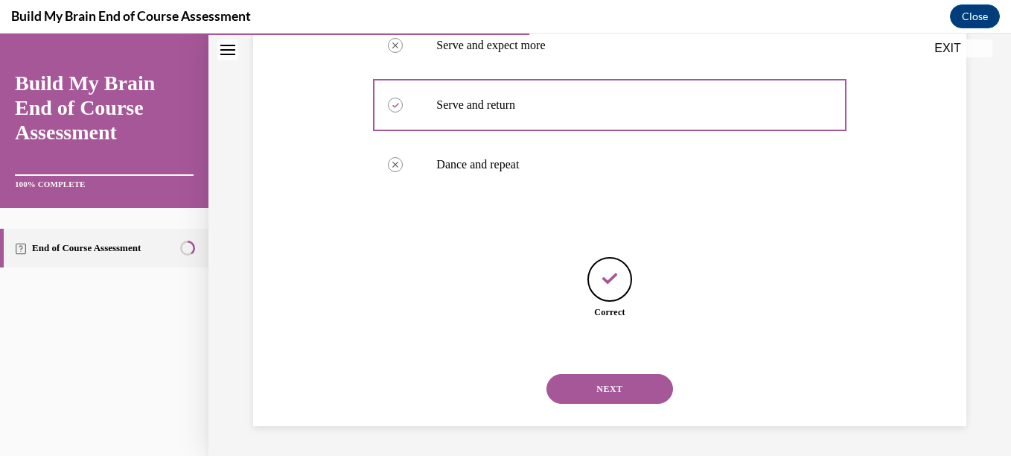
click at [597, 385] on button "NEXT" at bounding box center [610, 389] width 127 height 30
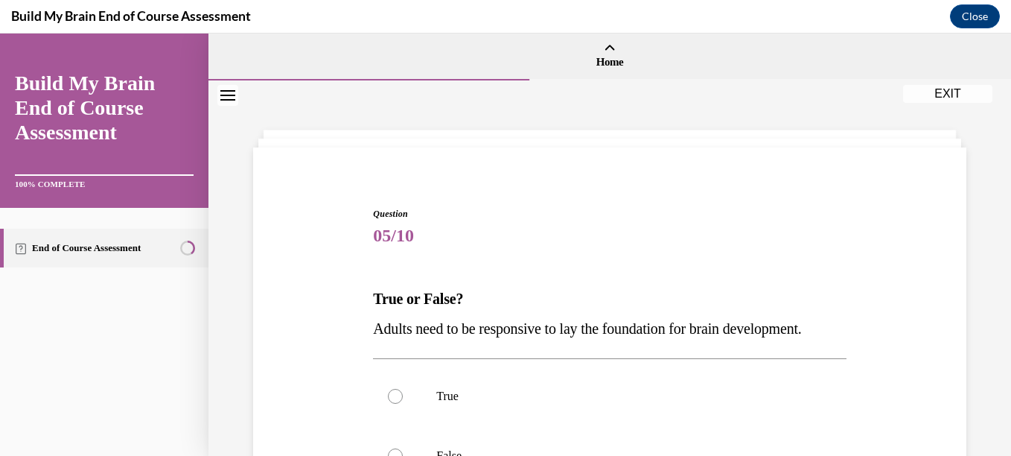
scroll to position [48, 0]
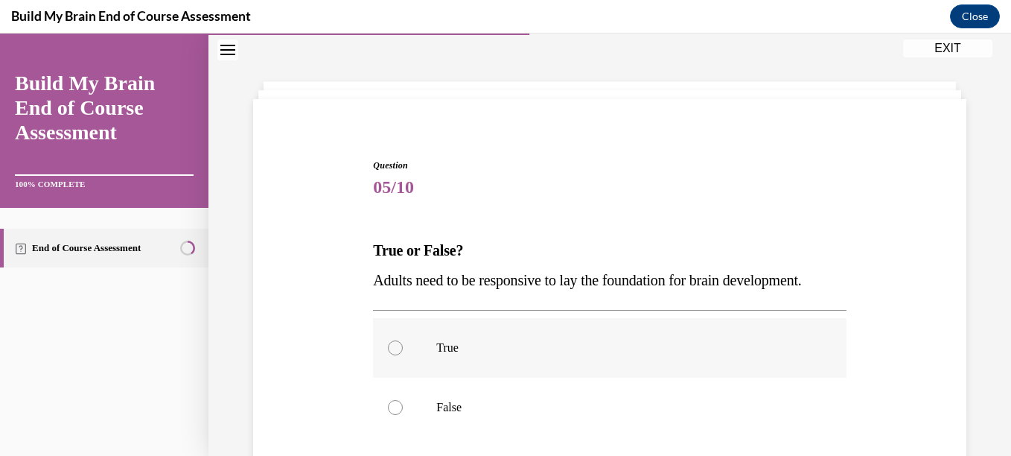
click at [552, 355] on p "True" at bounding box center [622, 347] width 372 height 15
click at [403, 355] on input "True" at bounding box center [395, 347] width 15 height 15
radio input "true"
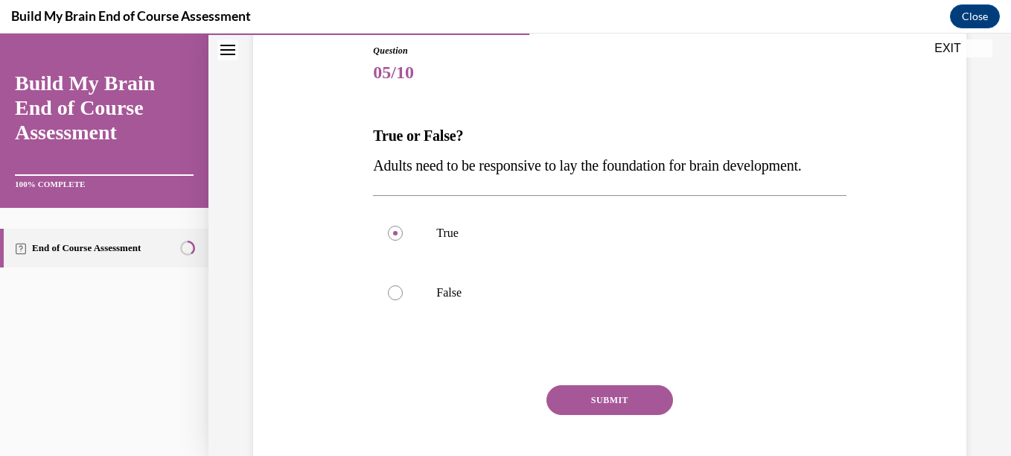
click at [560, 415] on button "SUBMIT" at bounding box center [610, 400] width 127 height 30
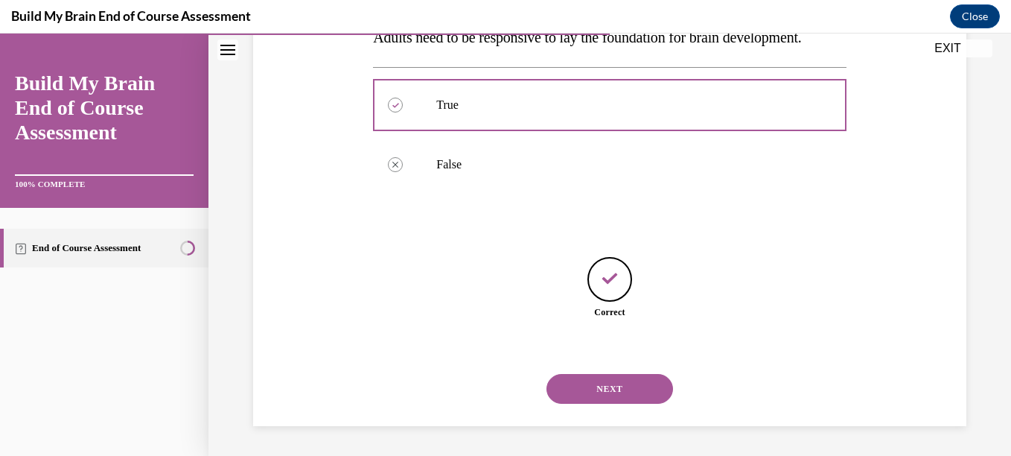
scroll to position [321, 0]
click at [575, 389] on button "NEXT" at bounding box center [610, 389] width 127 height 30
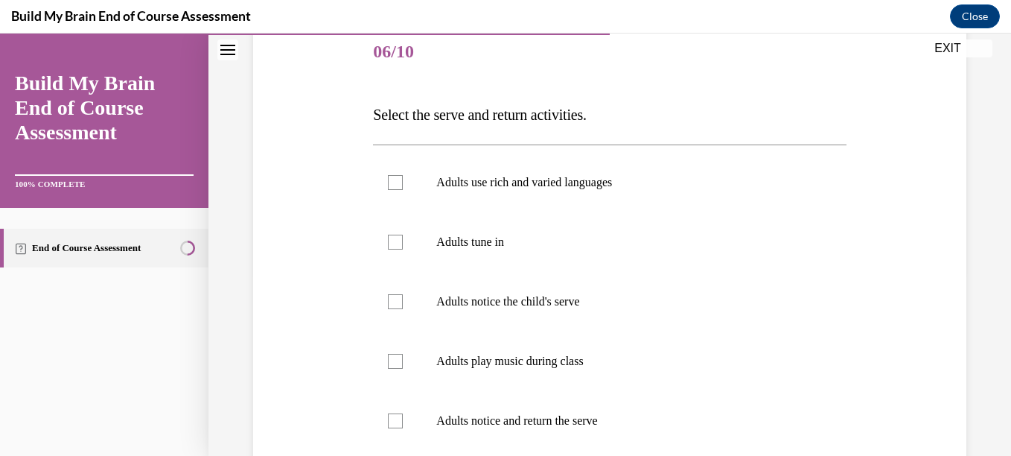
scroll to position [198, 0]
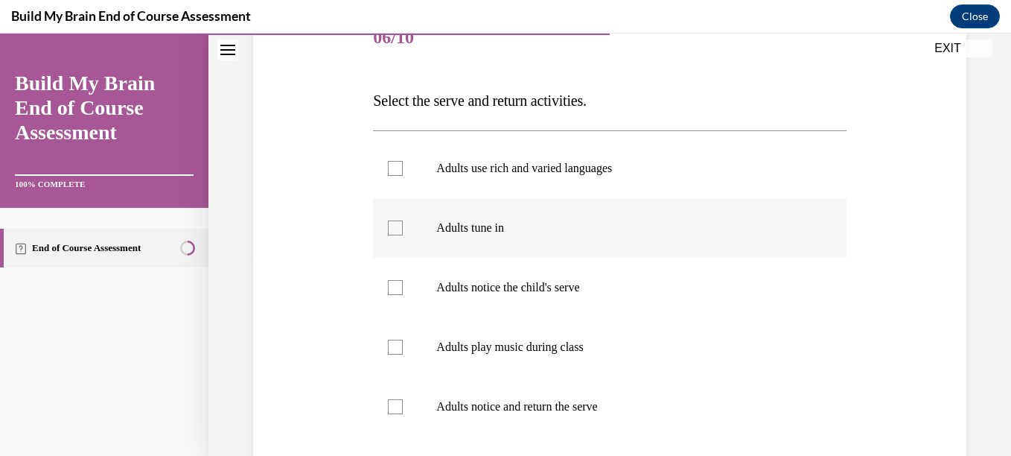
click at [527, 238] on label "Adults tune in" at bounding box center [609, 228] width 473 height 60
click at [403, 235] on input "Adults tune in" at bounding box center [395, 227] width 15 height 15
drag, startPoint x: 519, startPoint y: 287, endPoint x: 553, endPoint y: 254, distance: 47.4
click at [553, 254] on ul "Adults use rich and varied languages Adults tune in Adults notice the child's s…" at bounding box center [609, 316] width 473 height 357
click at [553, 254] on label "Adults tune in" at bounding box center [609, 228] width 473 height 60
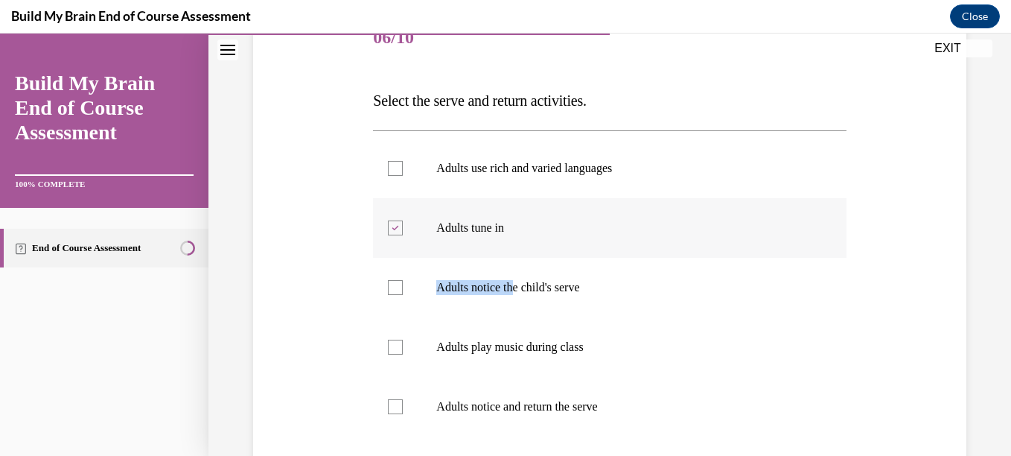
click at [403, 235] on input "Adults tune in" at bounding box center [395, 227] width 15 height 15
click at [538, 231] on p "Adults tune in" at bounding box center [622, 227] width 372 height 15
click at [403, 231] on input "Adults tune in" at bounding box center [395, 227] width 15 height 15
checkbox input "true"
click at [543, 404] on p "Adults notice and return the serve" at bounding box center [622, 406] width 372 height 15
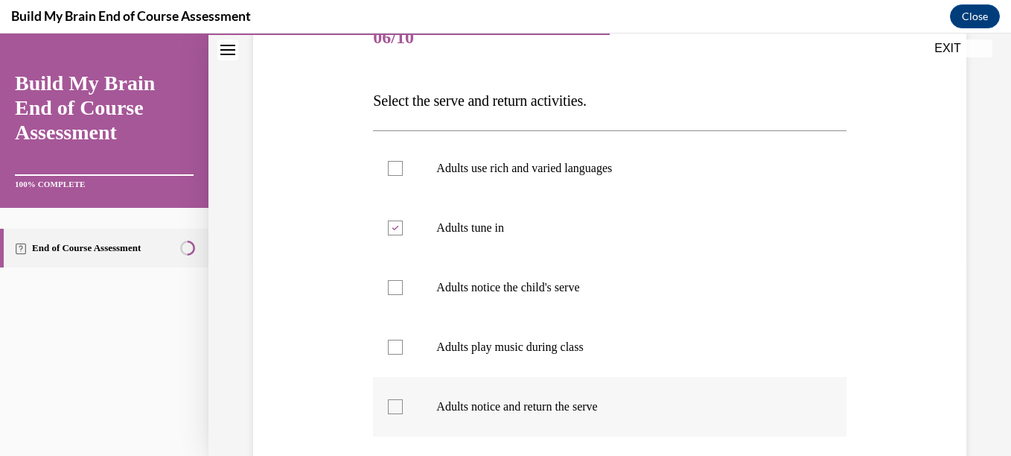
click at [403, 404] on input "Adults notice and return the serve" at bounding box center [395, 406] width 15 height 15
checkbox input "true"
click at [530, 286] on p "Adults notice the child's serve" at bounding box center [622, 287] width 372 height 15
click at [403, 286] on input "Adults notice the child's serve" at bounding box center [395, 287] width 15 height 15
checkbox input "true"
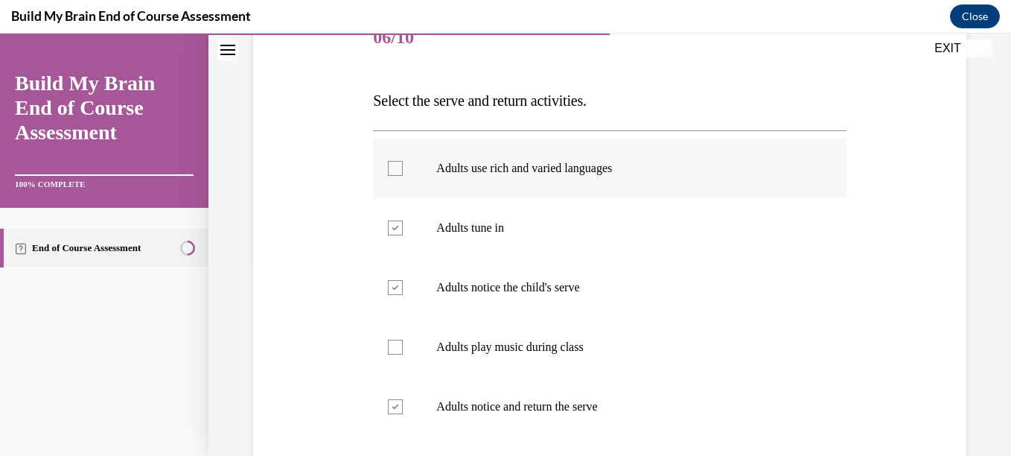
click at [562, 169] on p "Adults use rich and varied languages" at bounding box center [622, 168] width 372 height 15
click at [403, 169] on input "Adults use rich and varied languages" at bounding box center [395, 168] width 15 height 15
checkbox input "true"
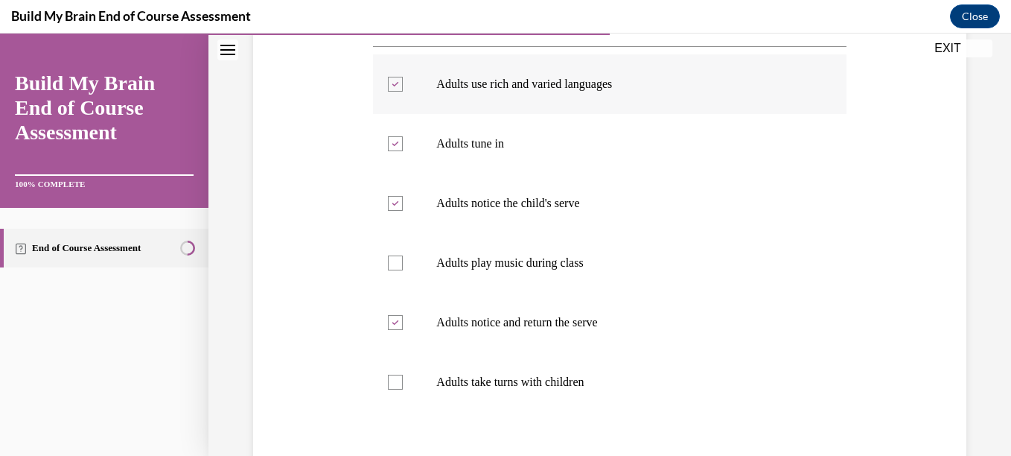
scroll to position [294, 0]
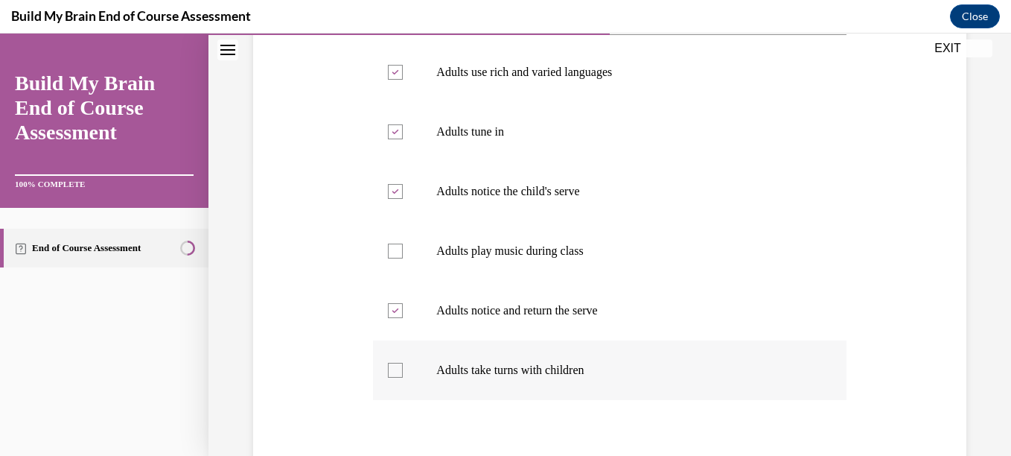
click at [520, 366] on p "Adults take turns with children" at bounding box center [622, 370] width 372 height 15
click at [403, 366] on input "Adults take turns with children" at bounding box center [395, 370] width 15 height 15
checkbox input "true"
click at [564, 49] on label "Adults use rich and varied languages" at bounding box center [609, 72] width 473 height 60
click at [403, 65] on input "Adults use rich and varied languages" at bounding box center [395, 72] width 15 height 15
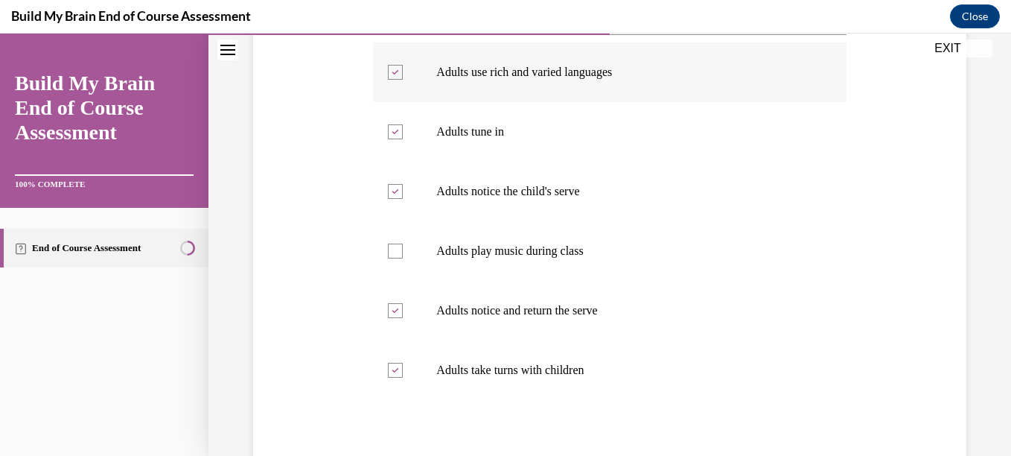
checkbox input "false"
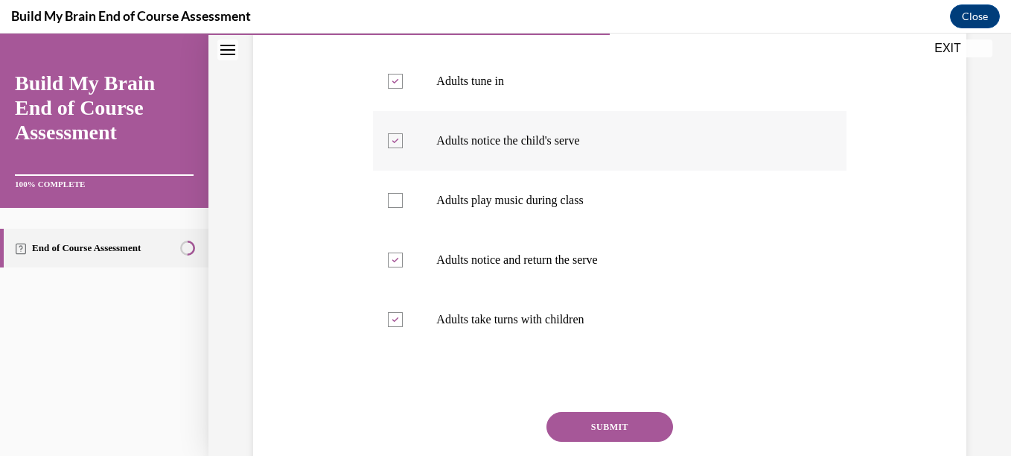
scroll to position [349, 0]
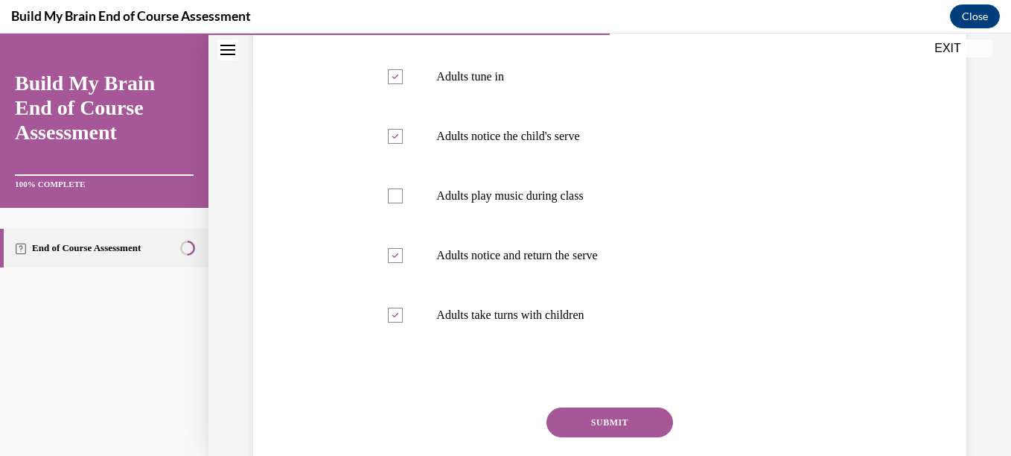
click at [571, 418] on button "SUBMIT" at bounding box center [610, 422] width 127 height 30
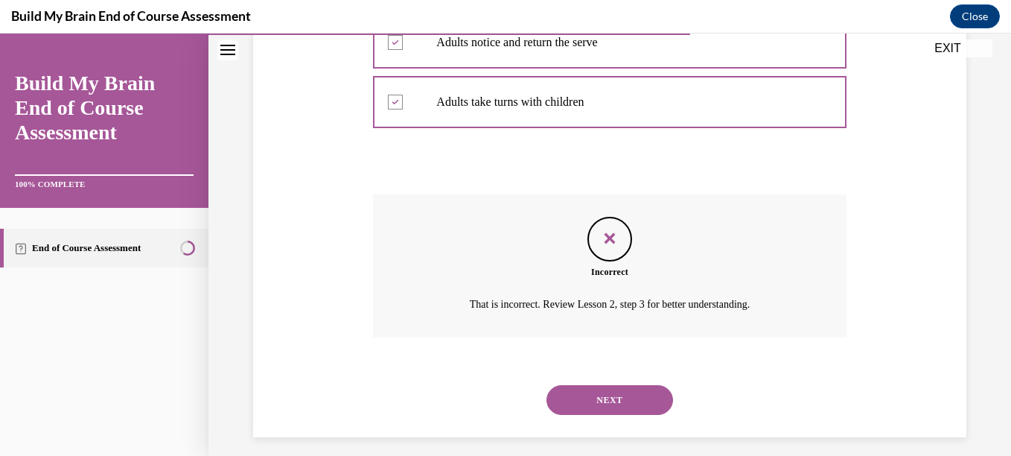
scroll to position [563, 0]
click at [621, 399] on button "NEXT" at bounding box center [610, 399] width 127 height 30
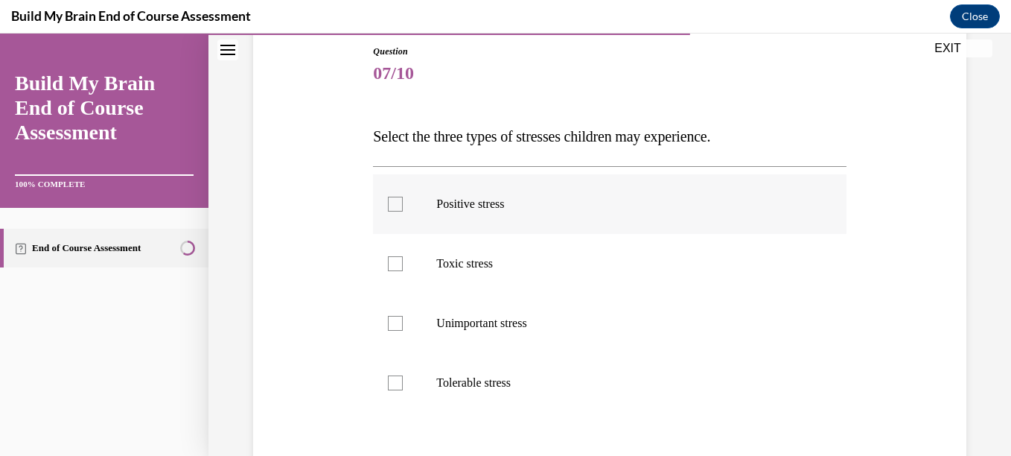
scroll to position [165, 0]
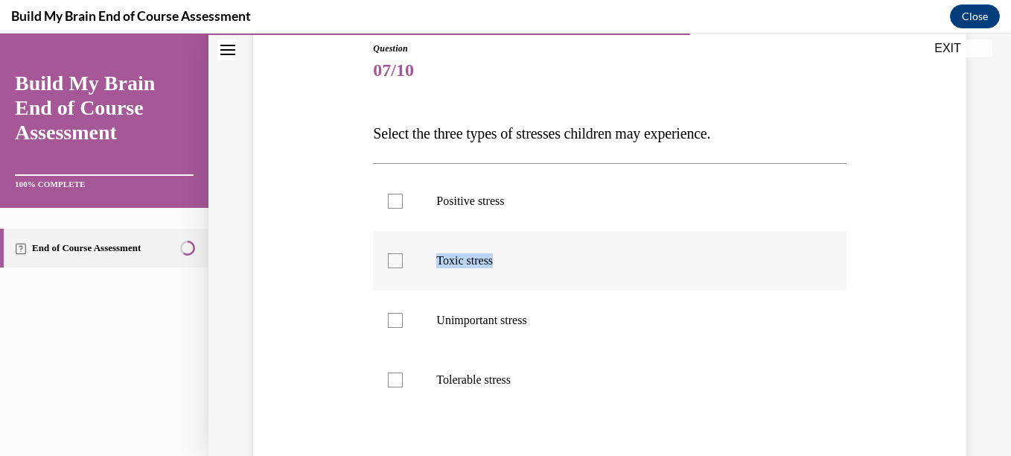
drag, startPoint x: 541, startPoint y: 194, endPoint x: 543, endPoint y: 250, distance: 56.6
click at [543, 250] on ul "Positive stress Toxic stress Unimportant stress Tolerable stress" at bounding box center [609, 290] width 473 height 238
drag, startPoint x: 543, startPoint y: 250, endPoint x: 519, endPoint y: 194, distance: 61.4
click at [519, 194] on p "Positive stress" at bounding box center [622, 201] width 372 height 15
click at [403, 194] on input "Positive stress" at bounding box center [395, 201] width 15 height 15
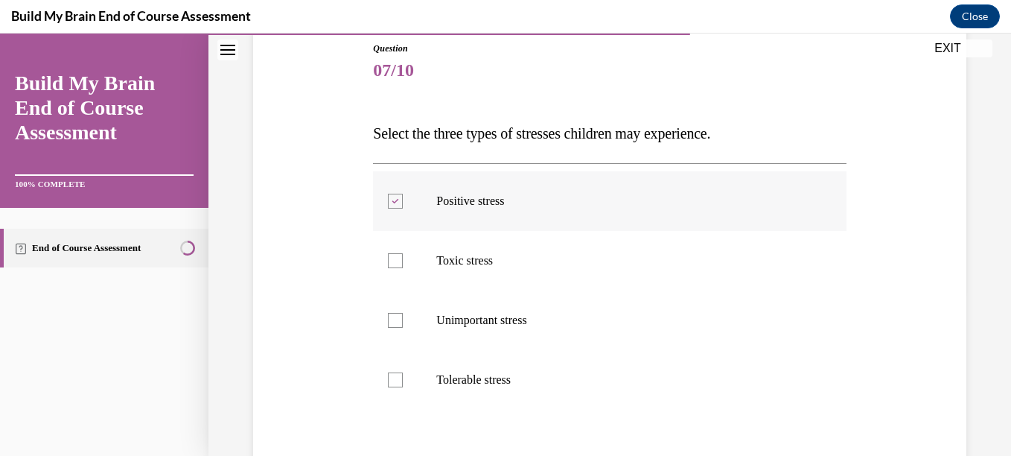
drag, startPoint x: 519, startPoint y: 194, endPoint x: 523, endPoint y: 226, distance: 32.3
click at [523, 226] on label "Positive stress" at bounding box center [609, 201] width 473 height 60
click at [403, 208] on input "Positive stress" at bounding box center [395, 201] width 15 height 15
checkbox input "false"
click at [520, 252] on label "Toxic stress" at bounding box center [609, 261] width 473 height 60
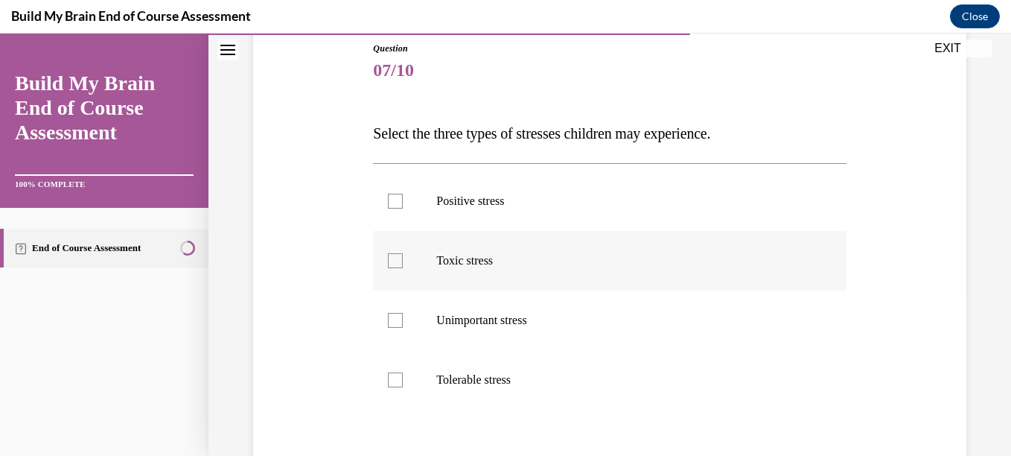
click at [403, 253] on input "Toxic stress" at bounding box center [395, 260] width 15 height 15
checkbox input "true"
click at [515, 370] on label "Tolerable stress" at bounding box center [609, 380] width 473 height 60
click at [403, 372] on input "Tolerable stress" at bounding box center [395, 379] width 15 height 15
checkbox input "true"
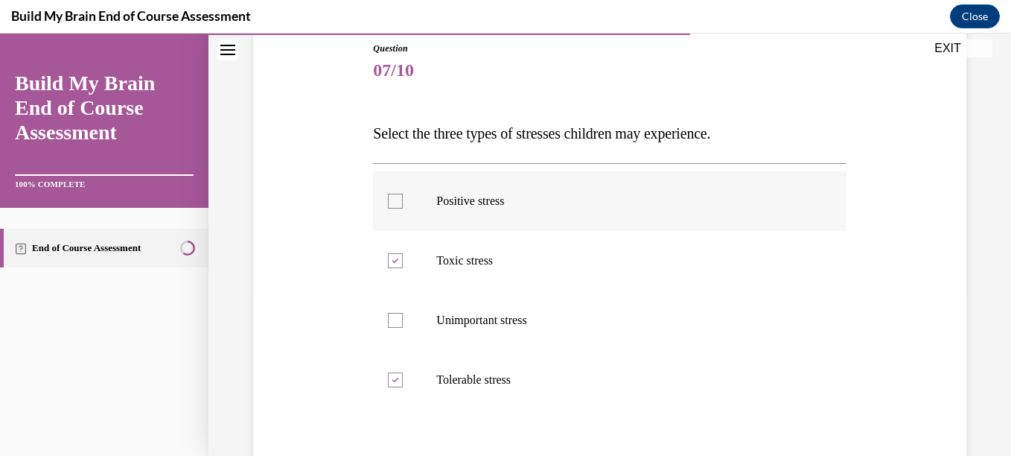
click at [526, 220] on label "Positive stress" at bounding box center [609, 201] width 473 height 60
click at [403, 208] on input "Positive stress" at bounding box center [395, 201] width 15 height 15
checkbox input "true"
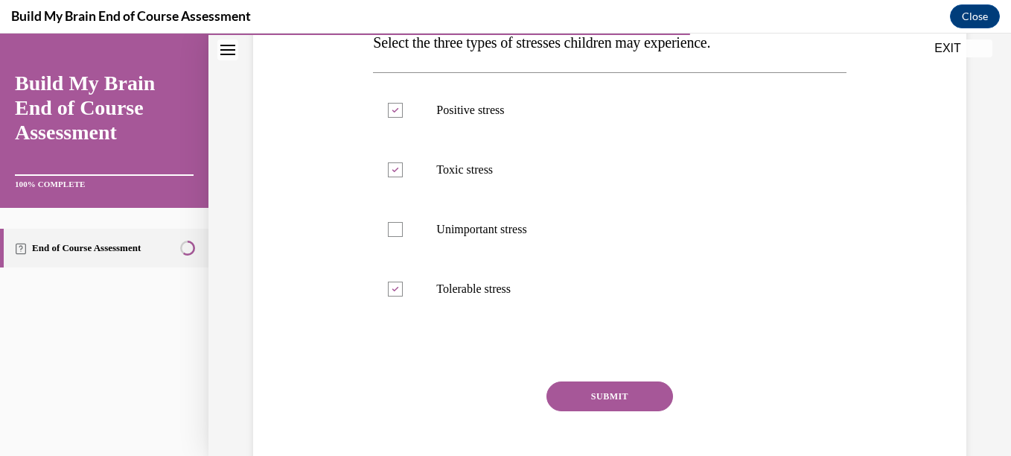
click at [590, 389] on button "SUBMIT" at bounding box center [610, 396] width 127 height 30
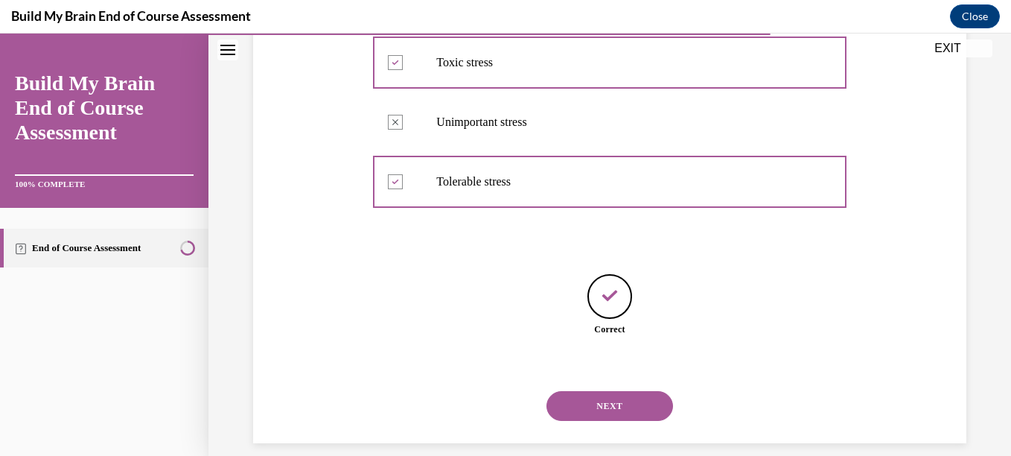
scroll to position [380, 0]
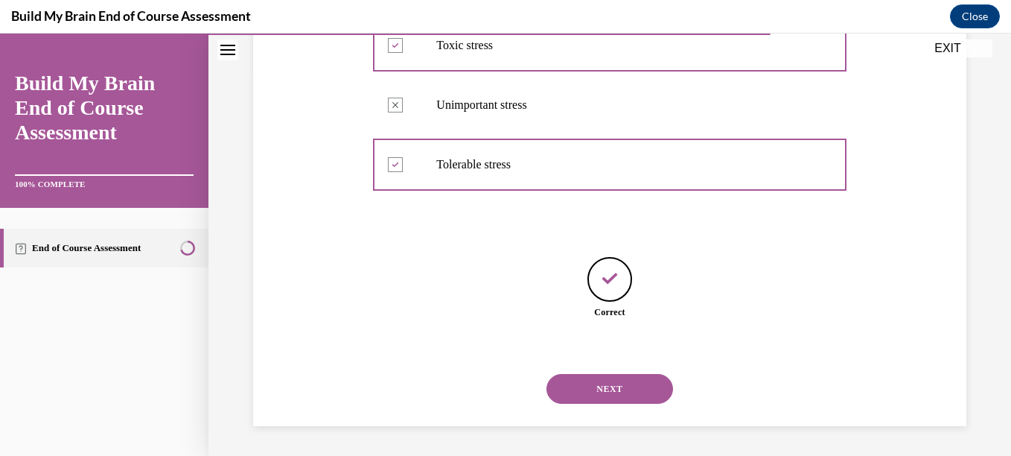
click at [592, 390] on button "NEXT" at bounding box center [610, 389] width 127 height 30
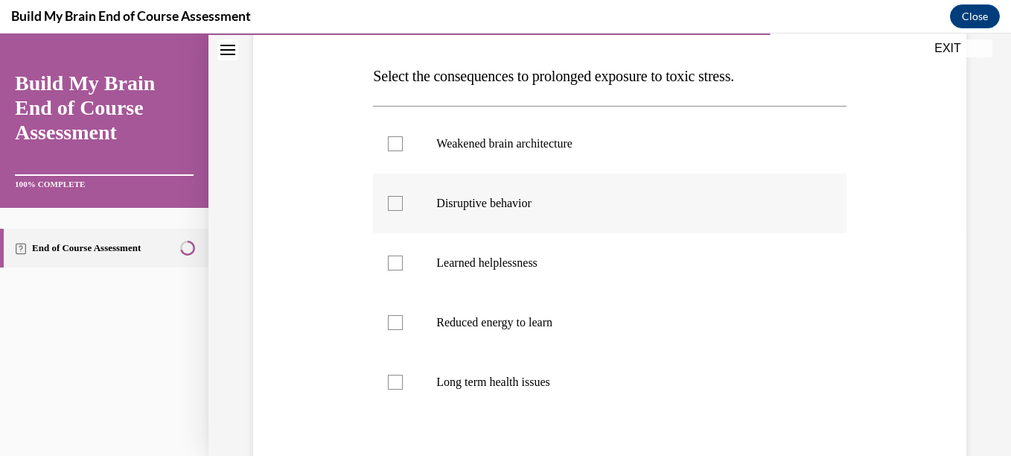
scroll to position [223, 0]
drag, startPoint x: 547, startPoint y: 203, endPoint x: 552, endPoint y: 266, distance: 63.6
click at [552, 266] on ul "Weakened brain architecture Disruptive behavior Learned helplessness Reduced en…" at bounding box center [609, 262] width 473 height 298
drag, startPoint x: 552, startPoint y: 266, endPoint x: 538, endPoint y: 268, distance: 14.3
click at [538, 268] on p "Learned helplessness" at bounding box center [622, 262] width 372 height 15
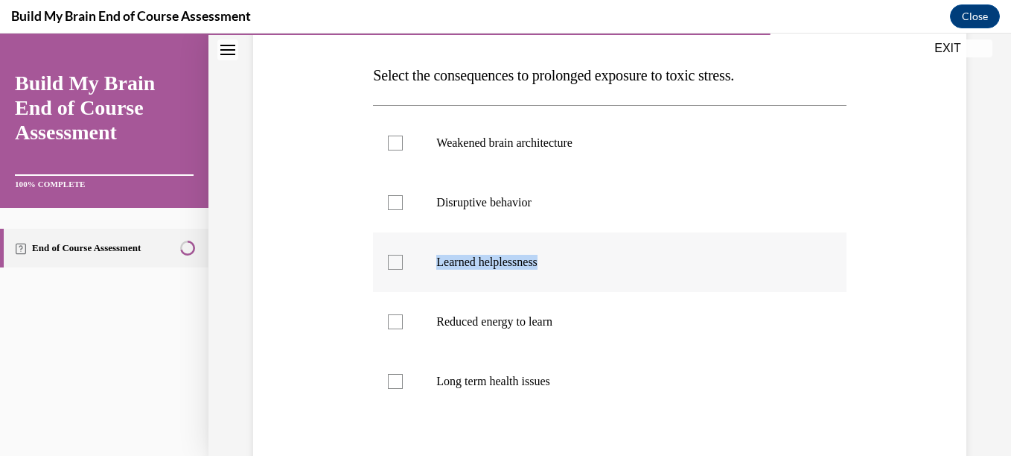
click at [403, 268] on input "Learned helplessness" at bounding box center [395, 262] width 15 height 15
drag, startPoint x: 538, startPoint y: 268, endPoint x: 500, endPoint y: 251, distance: 41.7
click at [500, 251] on label "Learned helplessness" at bounding box center [609, 262] width 473 height 60
click at [403, 255] on input "Learned helplessness" at bounding box center [395, 262] width 15 height 15
checkbox input "false"
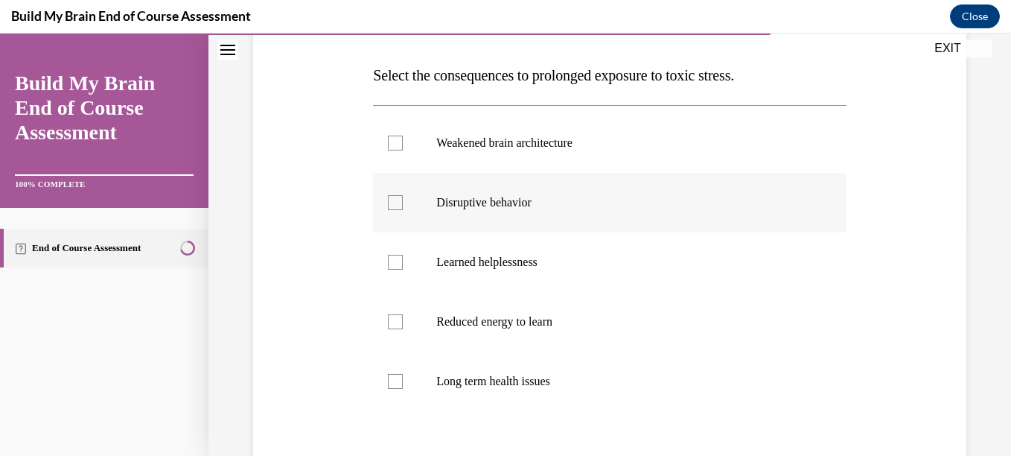
click at [495, 211] on label "Disruptive behavior" at bounding box center [609, 203] width 473 height 60
click at [403, 210] on input "Disruptive behavior" at bounding box center [395, 202] width 15 height 15
checkbox input "true"
click at [488, 149] on p "Weakened brain architecture" at bounding box center [622, 143] width 372 height 15
click at [403, 149] on input "Weakened brain architecture" at bounding box center [395, 143] width 15 height 15
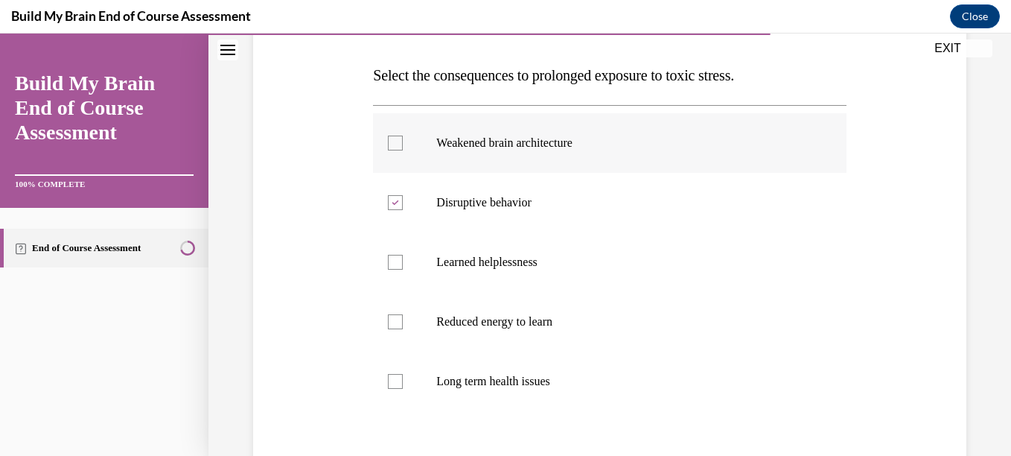
checkbox input "true"
click at [485, 326] on p "Reduced energy to learn" at bounding box center [622, 321] width 372 height 15
click at [403, 326] on input "Reduced energy to learn" at bounding box center [395, 321] width 15 height 15
checkbox input "true"
click at [478, 372] on label "Long term health issues" at bounding box center [609, 381] width 473 height 60
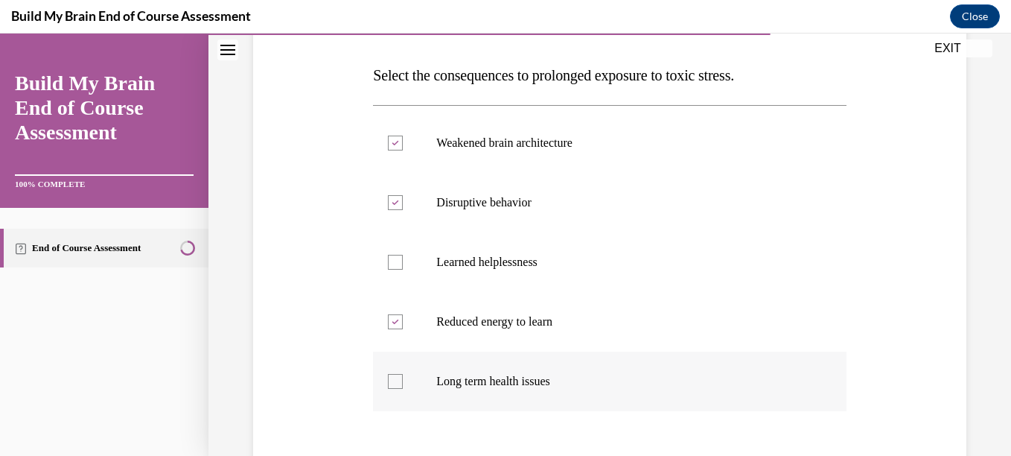
click at [403, 374] on input "Long term health issues" at bounding box center [395, 381] width 15 height 15
checkbox input "true"
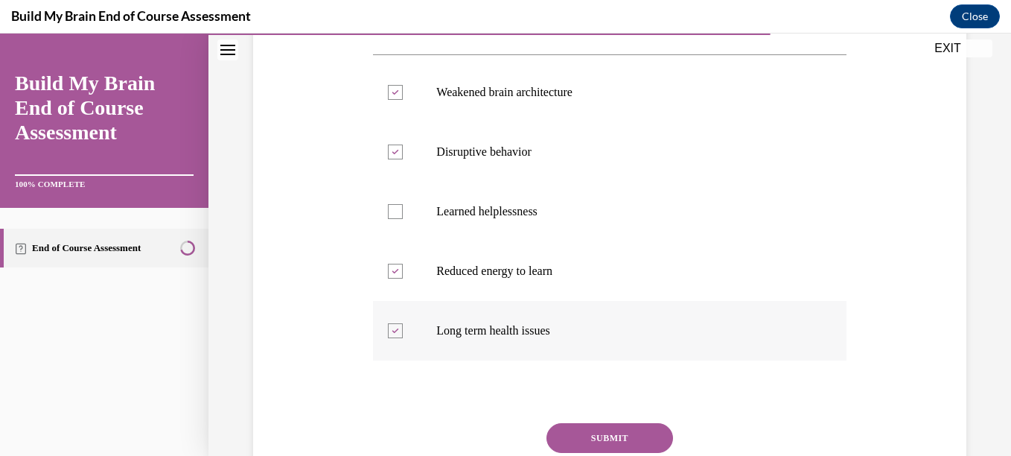
scroll to position [280, 0]
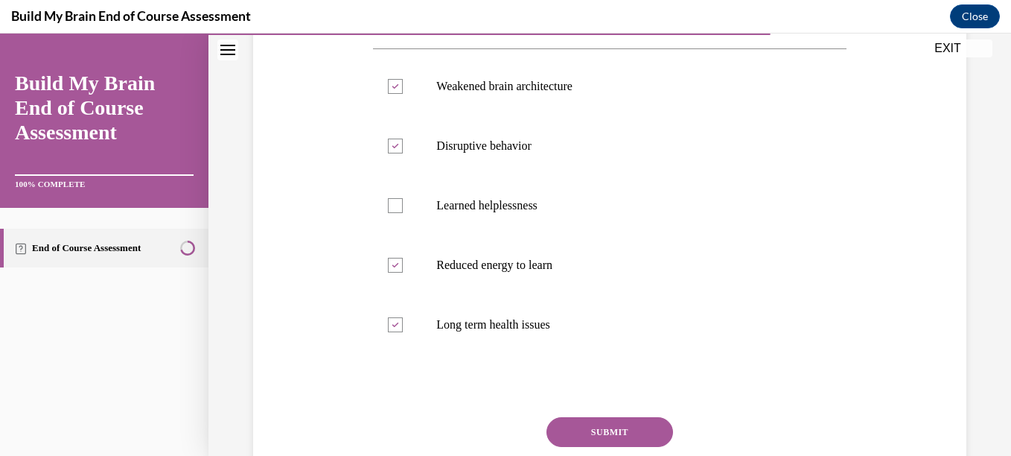
click at [620, 427] on button "SUBMIT" at bounding box center [610, 432] width 127 height 30
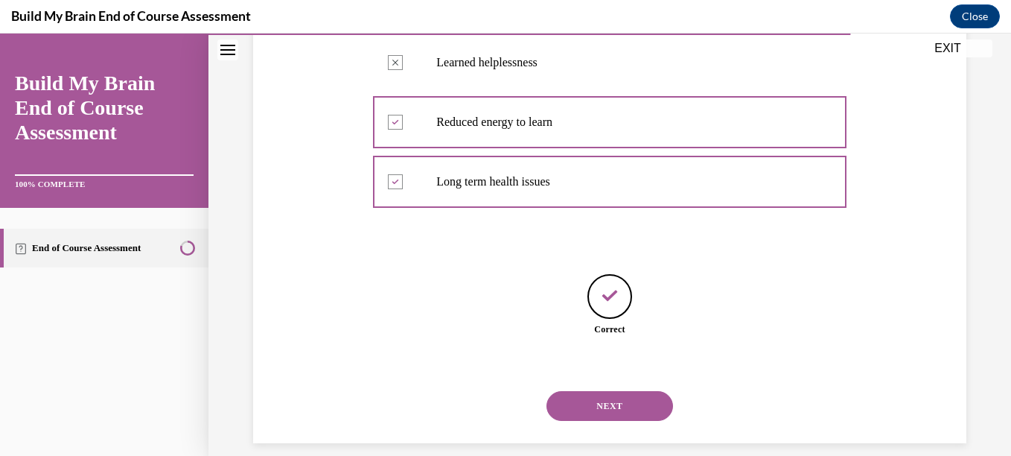
scroll to position [440, 0]
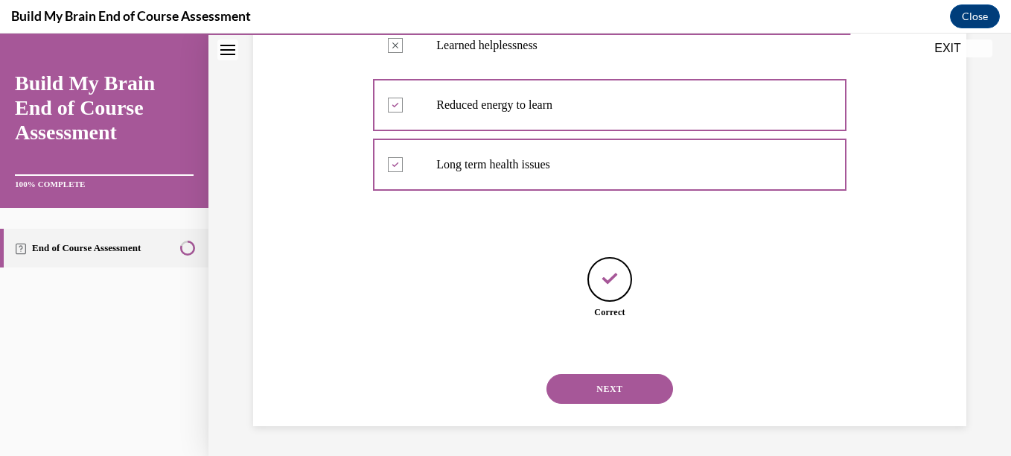
click at [628, 383] on button "NEXT" at bounding box center [610, 389] width 127 height 30
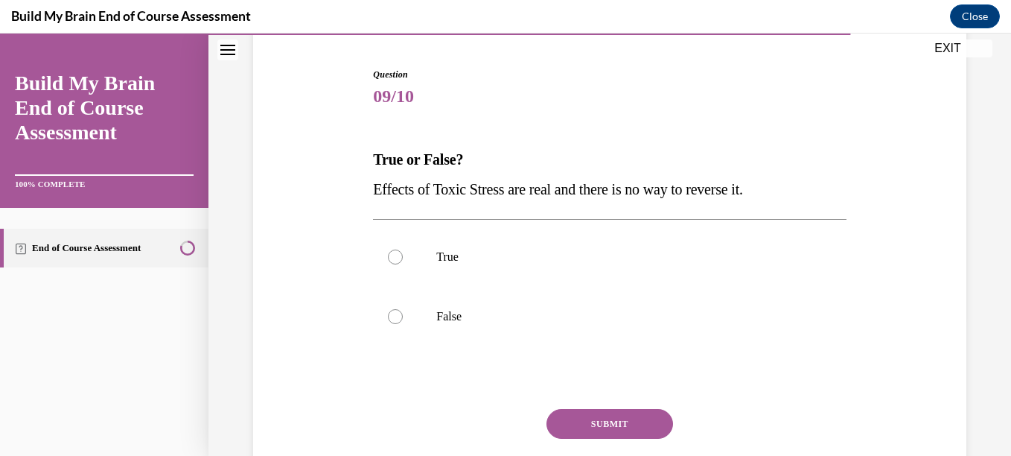
scroll to position [147, 0]
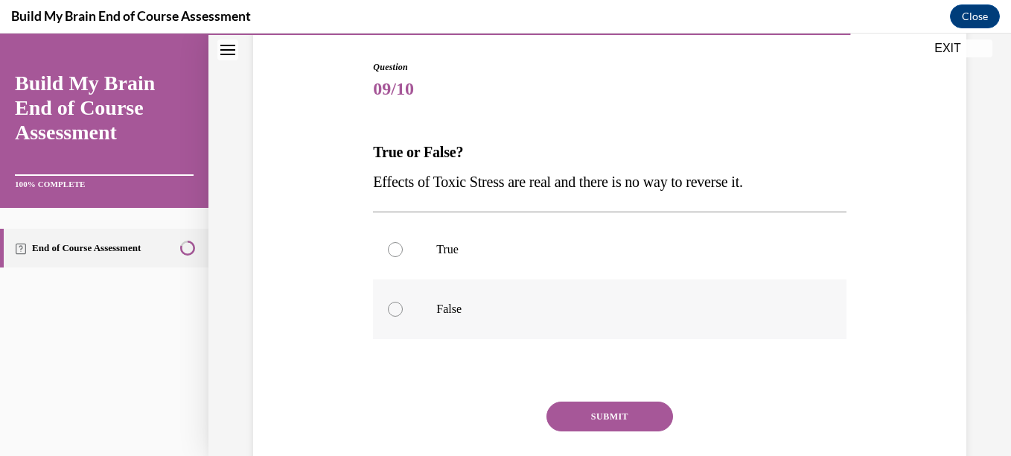
click at [584, 305] on p "False" at bounding box center [622, 309] width 372 height 15
click at [403, 305] on input "False" at bounding box center [395, 309] width 15 height 15
radio input "true"
click at [617, 409] on button "SUBMIT" at bounding box center [610, 416] width 127 height 30
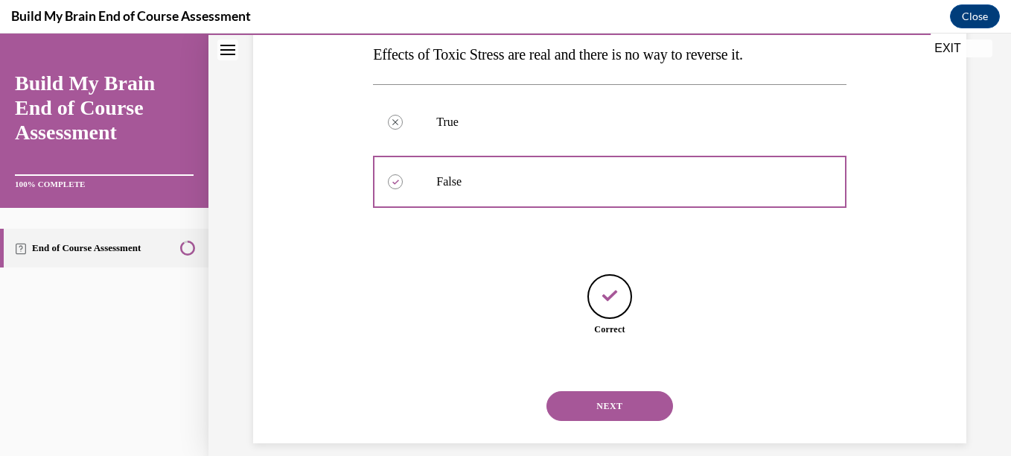
scroll to position [291, 0]
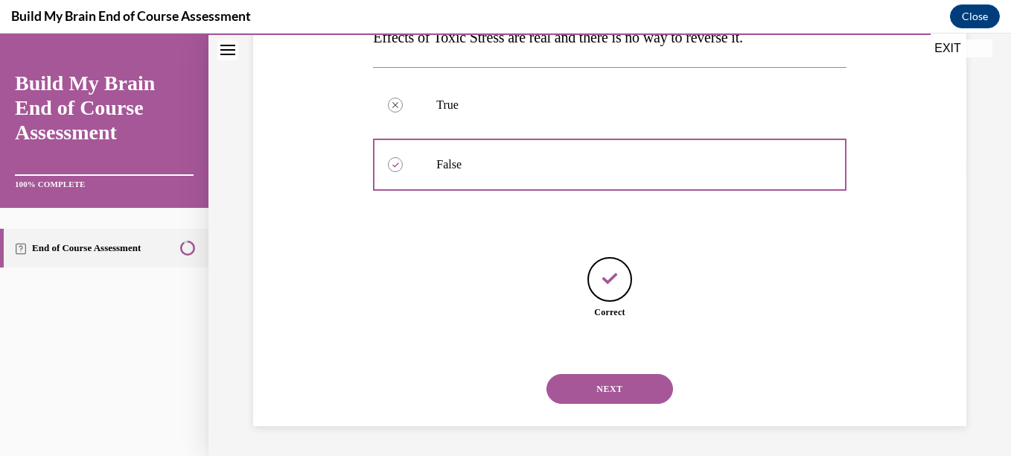
click at [596, 382] on button "NEXT" at bounding box center [610, 389] width 127 height 30
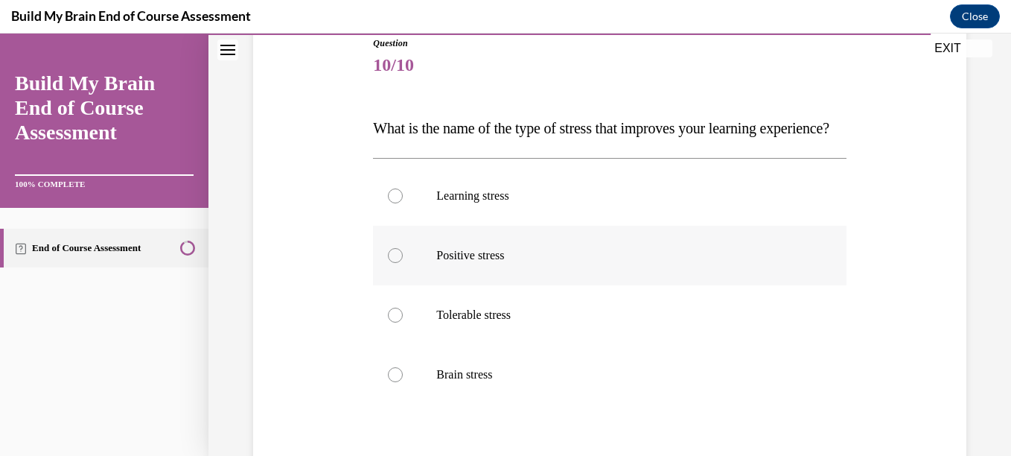
scroll to position [175, 0]
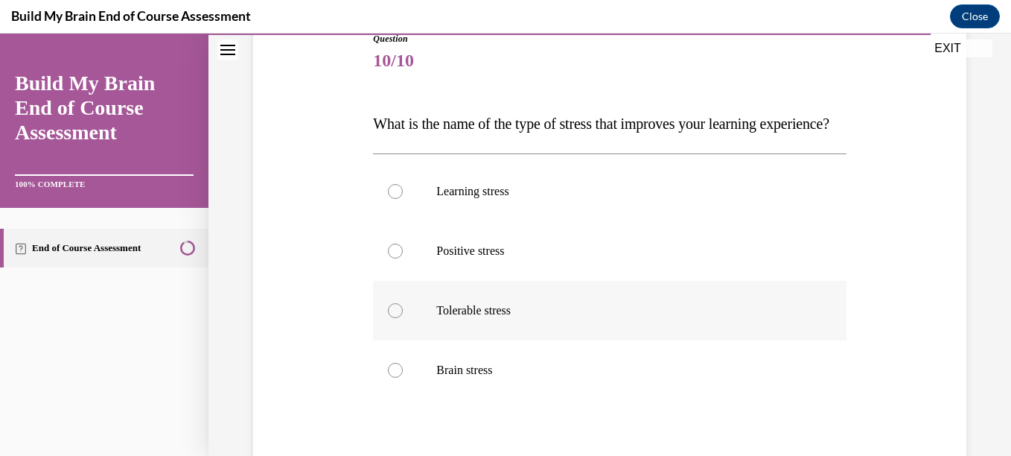
click at [538, 329] on label "Tolerable stress" at bounding box center [609, 311] width 473 height 60
click at [403, 318] on input "Tolerable stress" at bounding box center [395, 310] width 15 height 15
radio input "true"
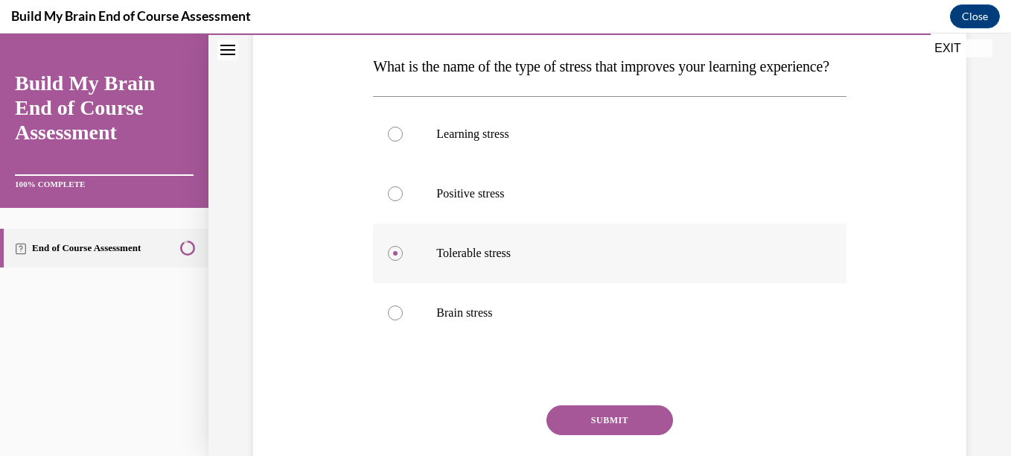
scroll to position [266, 0]
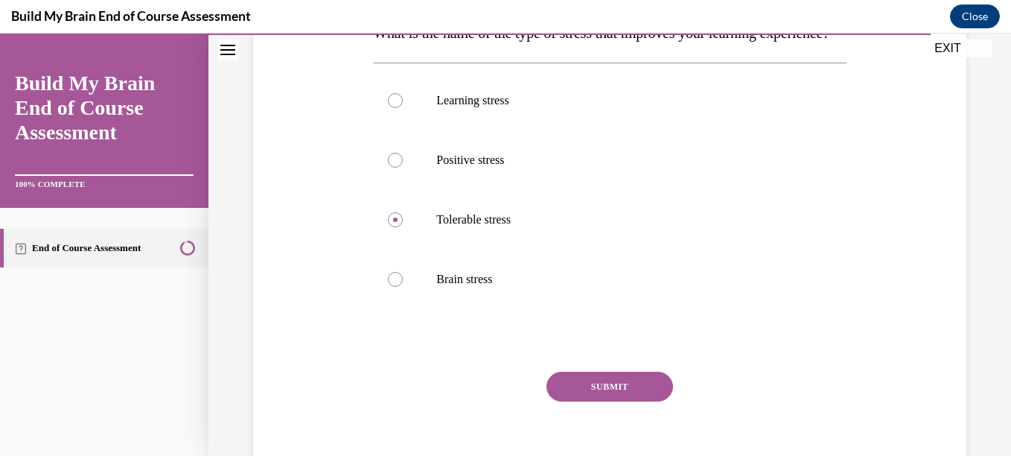
click at [584, 401] on button "SUBMIT" at bounding box center [610, 387] width 127 height 30
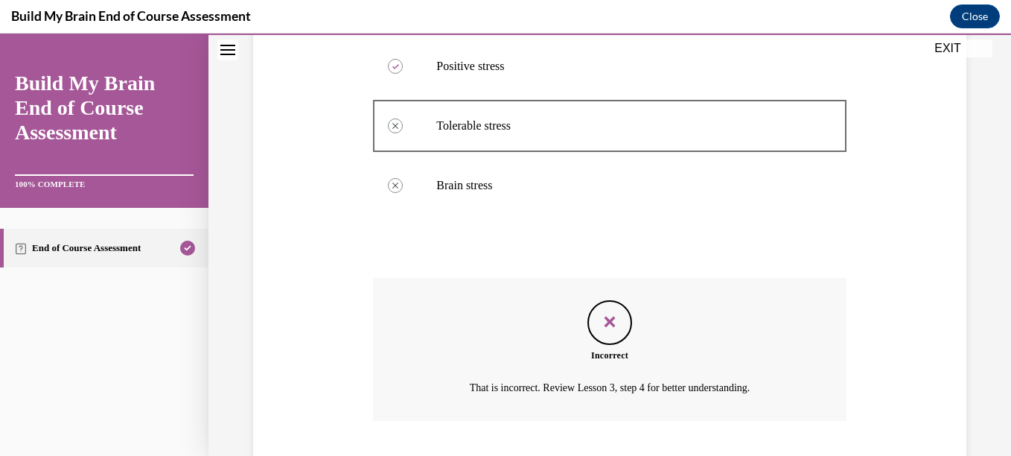
scroll to position [447, 0]
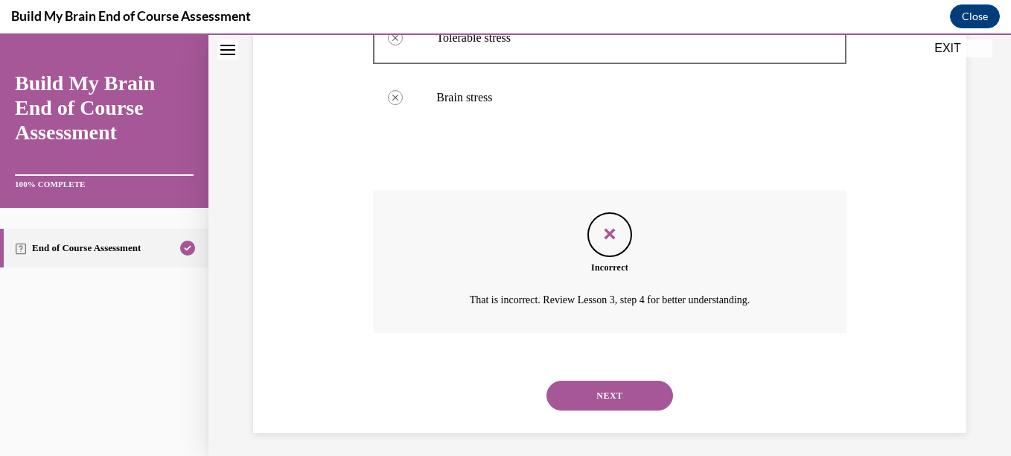
click at [622, 410] on button "NEXT" at bounding box center [610, 395] width 127 height 30
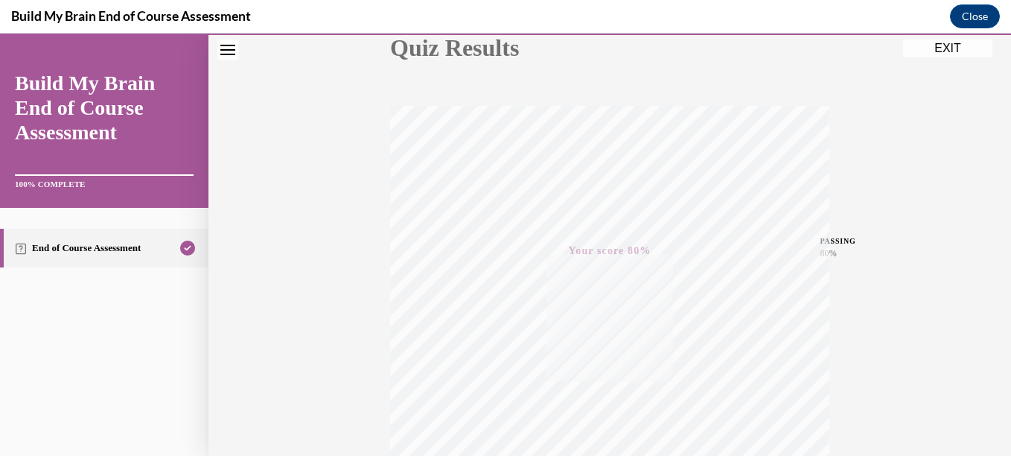
scroll to position [184, 0]
click at [928, 44] on button "EXIT" at bounding box center [947, 48] width 89 height 18
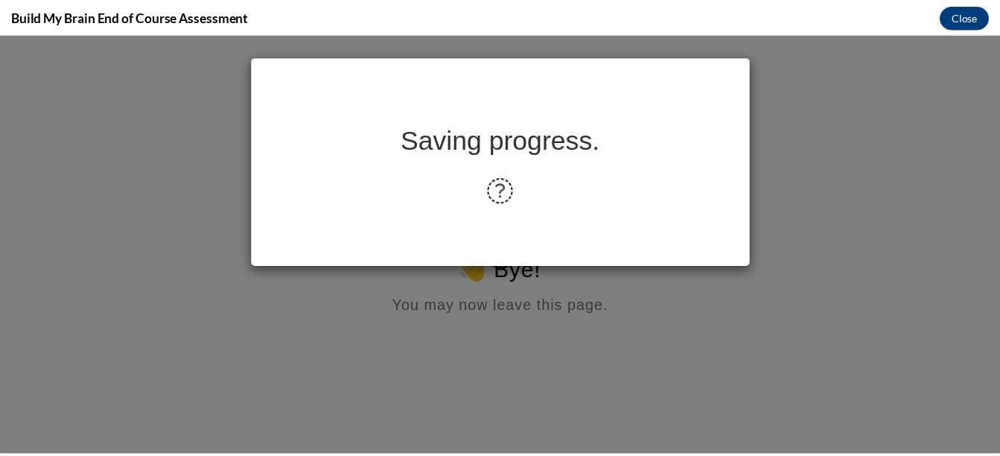
scroll to position [0, 0]
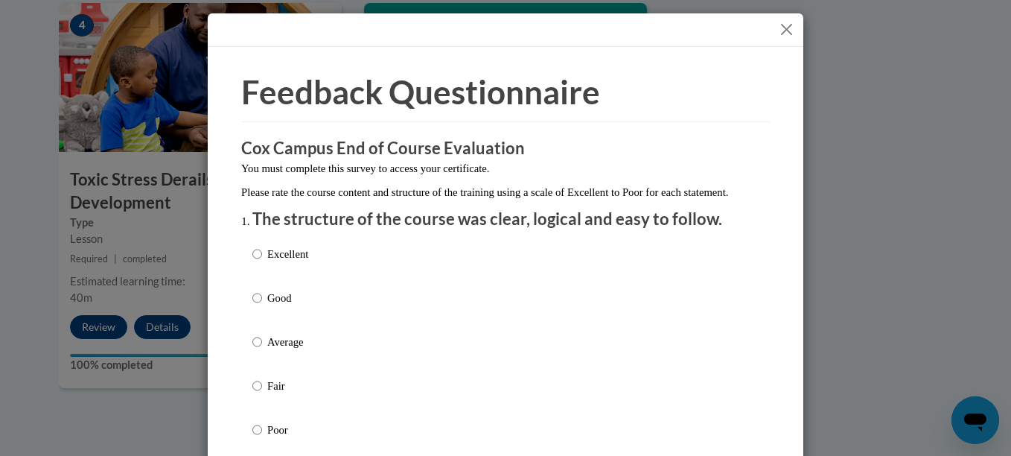
click at [784, 29] on button "Close" at bounding box center [786, 29] width 19 height 19
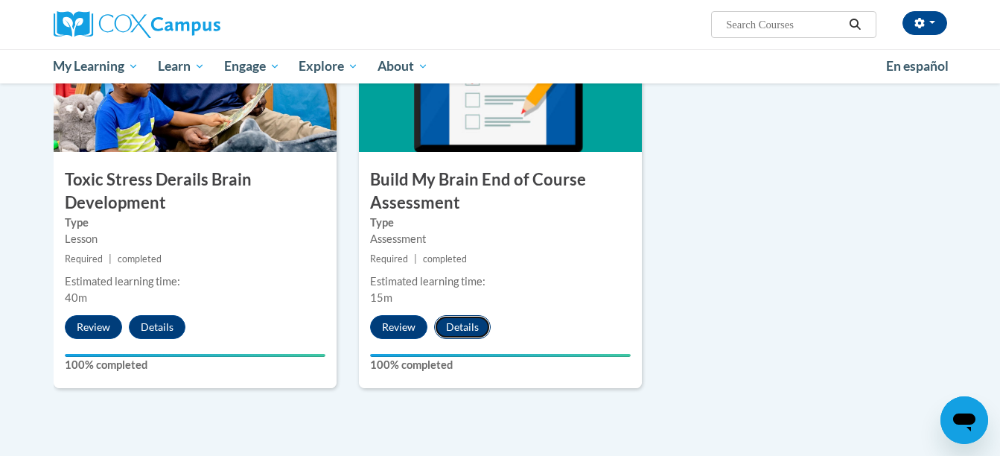
click at [466, 317] on button "Details" at bounding box center [462, 327] width 57 height 24
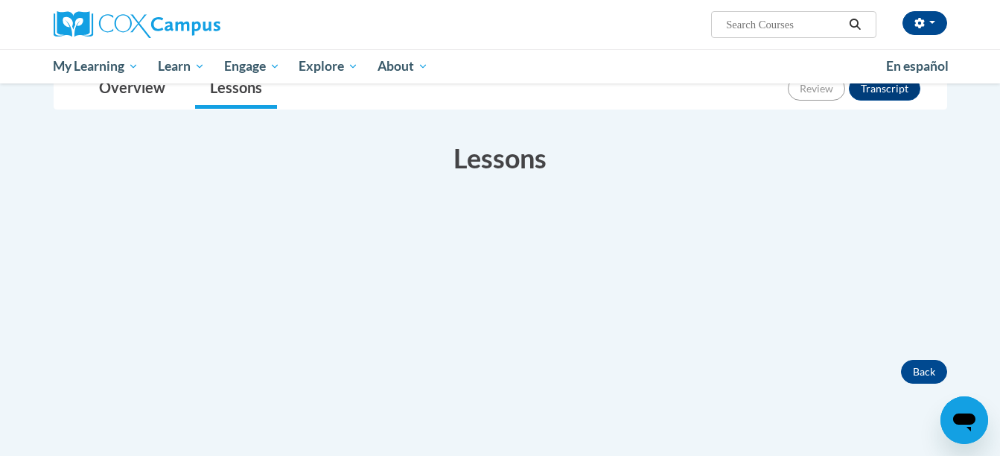
scroll to position [195, 0]
click at [147, 86] on link "Overview" at bounding box center [132, 87] width 96 height 39
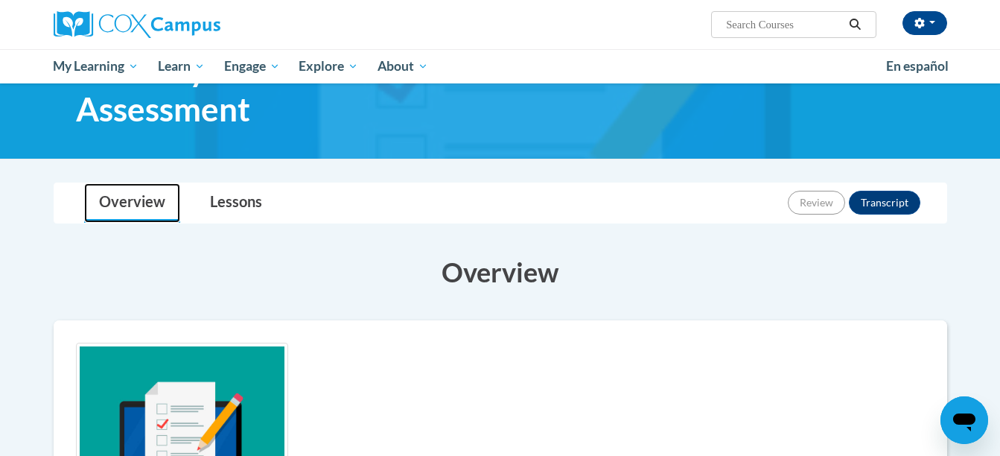
scroll to position [78, 0]
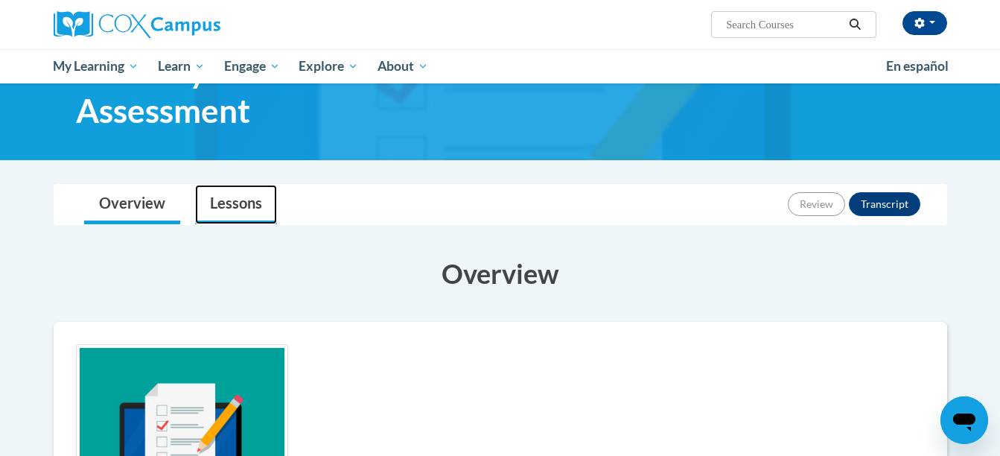
click at [241, 215] on link "Lessons" at bounding box center [236, 204] width 82 height 39
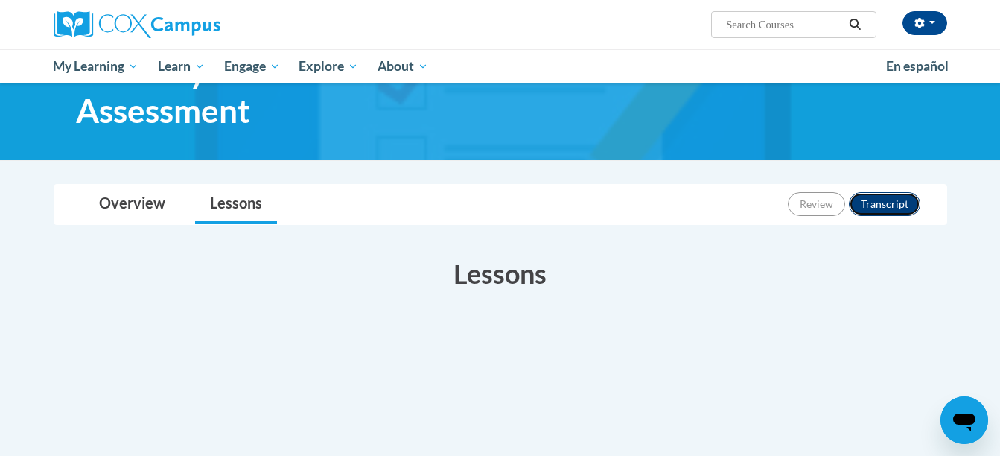
click at [870, 197] on button "Transcript" at bounding box center [884, 204] width 71 height 24
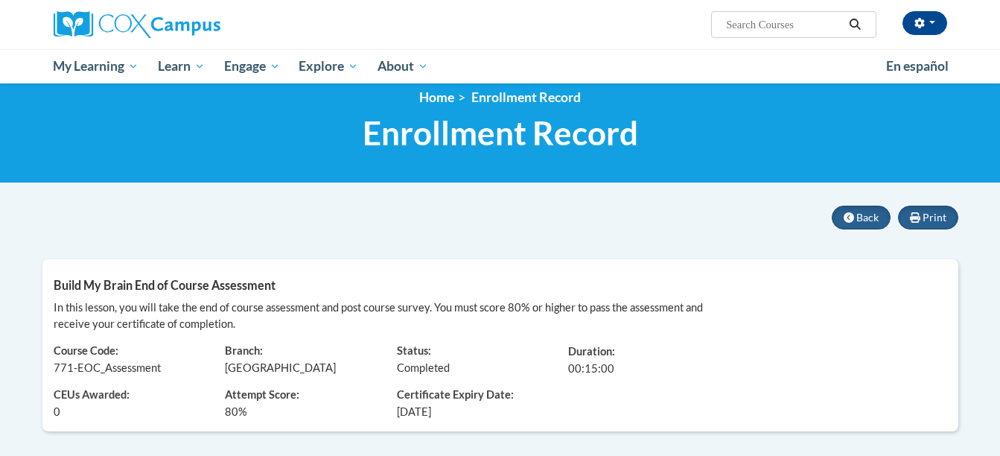
scroll to position [9, 0]
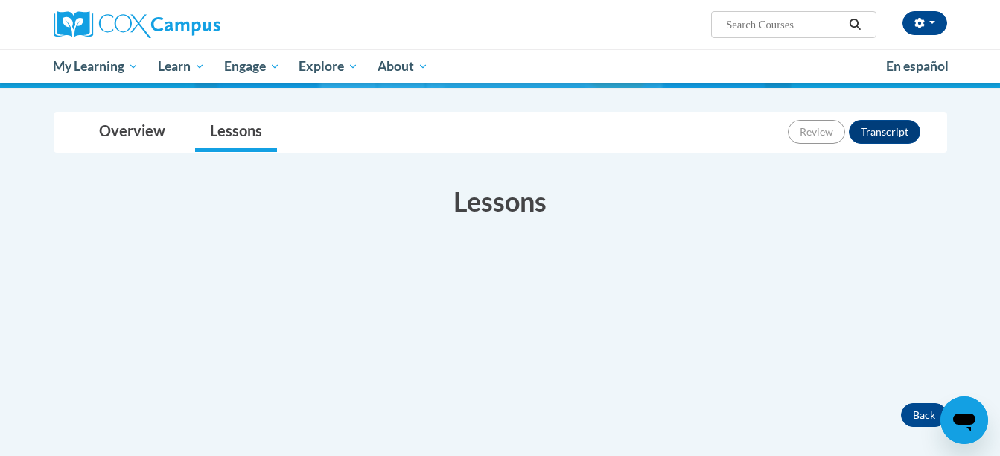
scroll to position [78, 0]
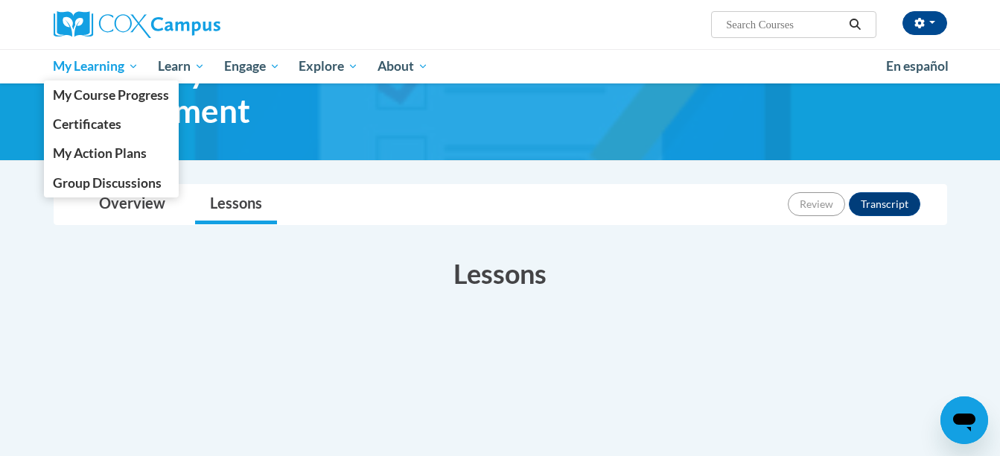
click at [113, 69] on span "My Learning" at bounding box center [96, 66] width 86 height 18
click at [125, 96] on span "My Course Progress" at bounding box center [111, 95] width 116 height 16
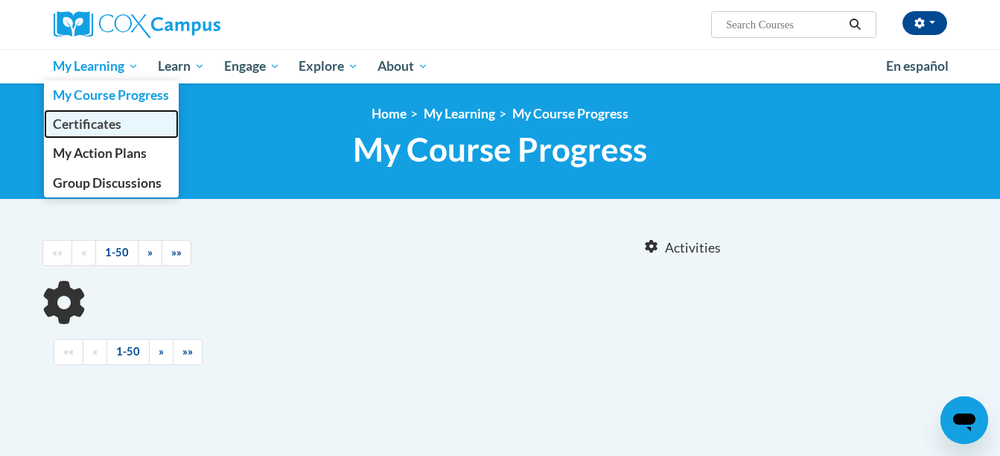
click at [110, 128] on span "Certificates" at bounding box center [87, 124] width 69 height 16
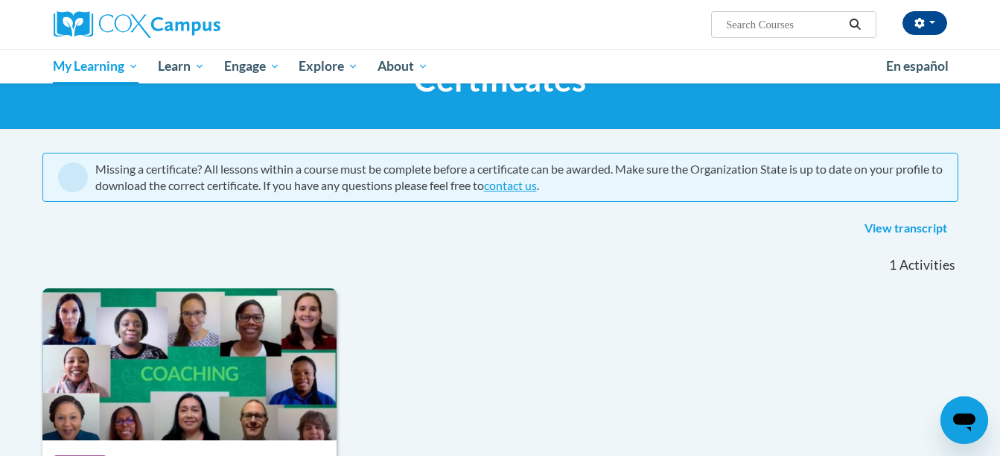
scroll to position [69, 0]
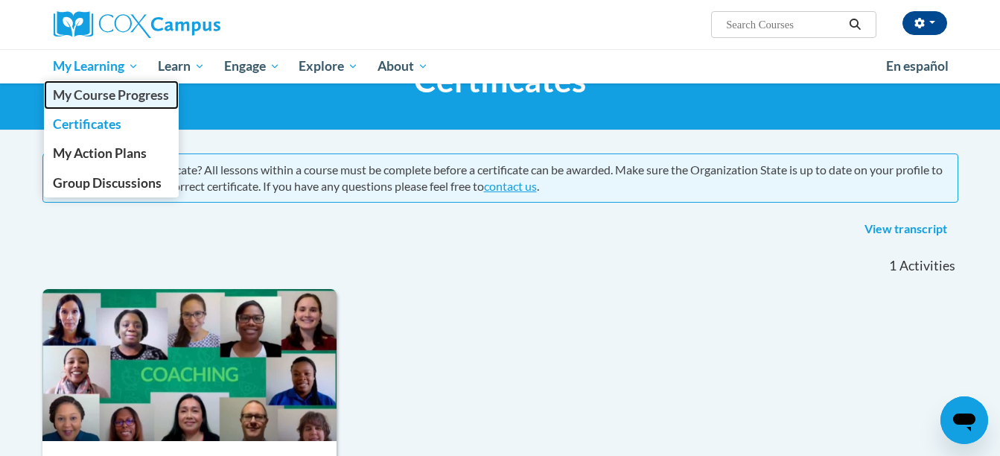
click at [108, 94] on span "My Course Progress" at bounding box center [111, 95] width 116 height 16
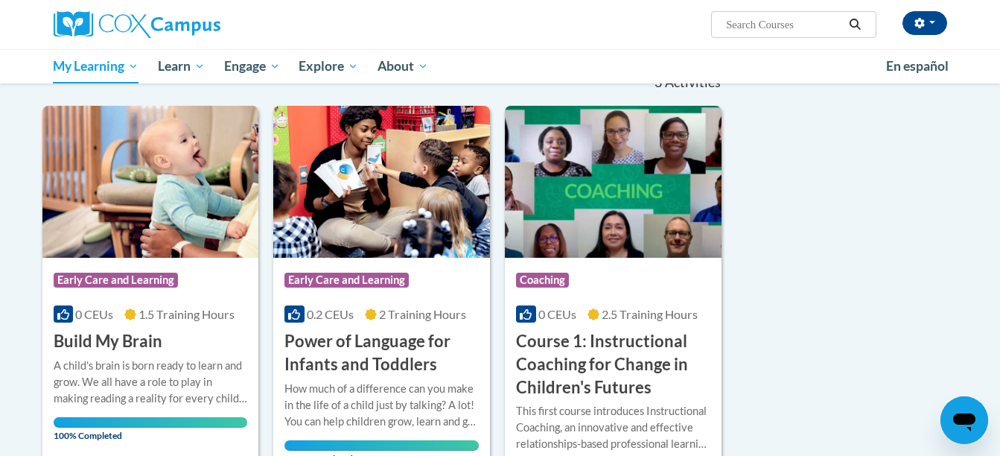
scroll to position [202, 0]
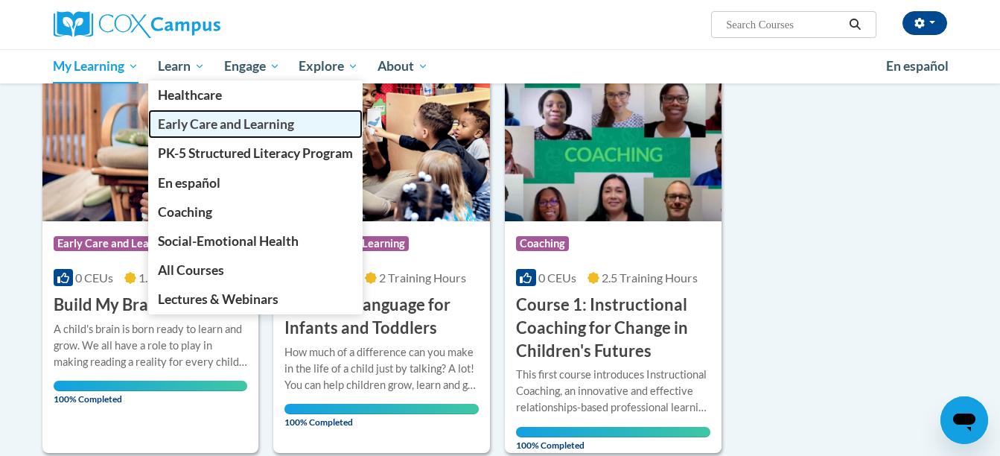
click at [214, 127] on span "Early Care and Learning" at bounding box center [226, 124] width 136 height 16
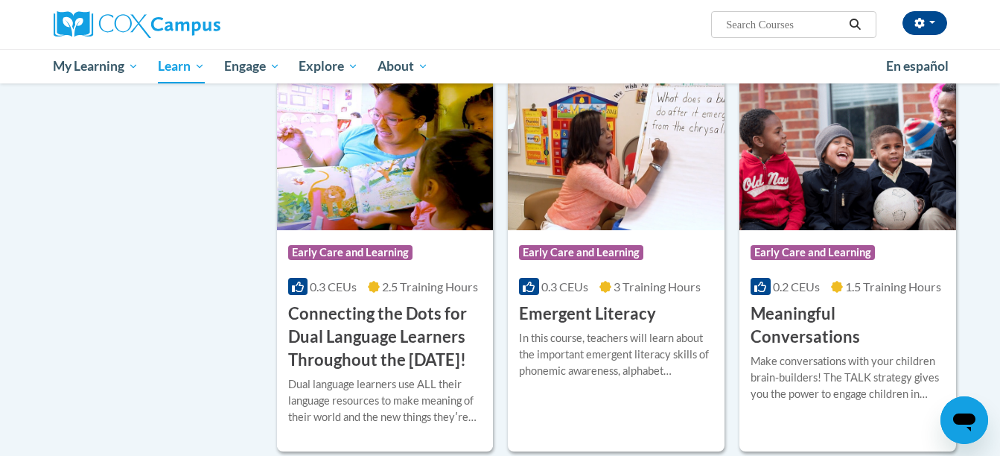
scroll to position [824, 0]
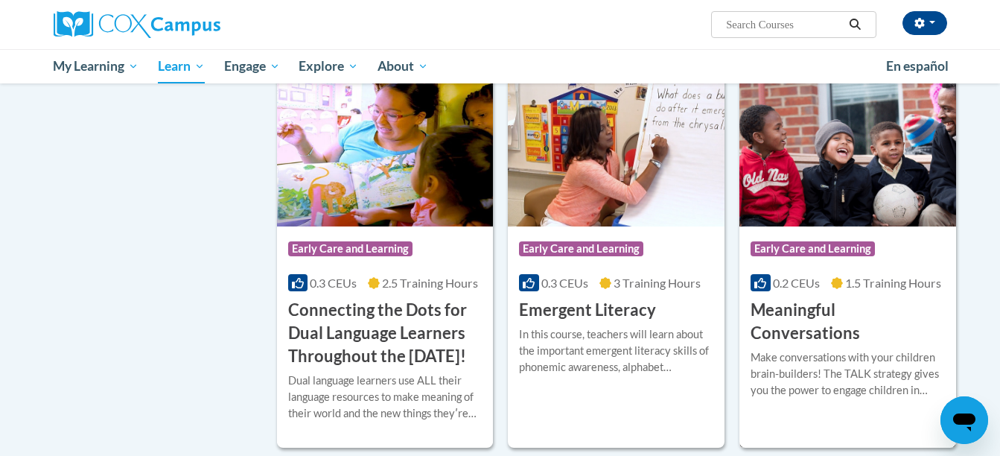
click at [812, 264] on div "Course Category: Early Care and Learning" at bounding box center [848, 251] width 194 height 34
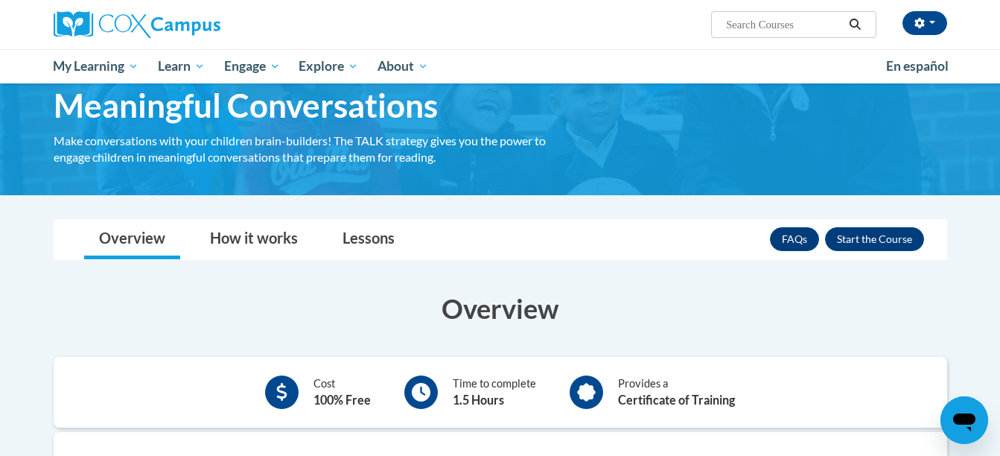
scroll to position [65, 0]
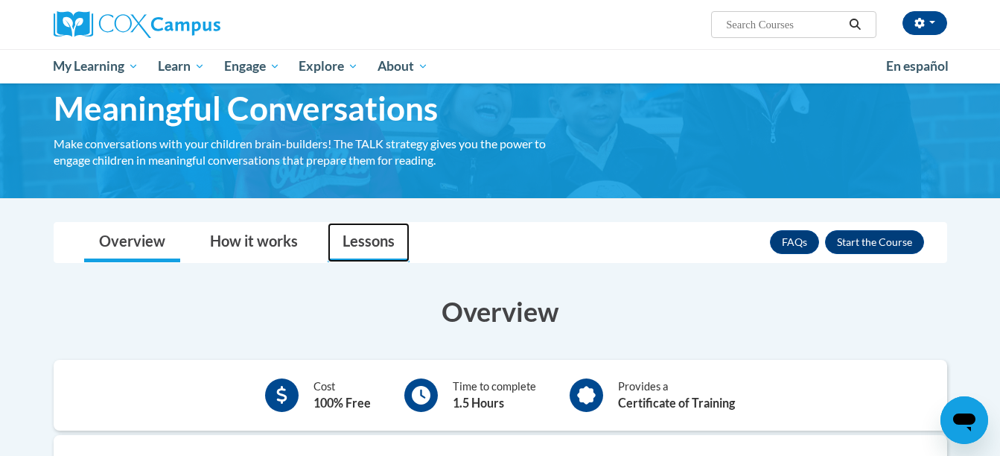
click at [371, 233] on link "Lessons" at bounding box center [369, 242] width 82 height 39
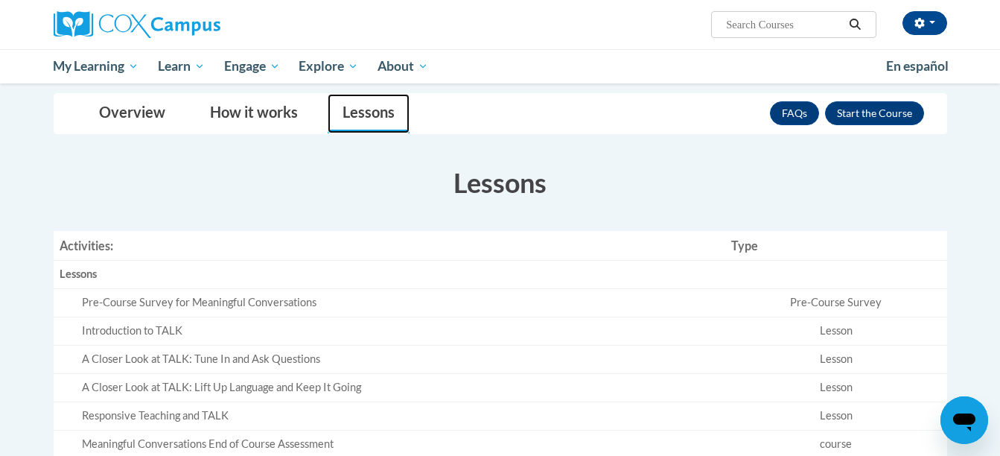
scroll to position [147, 0]
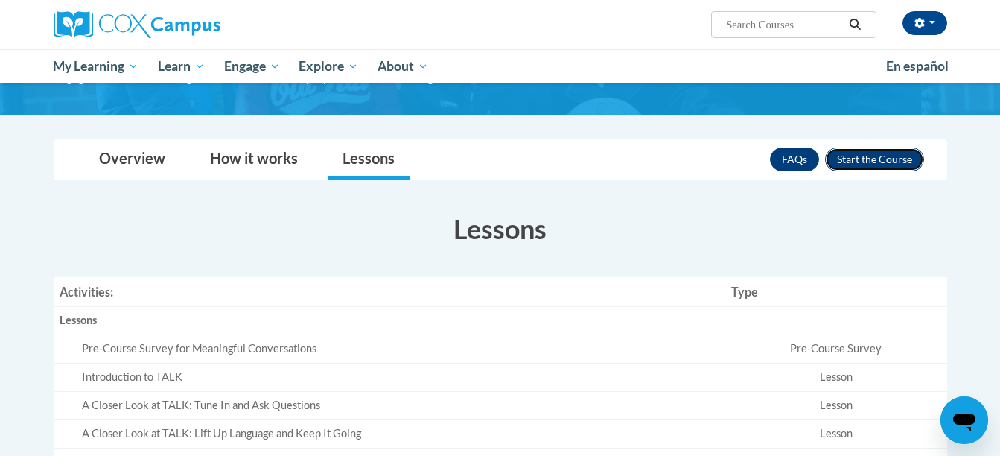
click at [856, 157] on button "Enroll" at bounding box center [874, 159] width 99 height 24
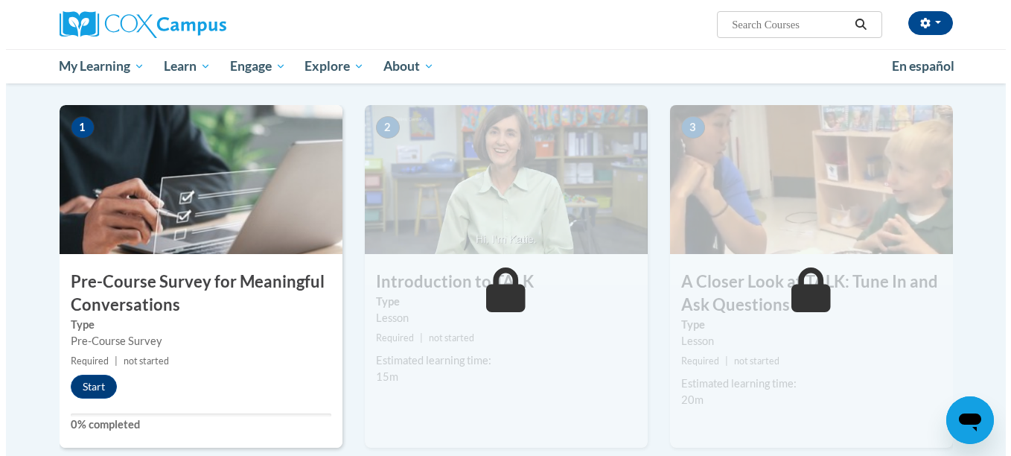
scroll to position [283, 0]
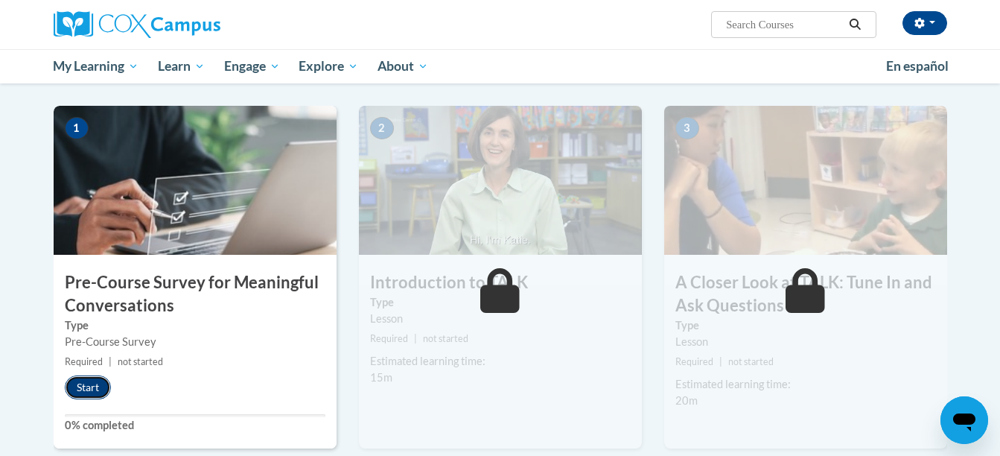
click at [82, 380] on button "Start" at bounding box center [88, 387] width 46 height 24
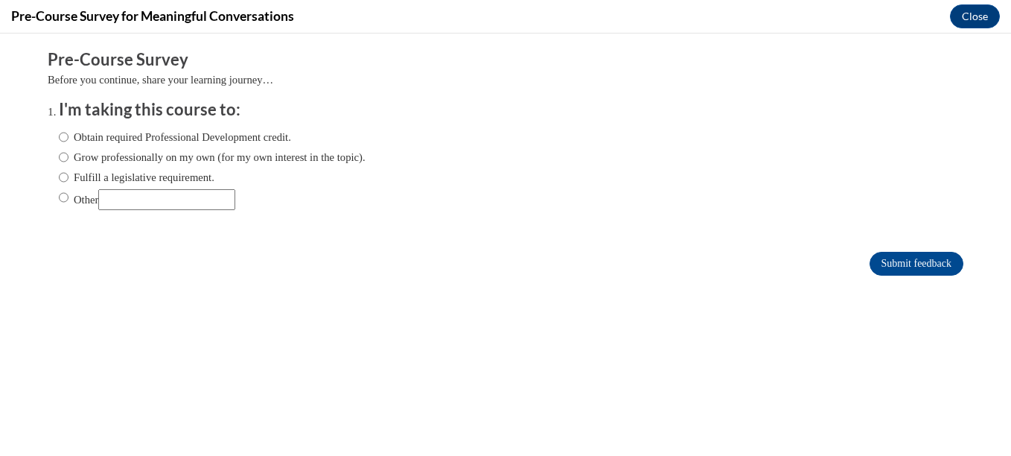
scroll to position [0, 0]
click at [144, 136] on label "Obtain required Professional Development credit." at bounding box center [175, 137] width 232 height 16
click at [69, 136] on input "Obtain required Professional Development credit." at bounding box center [64, 137] width 10 height 16
radio input "true"
click at [879, 266] on input "Submit feedback" at bounding box center [917, 264] width 94 height 24
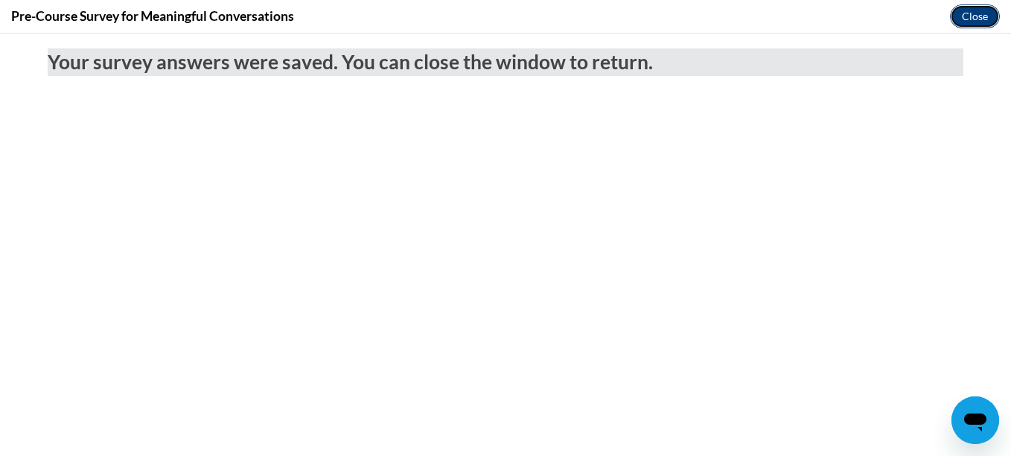
click at [979, 21] on button "Close" at bounding box center [975, 16] width 50 height 24
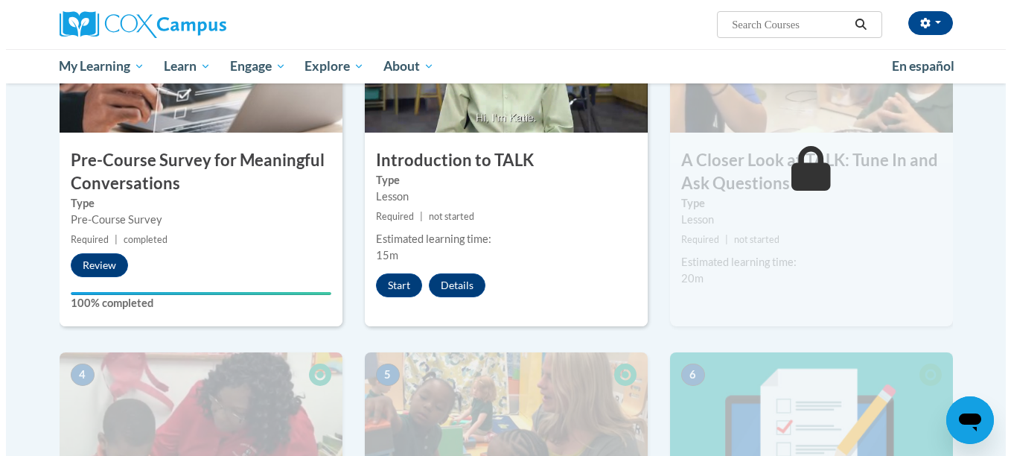
scroll to position [407, 0]
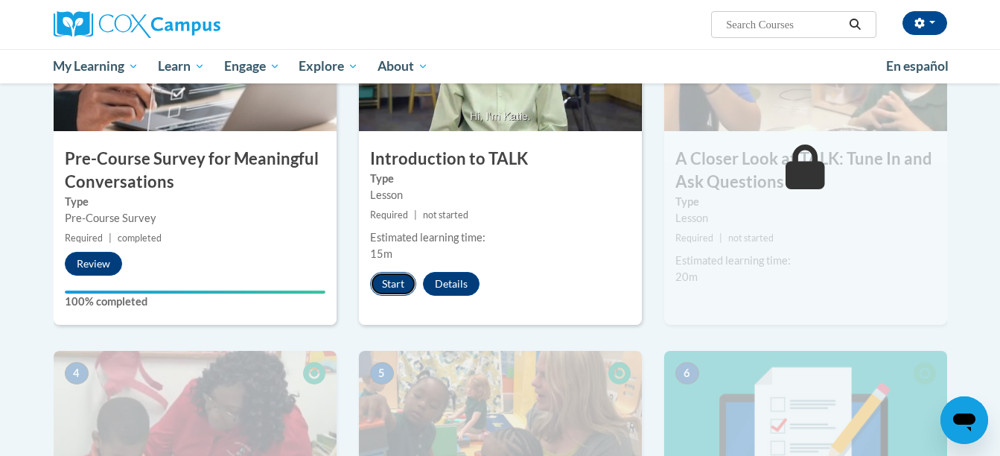
click at [389, 276] on button "Start" at bounding box center [393, 284] width 46 height 24
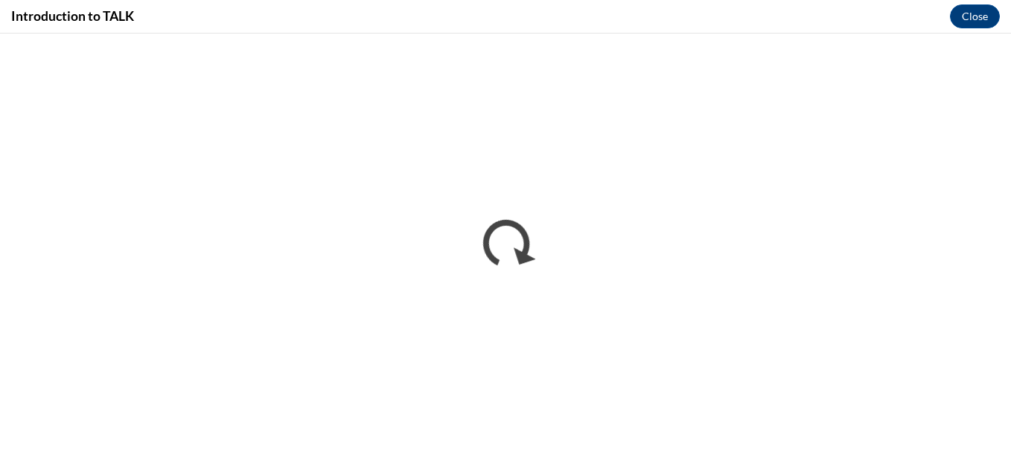
scroll to position [0, 0]
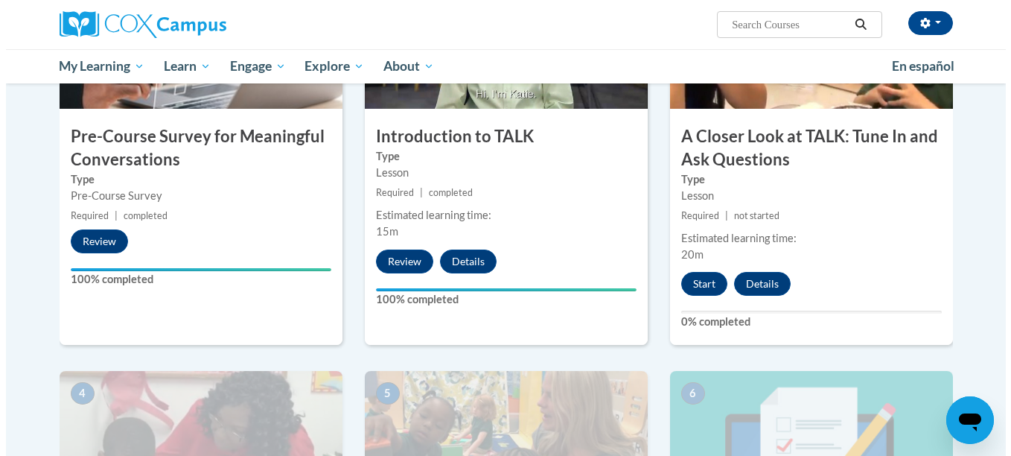
scroll to position [430, 0]
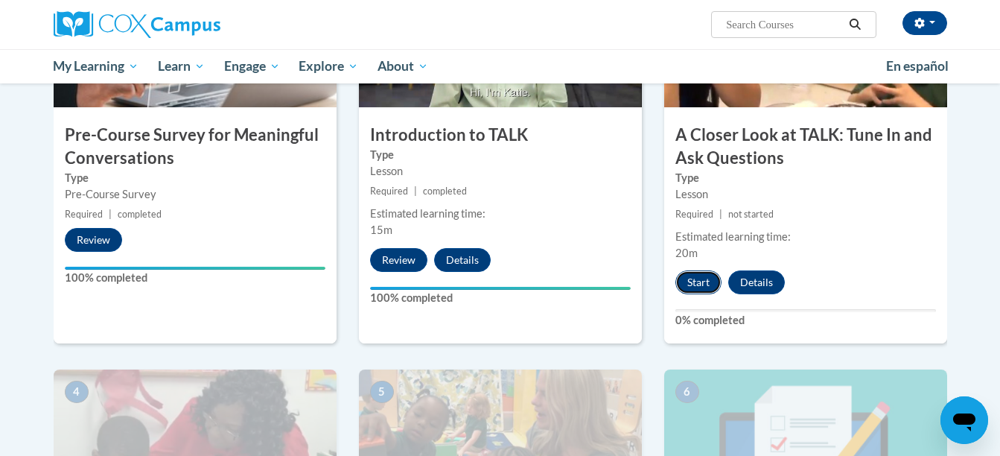
click at [700, 287] on button "Start" at bounding box center [698, 282] width 46 height 24
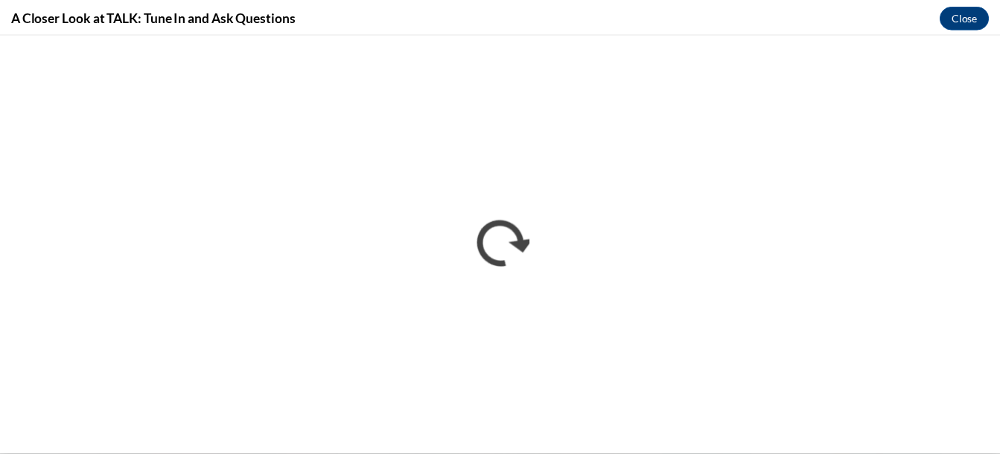
scroll to position [0, 0]
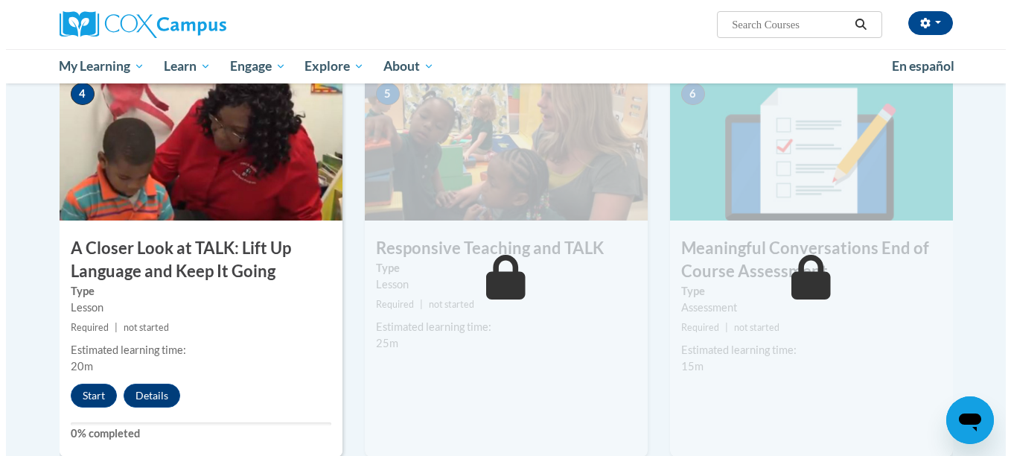
scroll to position [727, 0]
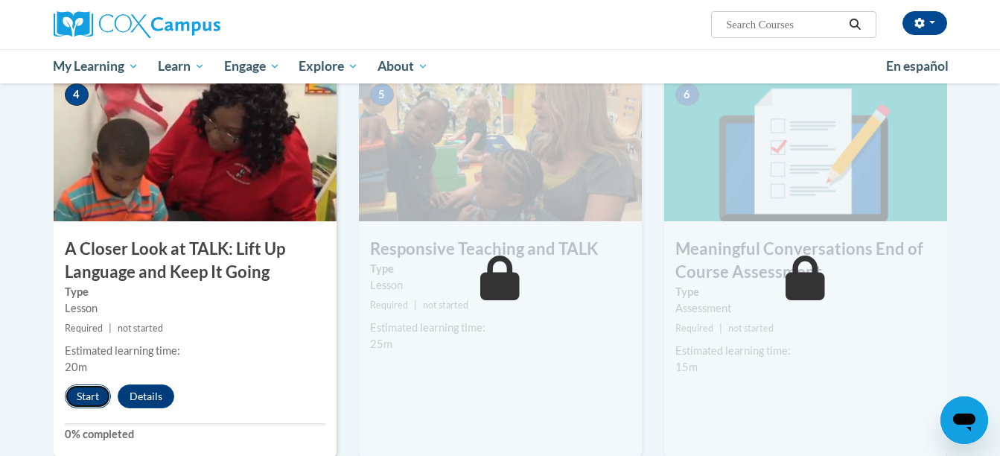
click at [85, 395] on button "Start" at bounding box center [88, 396] width 46 height 24
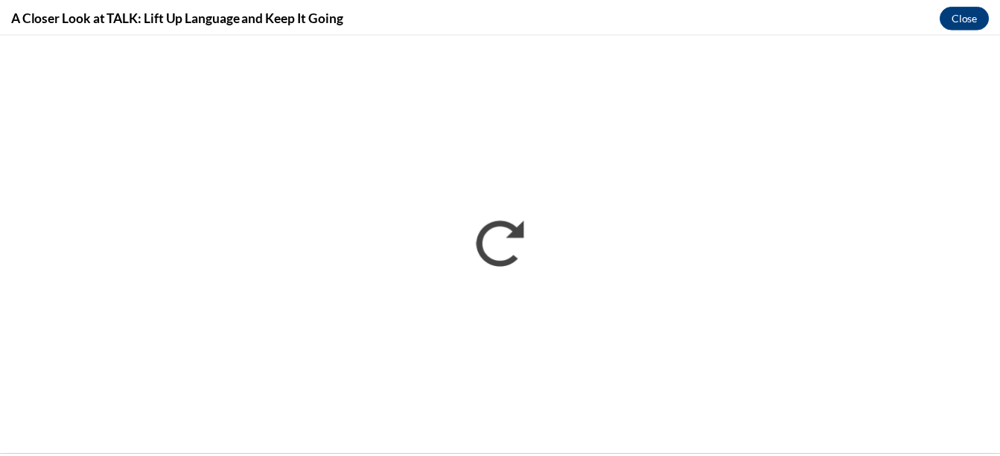
scroll to position [0, 0]
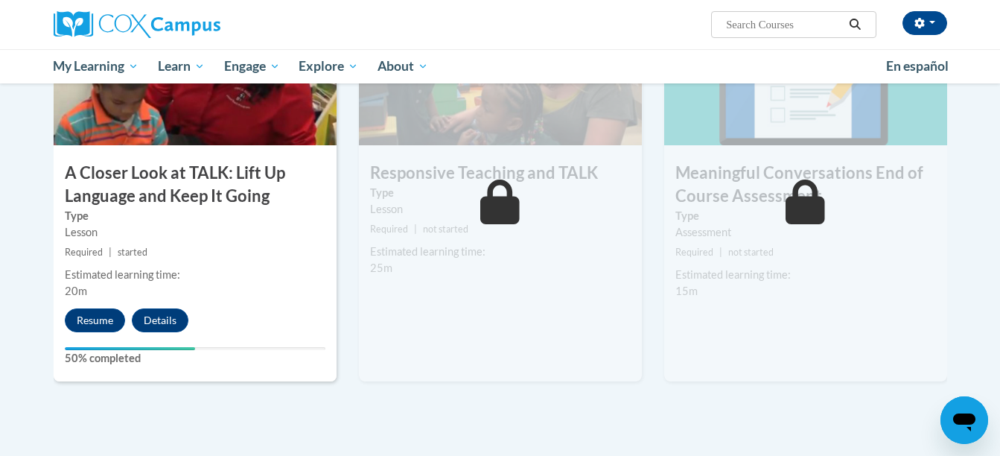
scroll to position [804, 0]
